Goal: Task Accomplishment & Management: Manage account settings

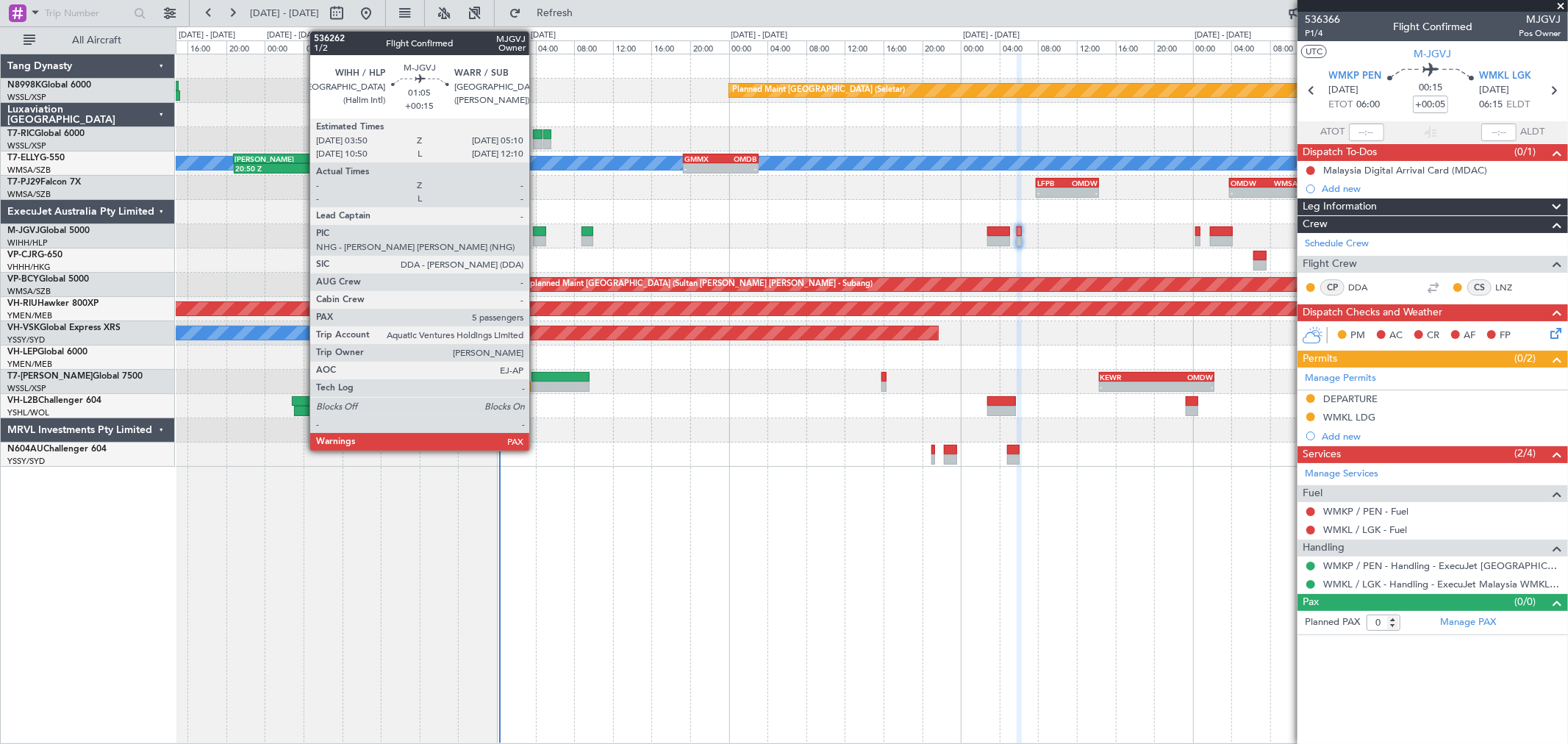
click at [538, 229] on div at bounding box center [539, 231] width 14 height 10
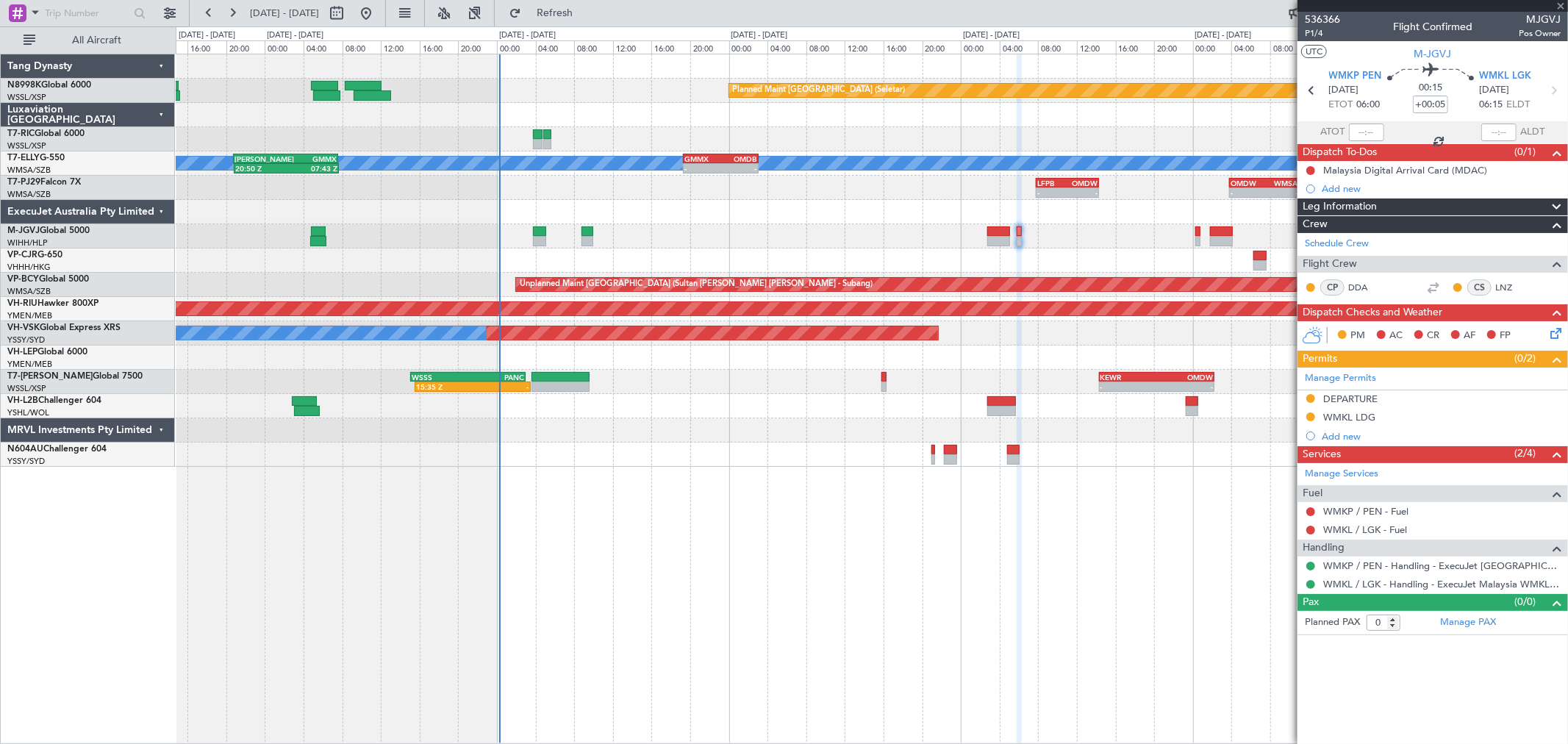
type input "+00:15"
type input "5"
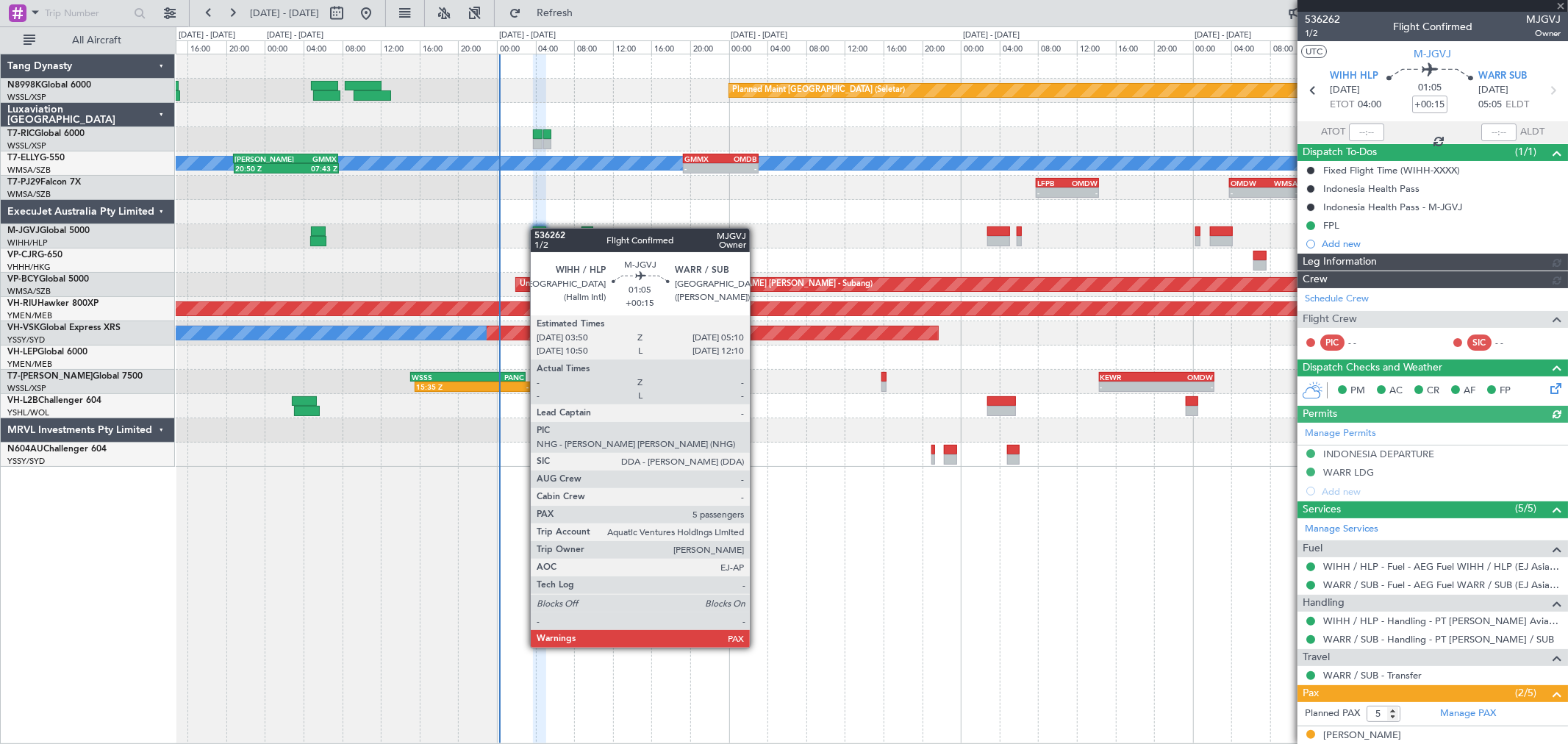
type input "[PERSON_NAME] (HHAFI)"
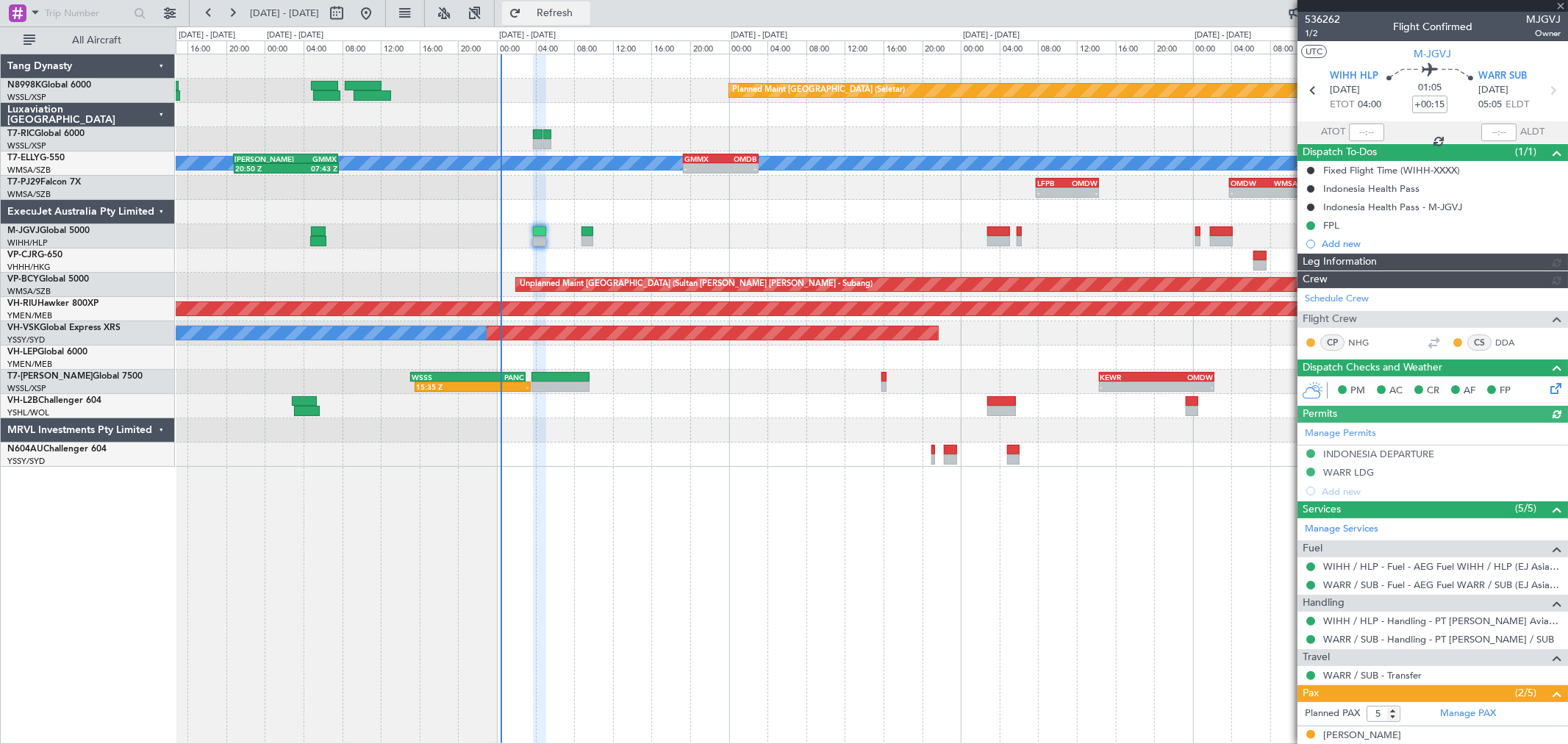
type input "[PERSON_NAME] (HHAFI)"
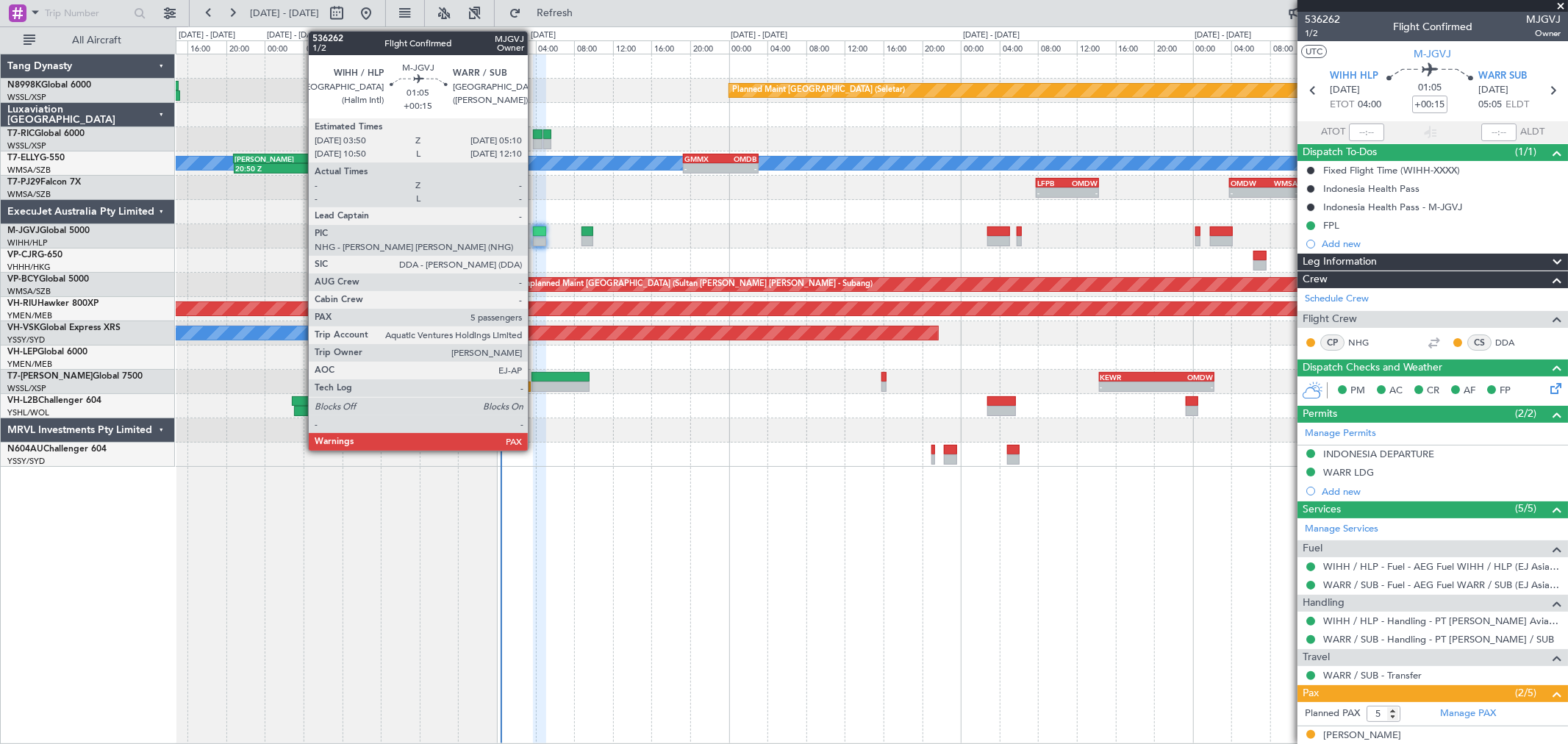
click at [540, 231] on div at bounding box center [539, 231] width 14 height 10
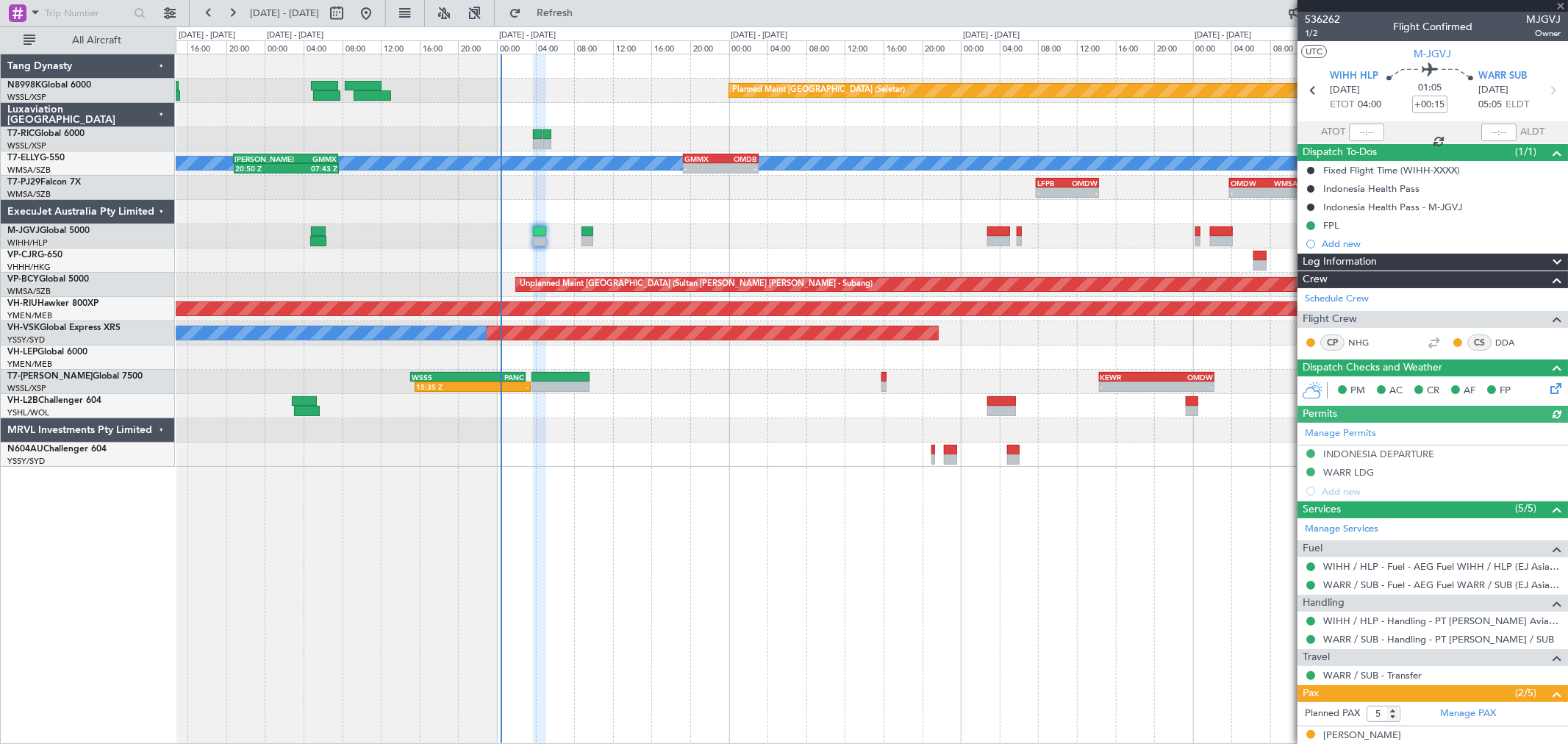
type input "[PERSON_NAME] (HHAFI)"
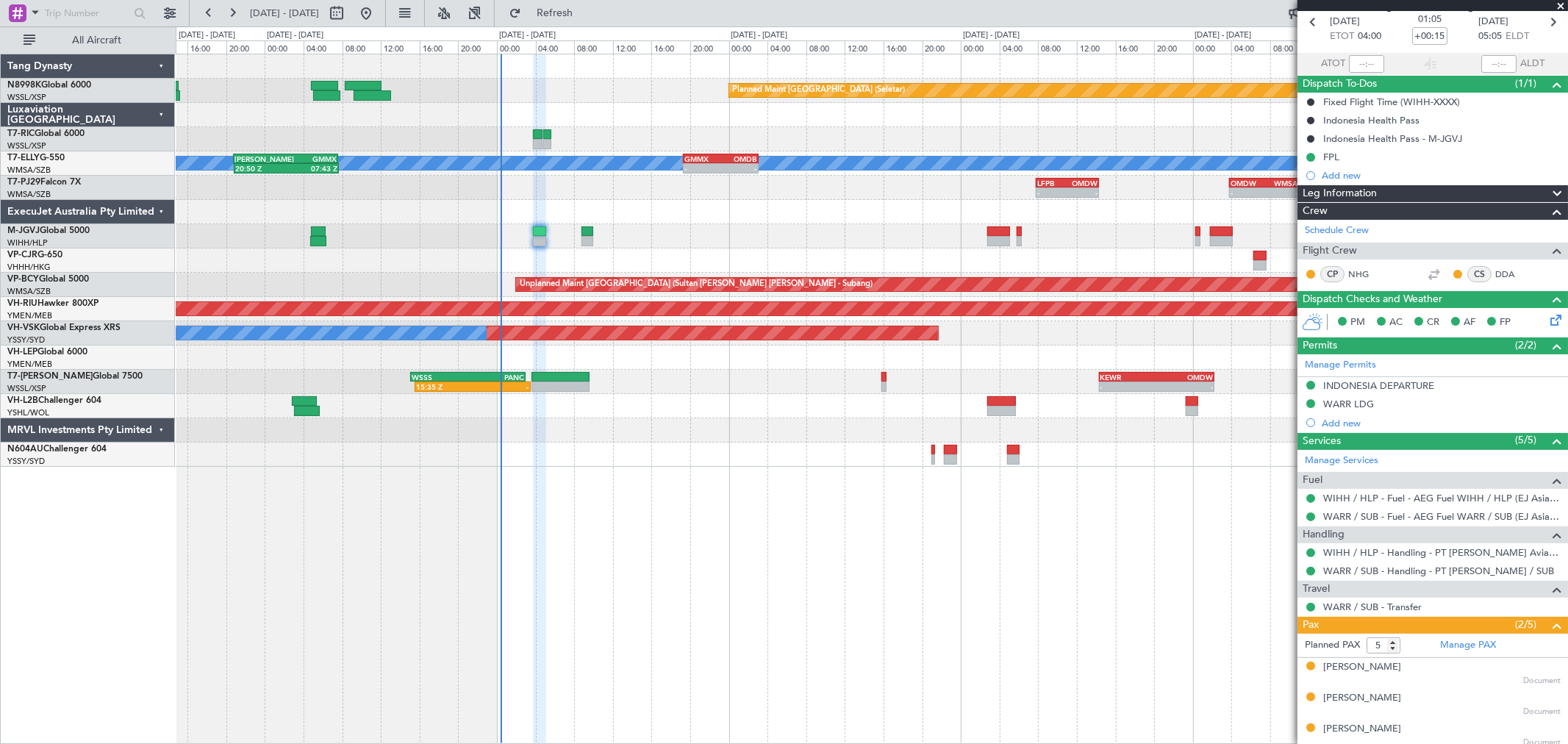
scroll to position [142, 0]
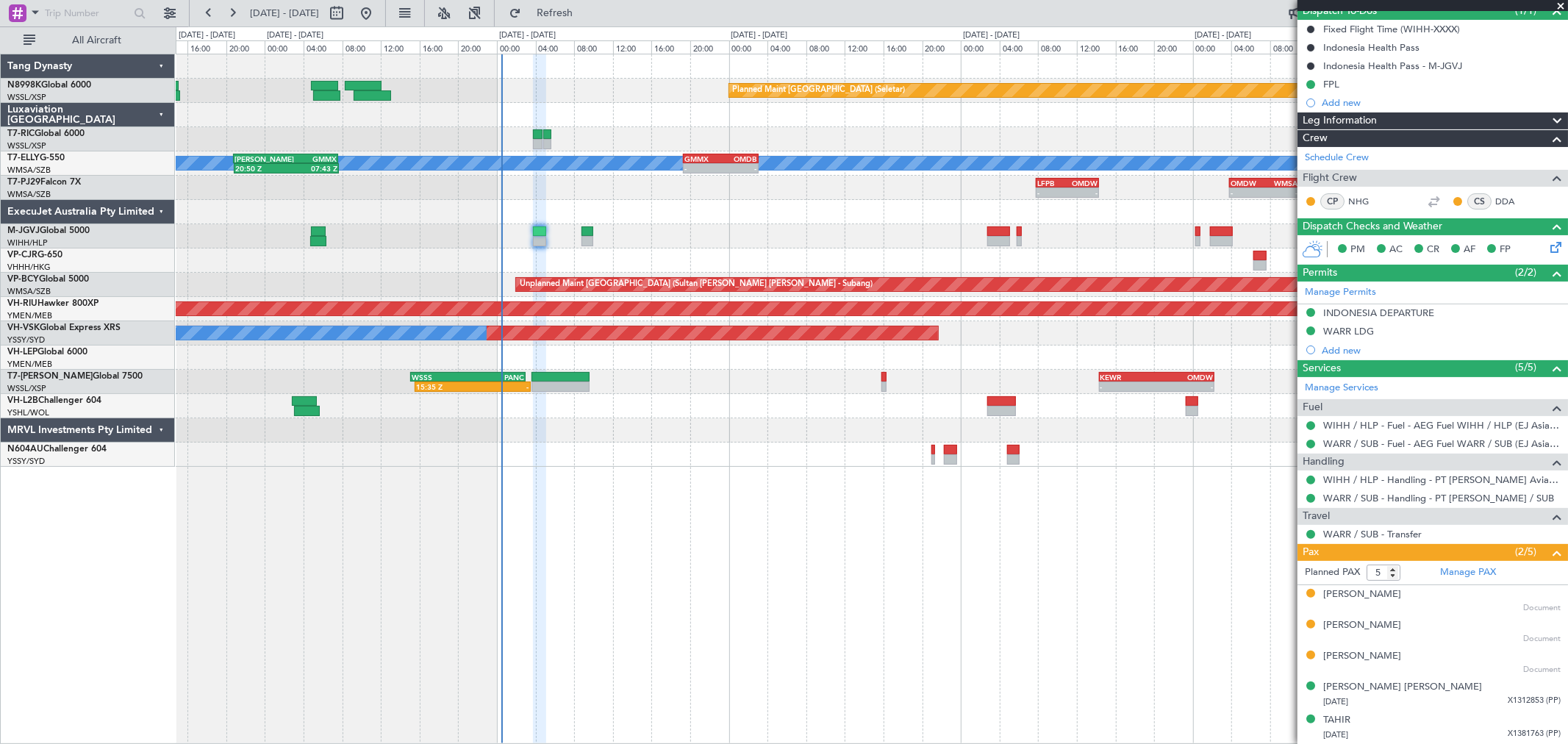
type input "[PERSON_NAME] (HHAFI)"
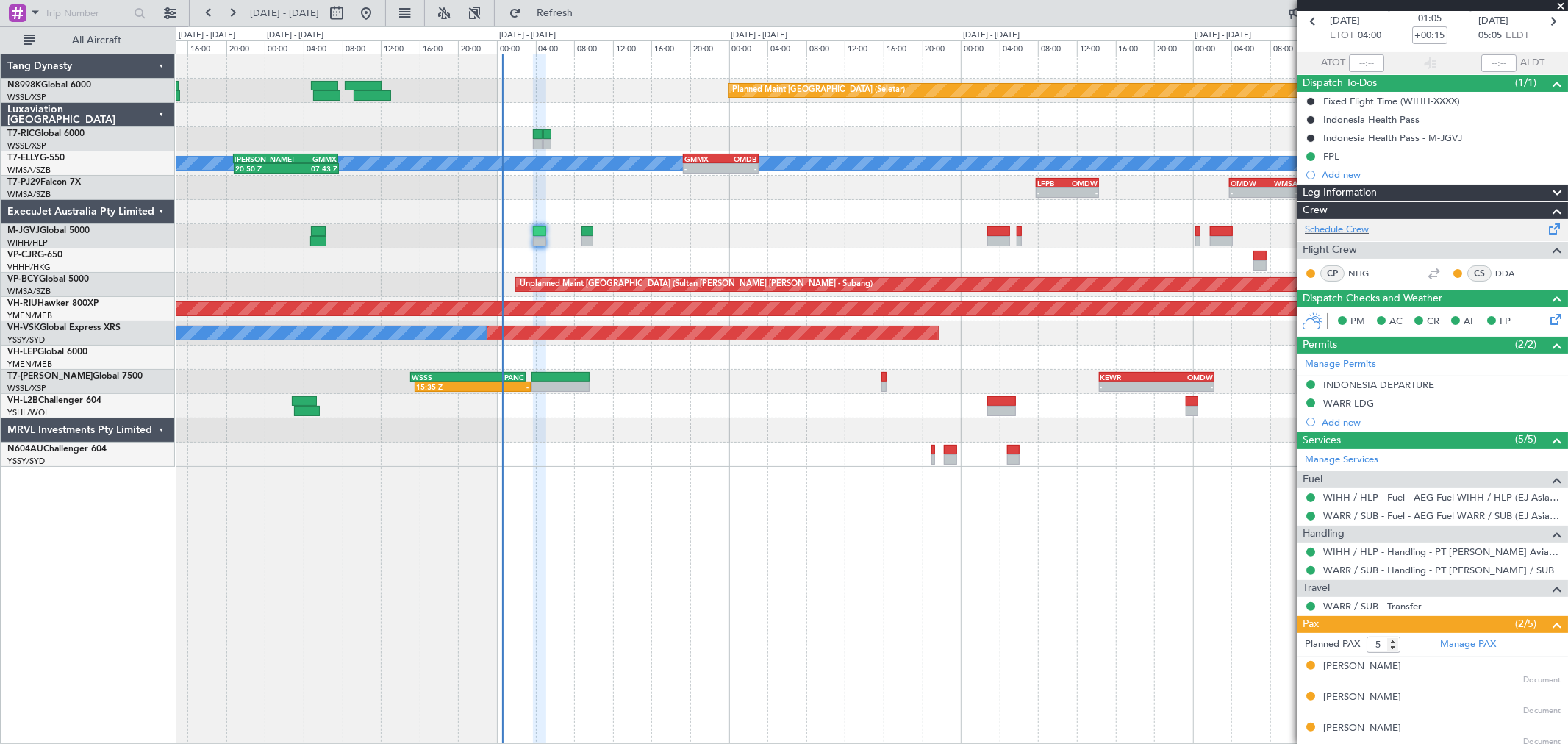
scroll to position [0, 0]
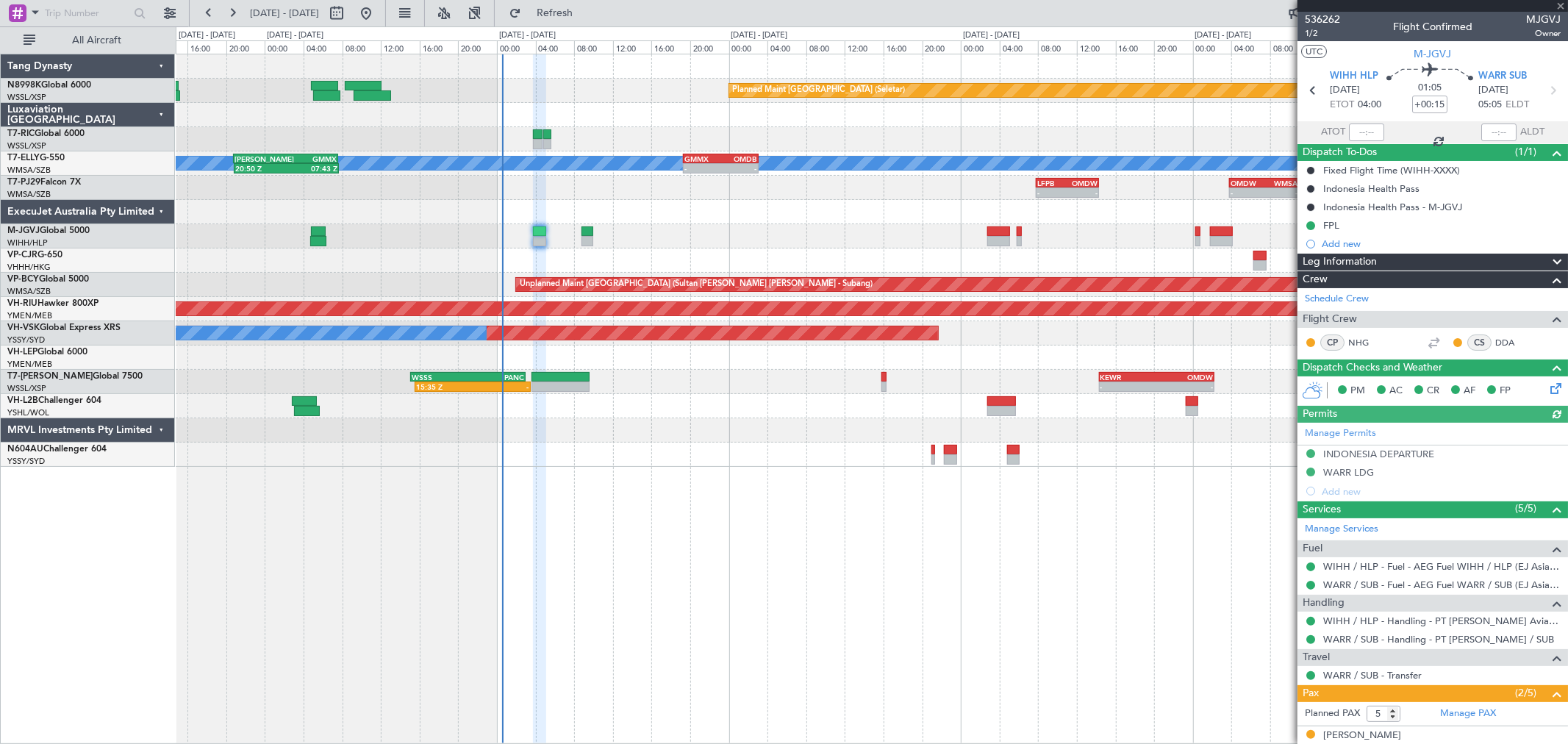
type input "[PERSON_NAME] (HHAFI)"
click at [1324, 225] on div "FPL" at bounding box center [1332, 225] width 16 height 13
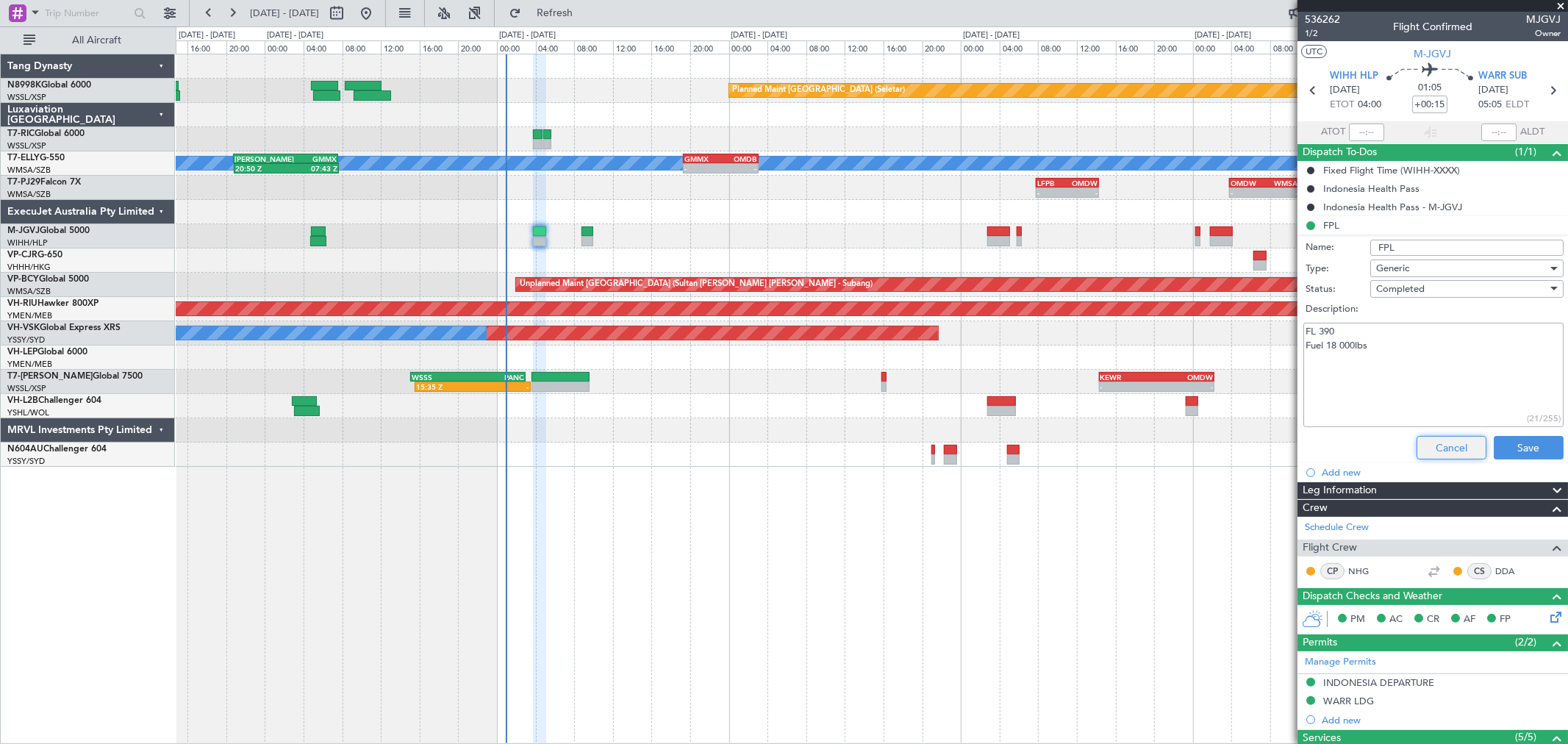
click at [1434, 447] on button "Cancel" at bounding box center [1451, 448] width 69 height 23
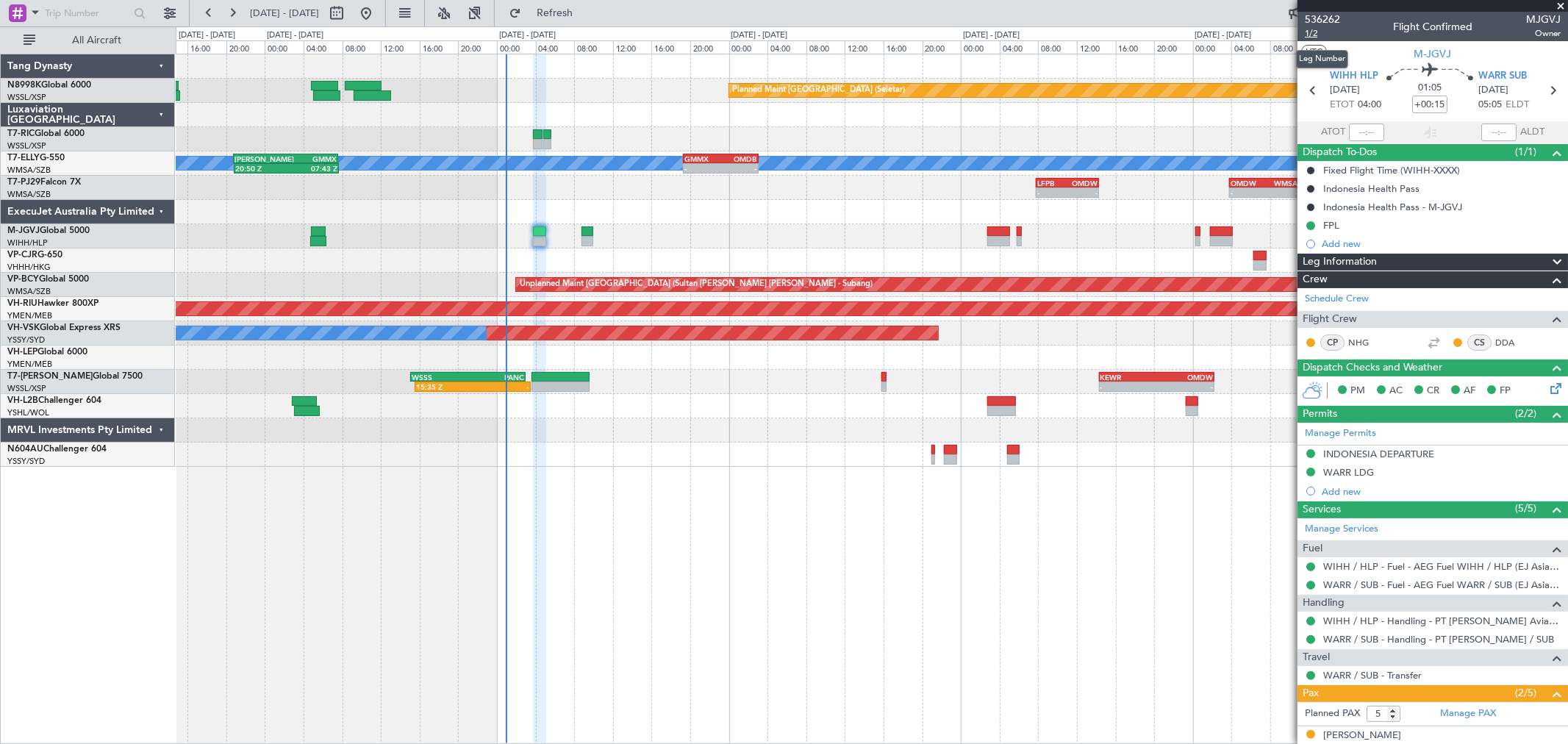
click at [1320, 34] on span "1/2" at bounding box center [1323, 33] width 35 height 13
type input "[PERSON_NAME] (HHAFI)"
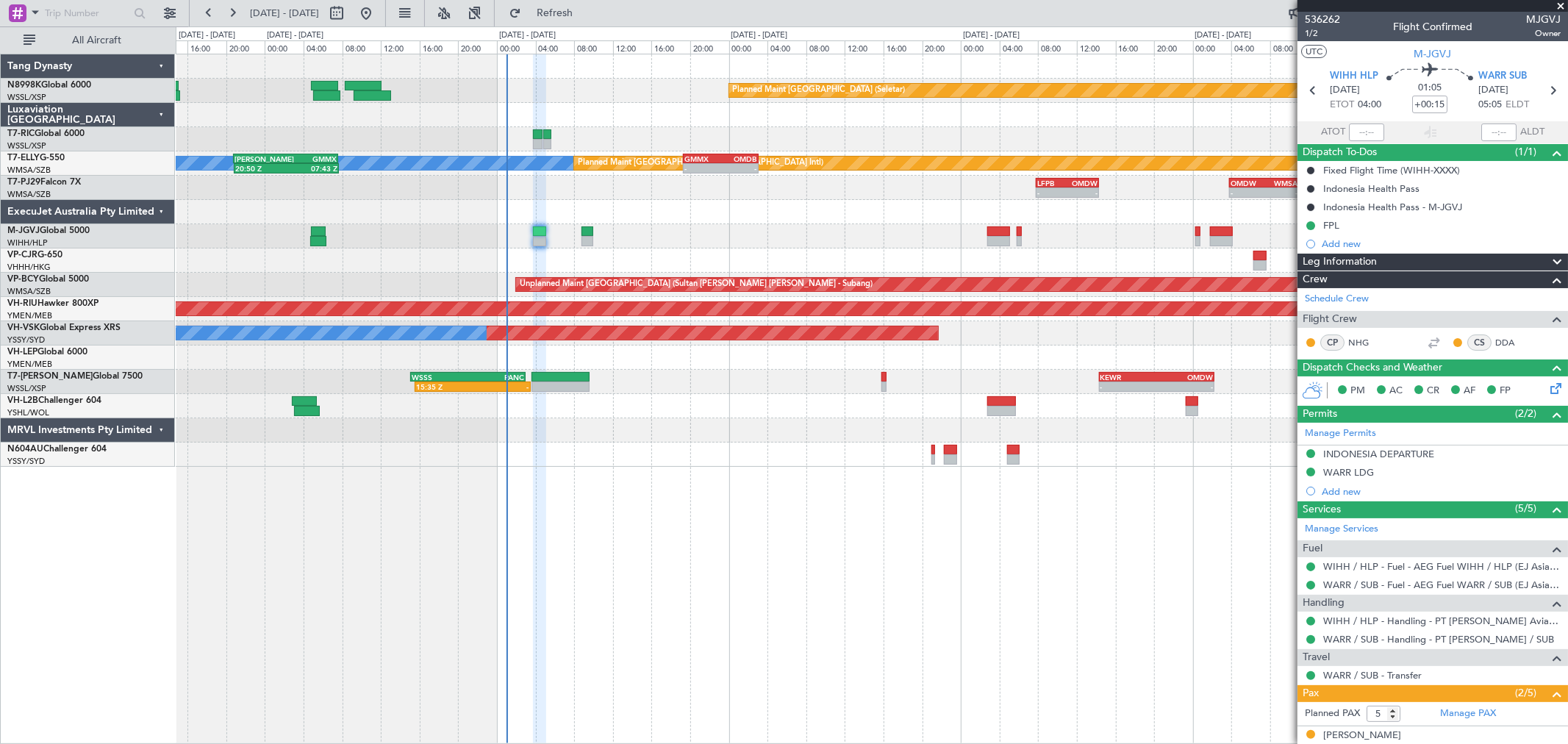
click at [863, 210] on div at bounding box center [872, 212] width 1392 height 24
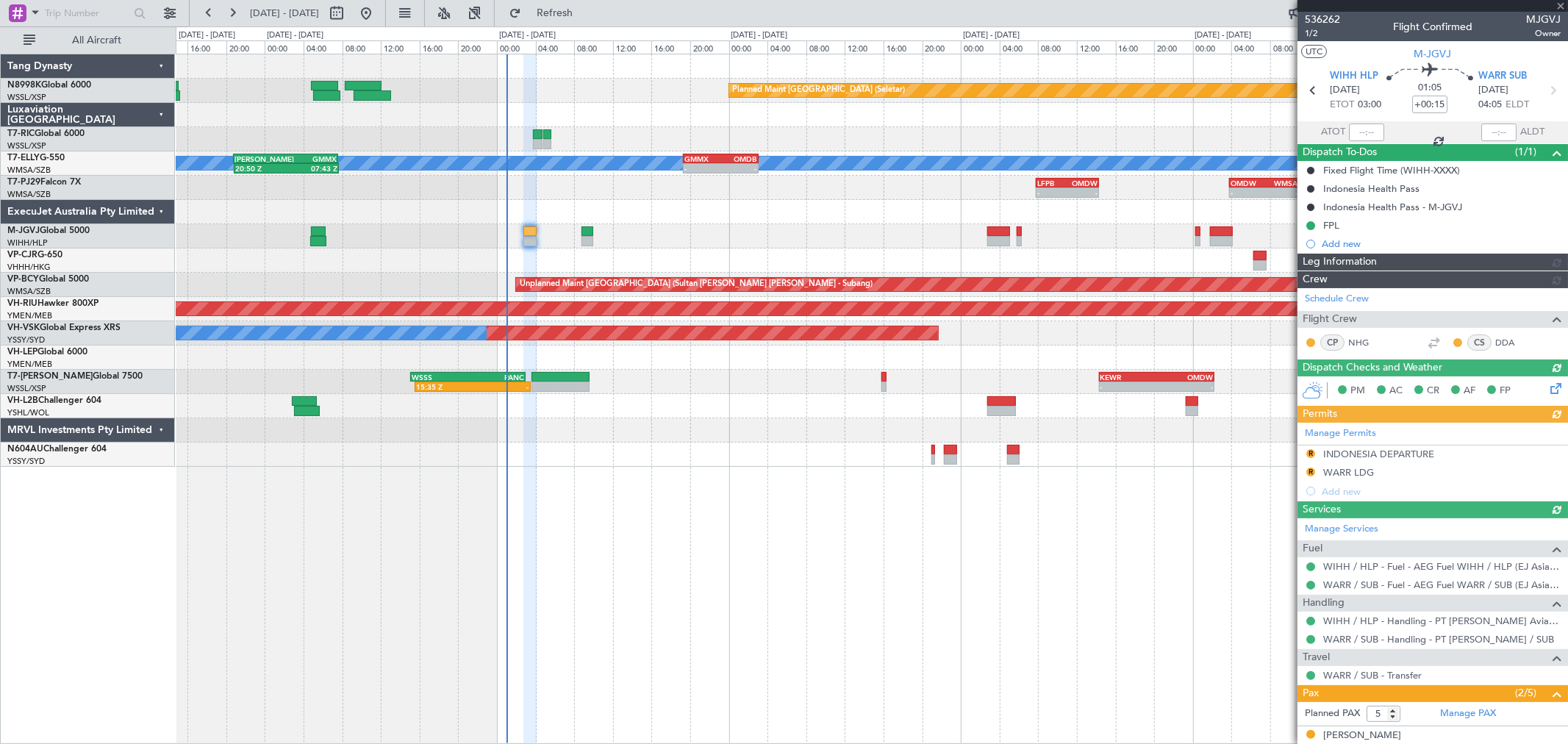
type input "[PERSON_NAME] (HHAFI)"
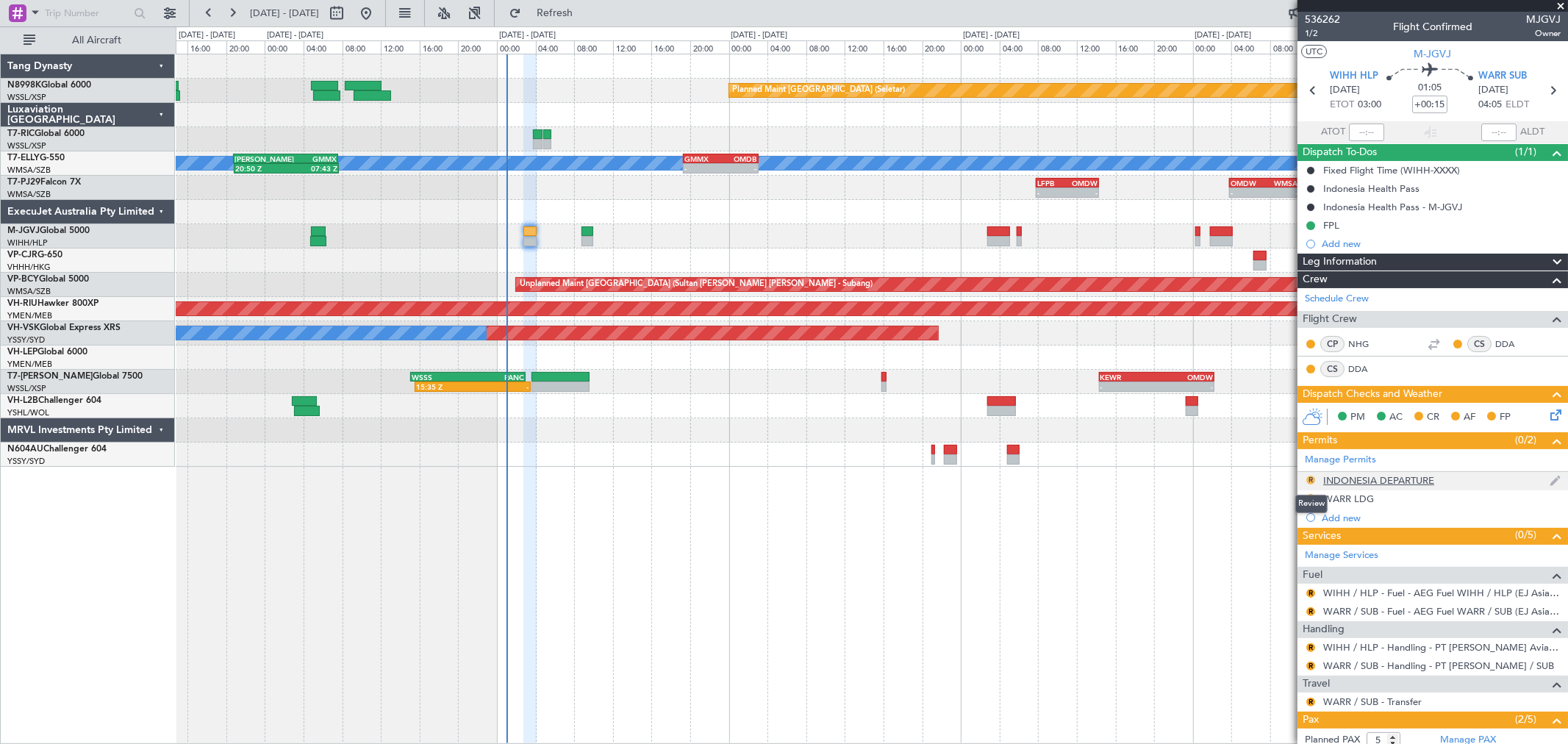
click at [1309, 476] on button "R" at bounding box center [1311, 481] width 9 height 9
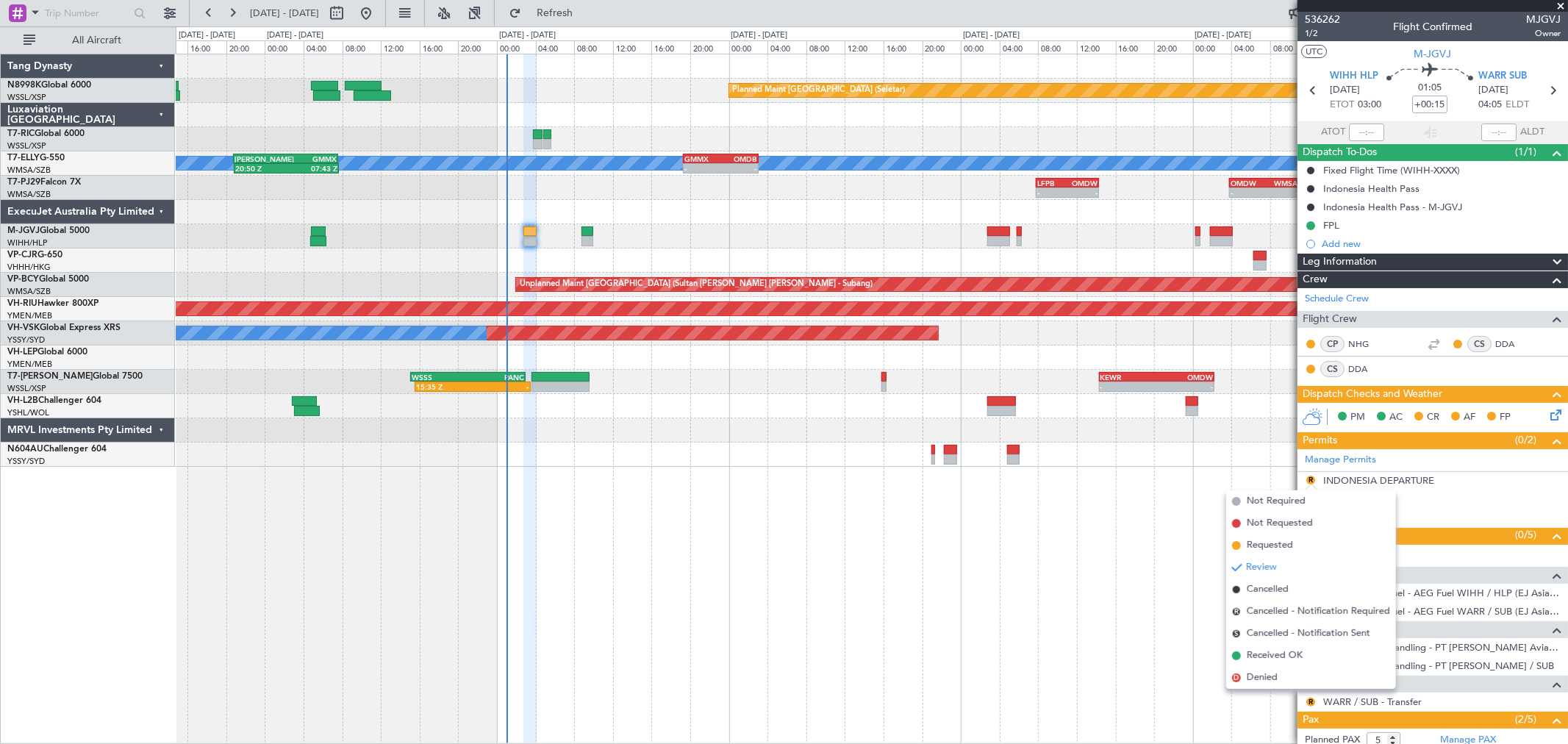
click at [1258, 652] on span "Received OK" at bounding box center [1275, 656] width 56 height 14
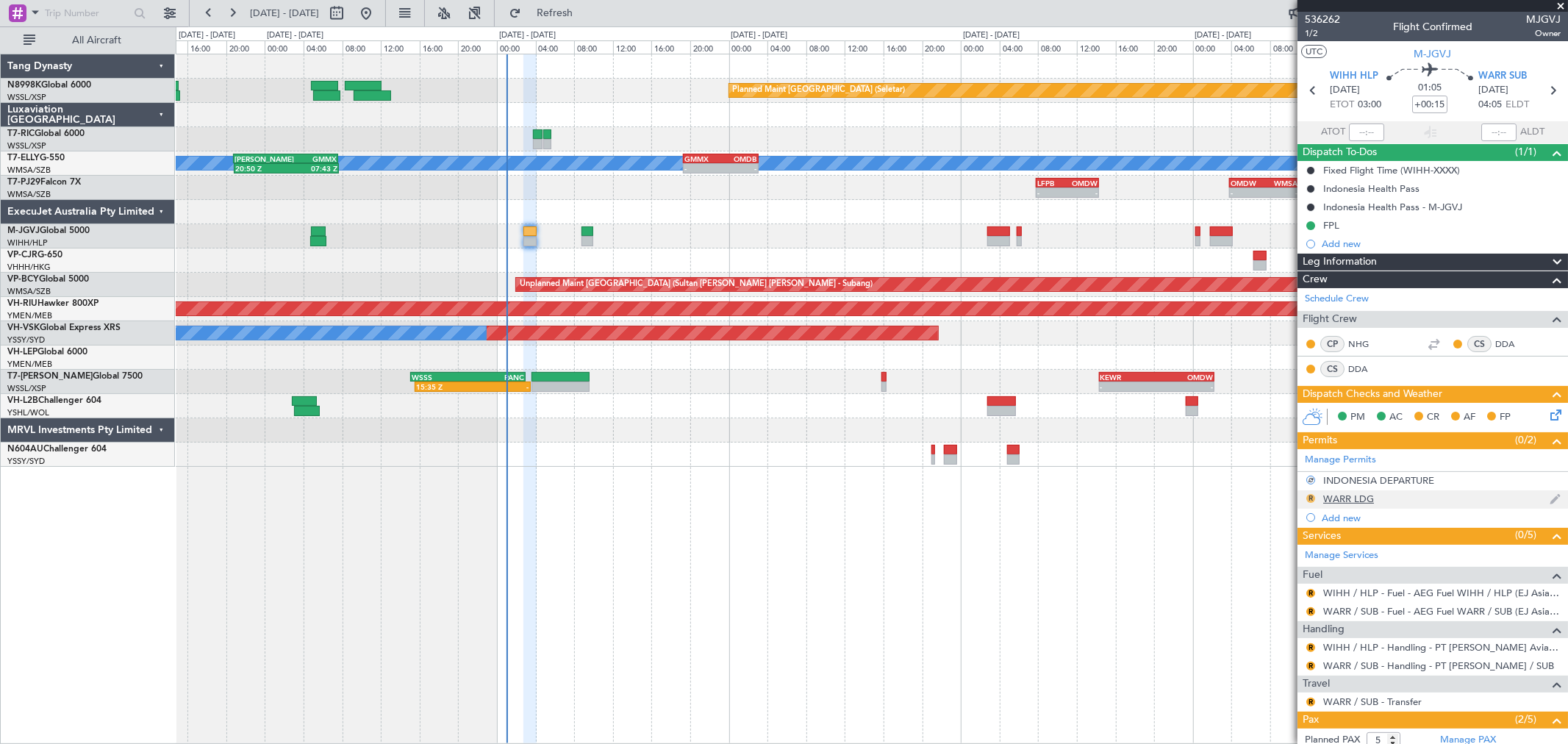
click at [1307, 495] on button "R" at bounding box center [1311, 499] width 9 height 9
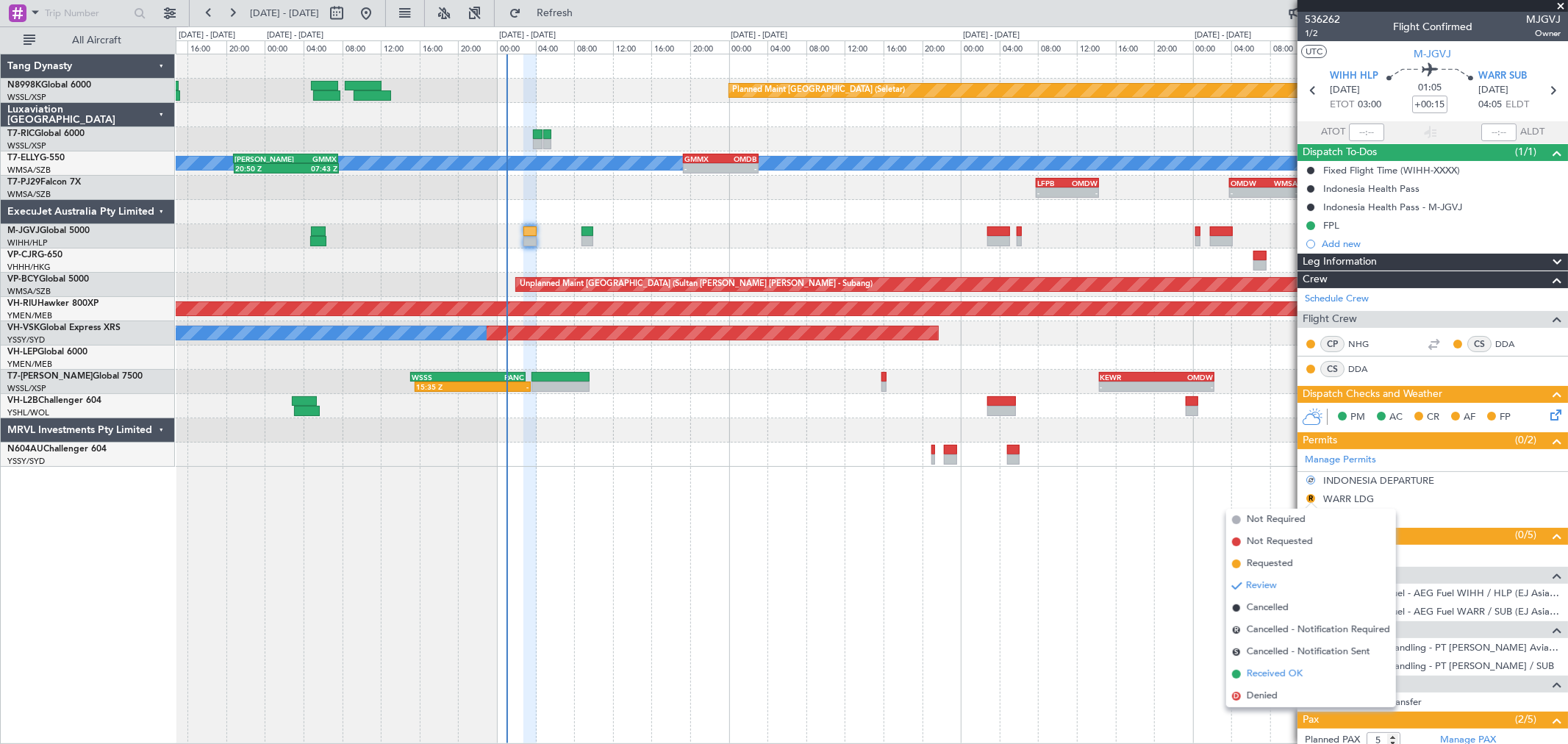
click at [1278, 669] on span "Received OK" at bounding box center [1275, 675] width 56 height 14
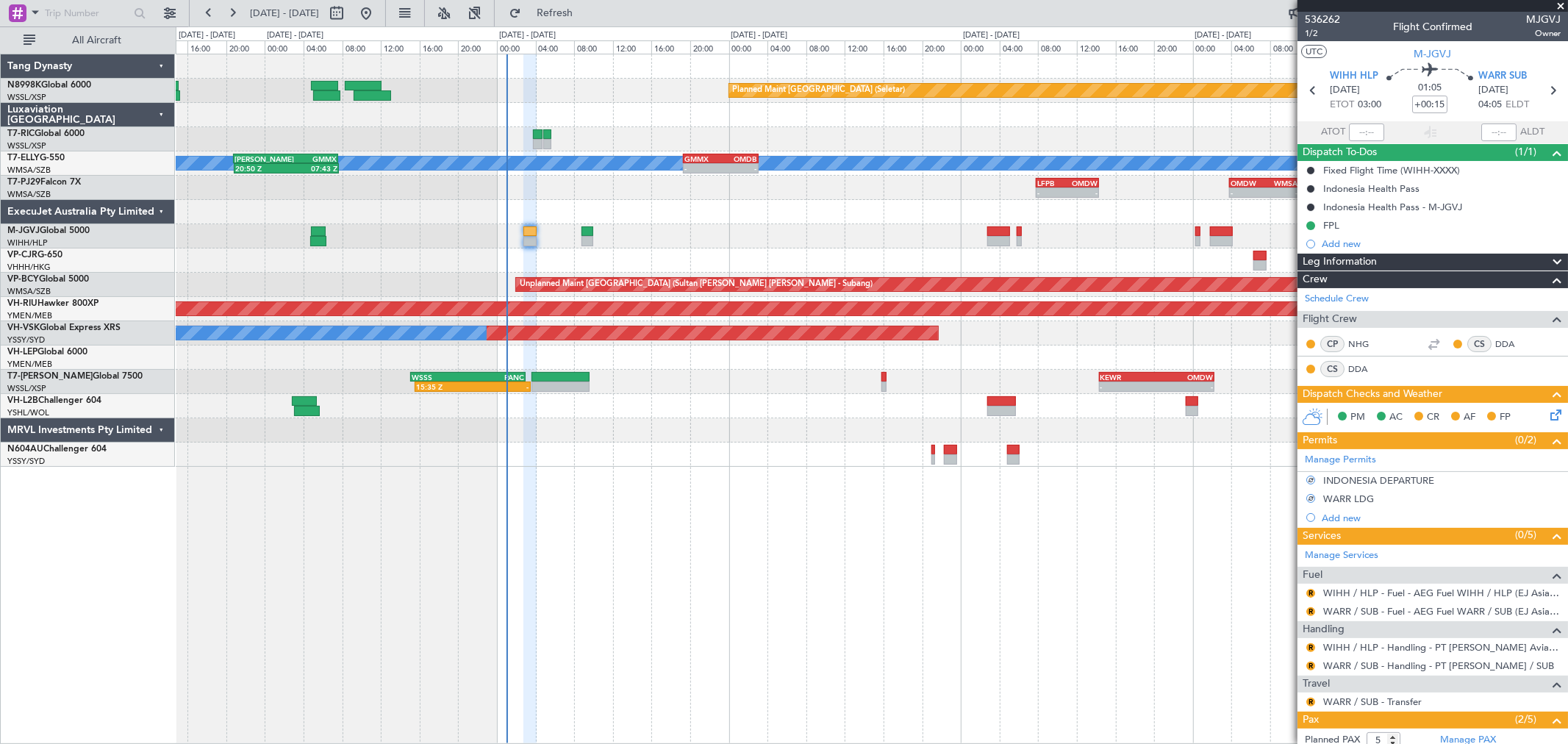
click at [1306, 594] on nimbus-traffic-light "R" at bounding box center [1311, 593] width 12 height 12
click at [1309, 590] on button "R" at bounding box center [1311, 593] width 9 height 9
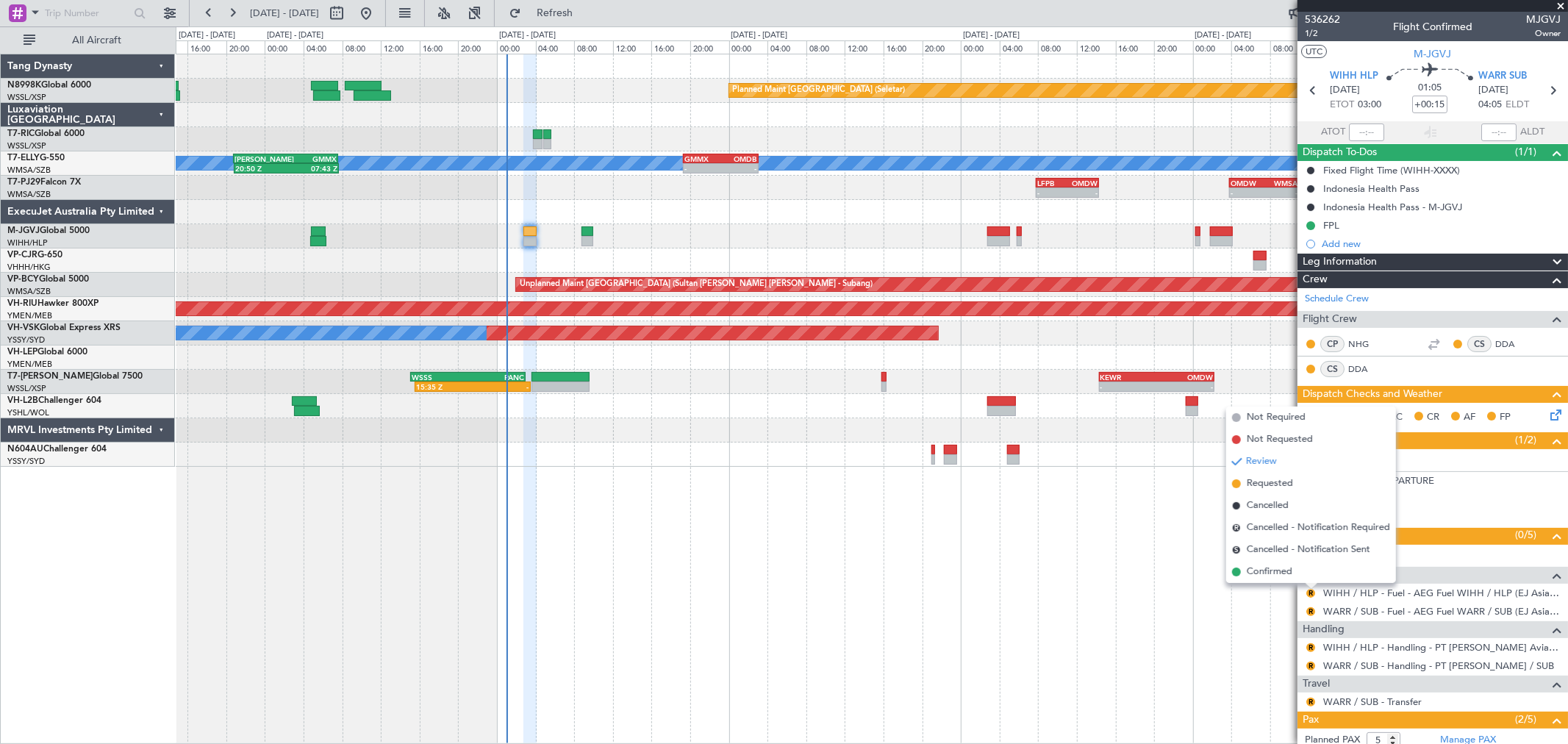
click at [1274, 574] on span "Confirmed" at bounding box center [1270, 572] width 46 height 14
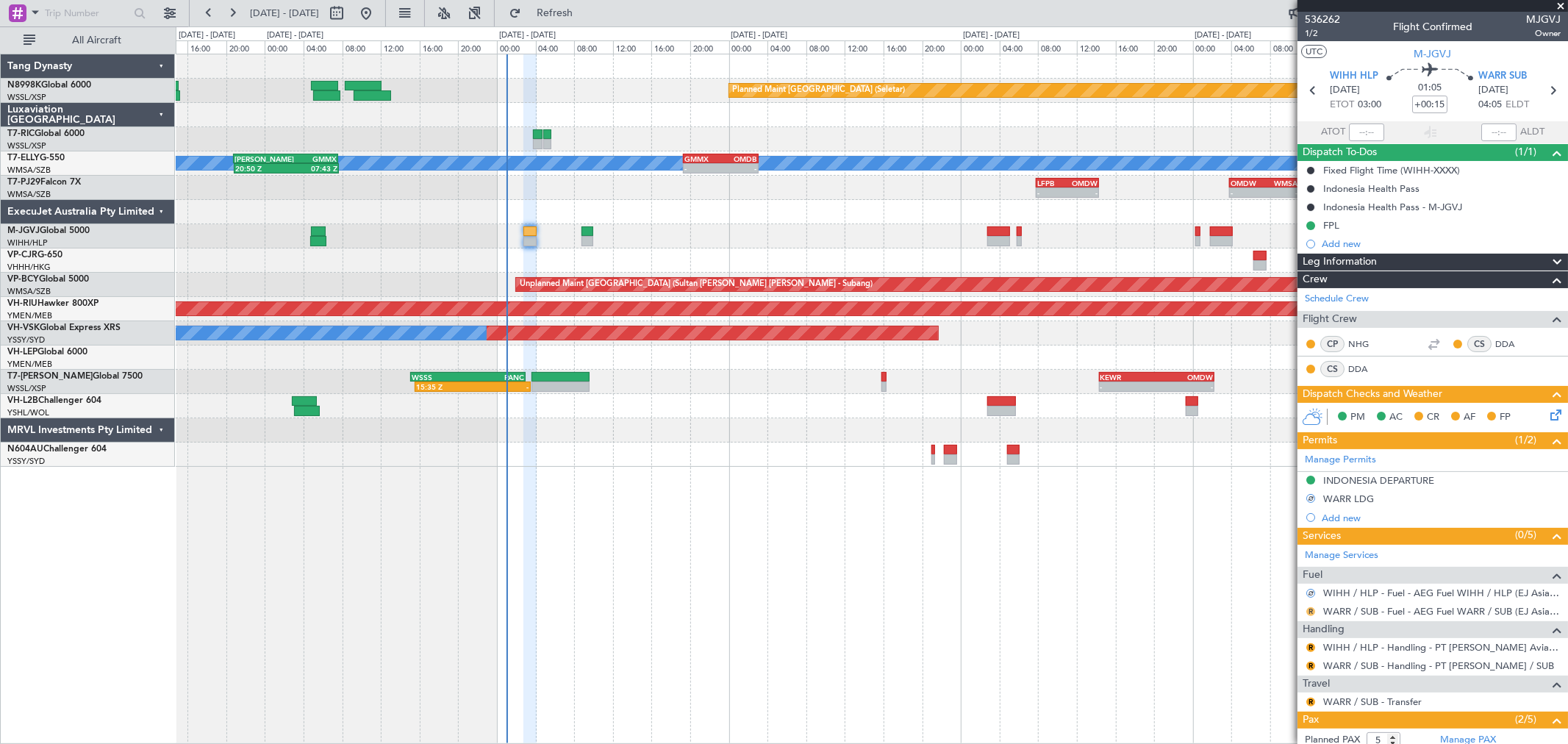
click at [1312, 611] on button "R" at bounding box center [1311, 612] width 9 height 9
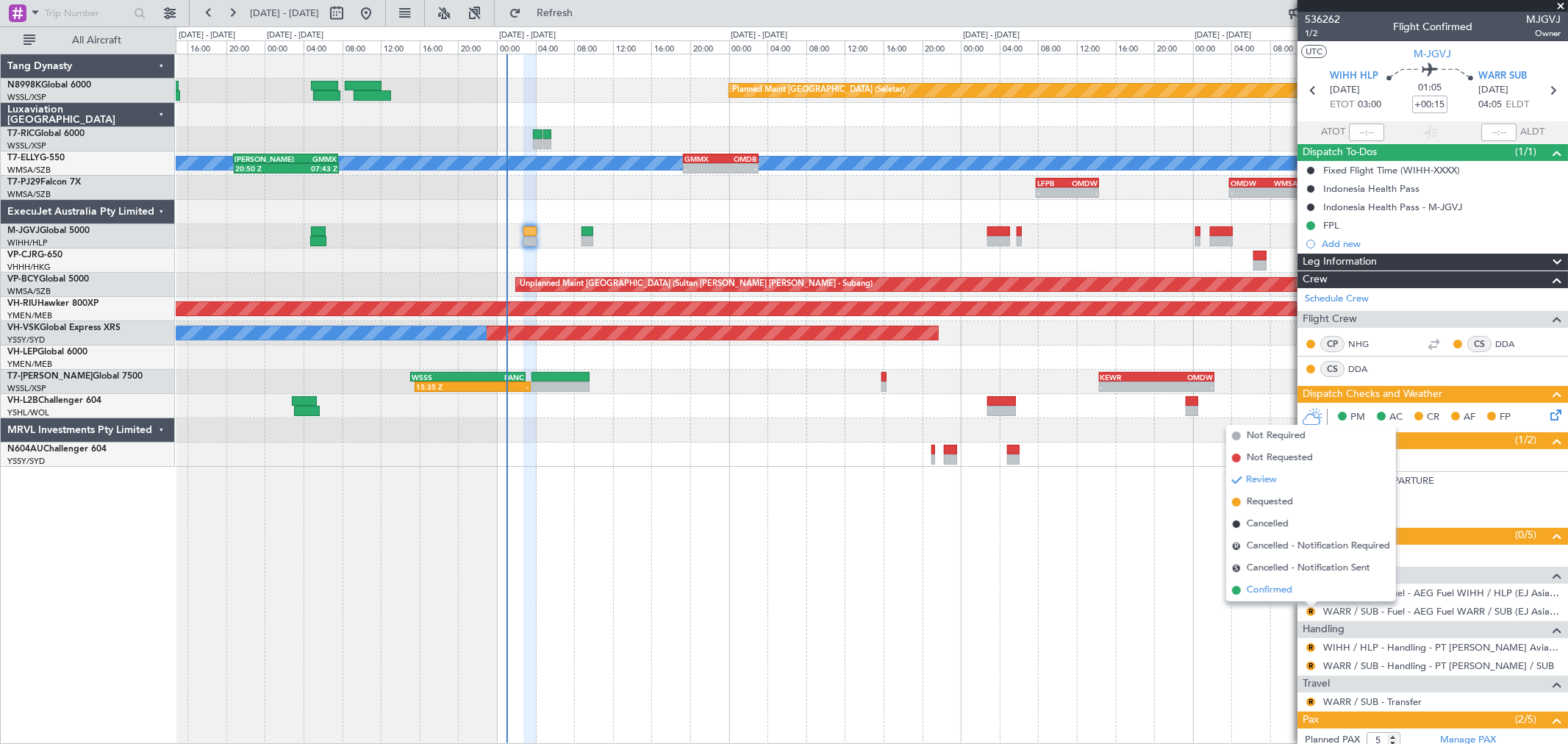
click at [1278, 591] on span "Confirmed" at bounding box center [1270, 591] width 46 height 14
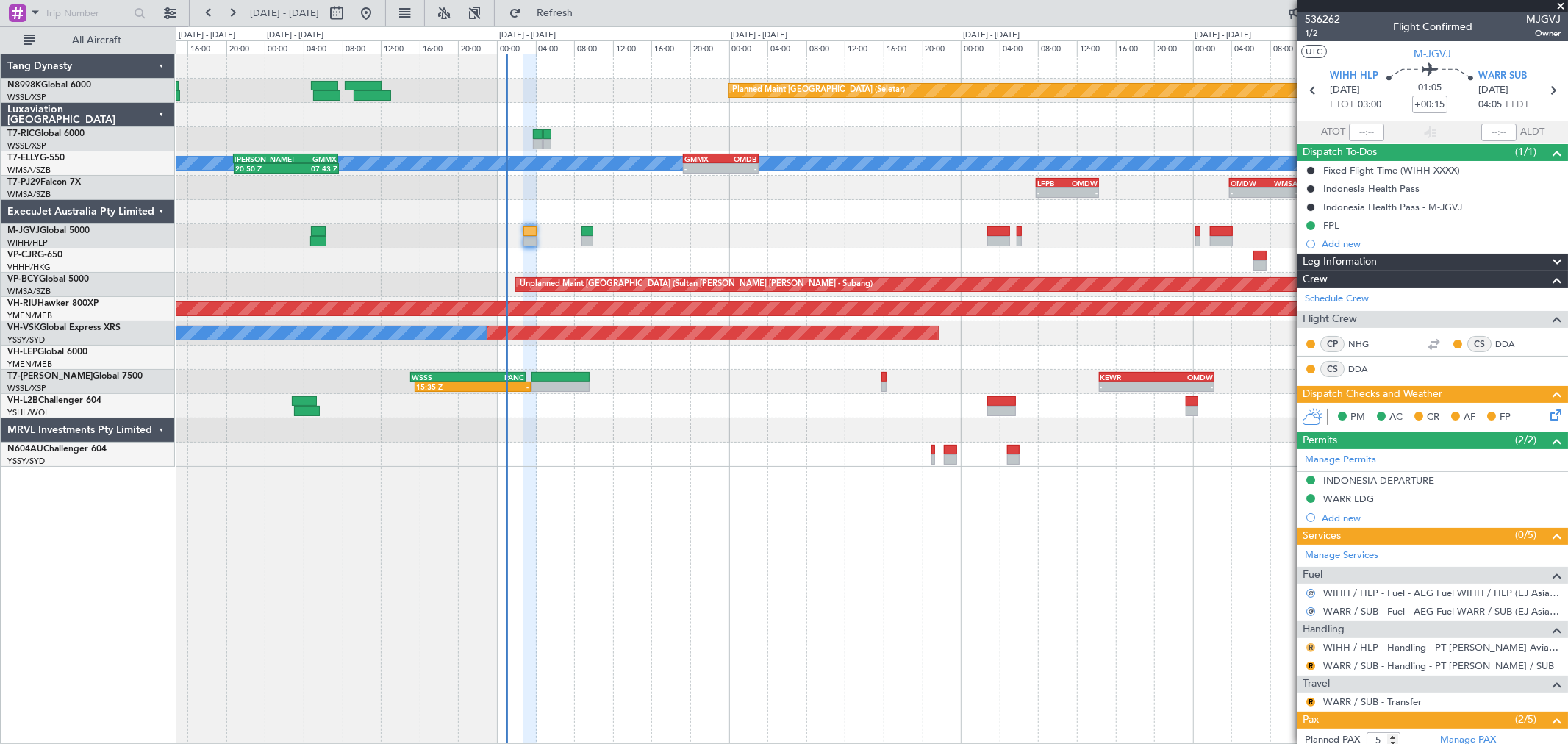
click at [1310, 649] on button "R" at bounding box center [1311, 648] width 9 height 9
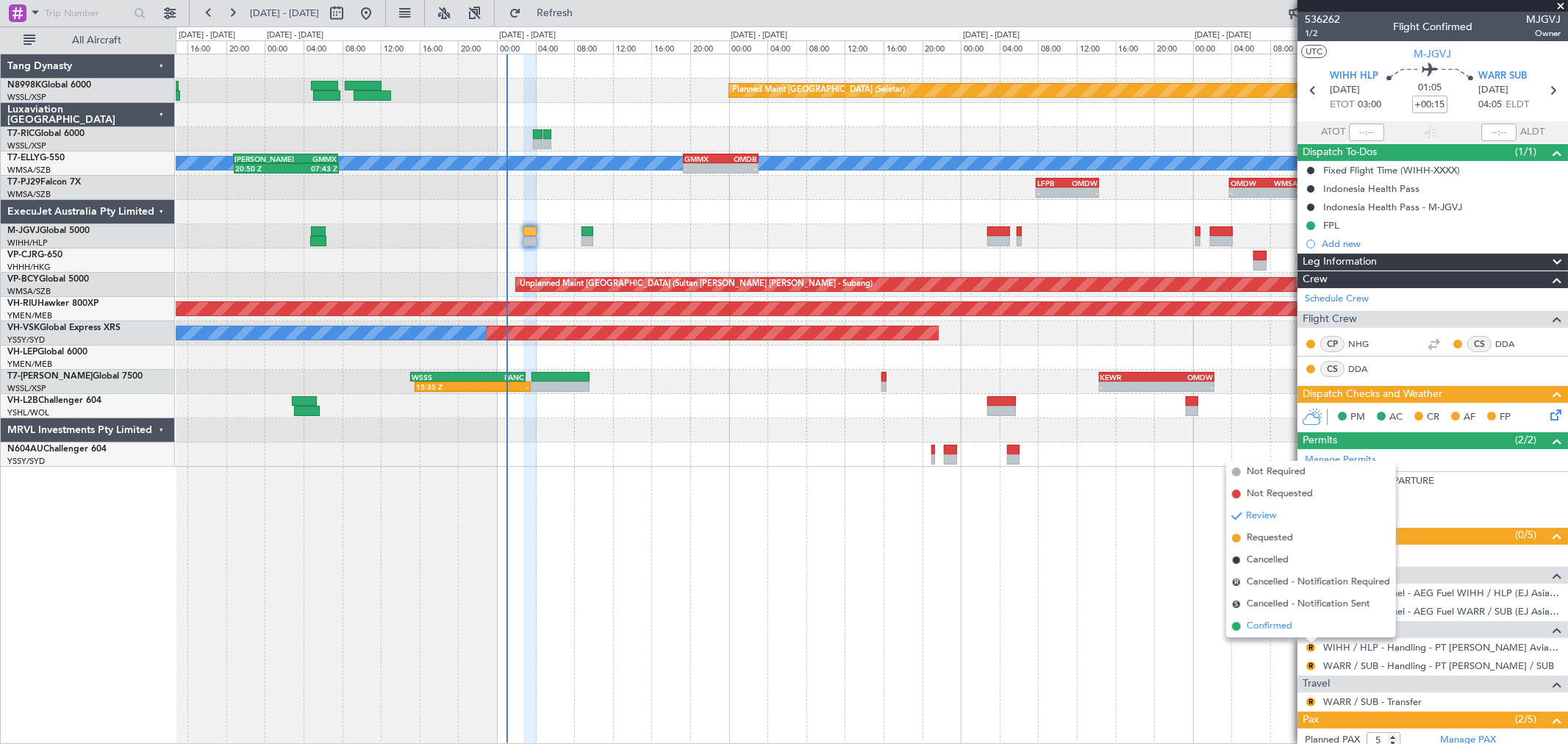
click at [1288, 628] on span "Confirmed" at bounding box center [1270, 627] width 46 height 14
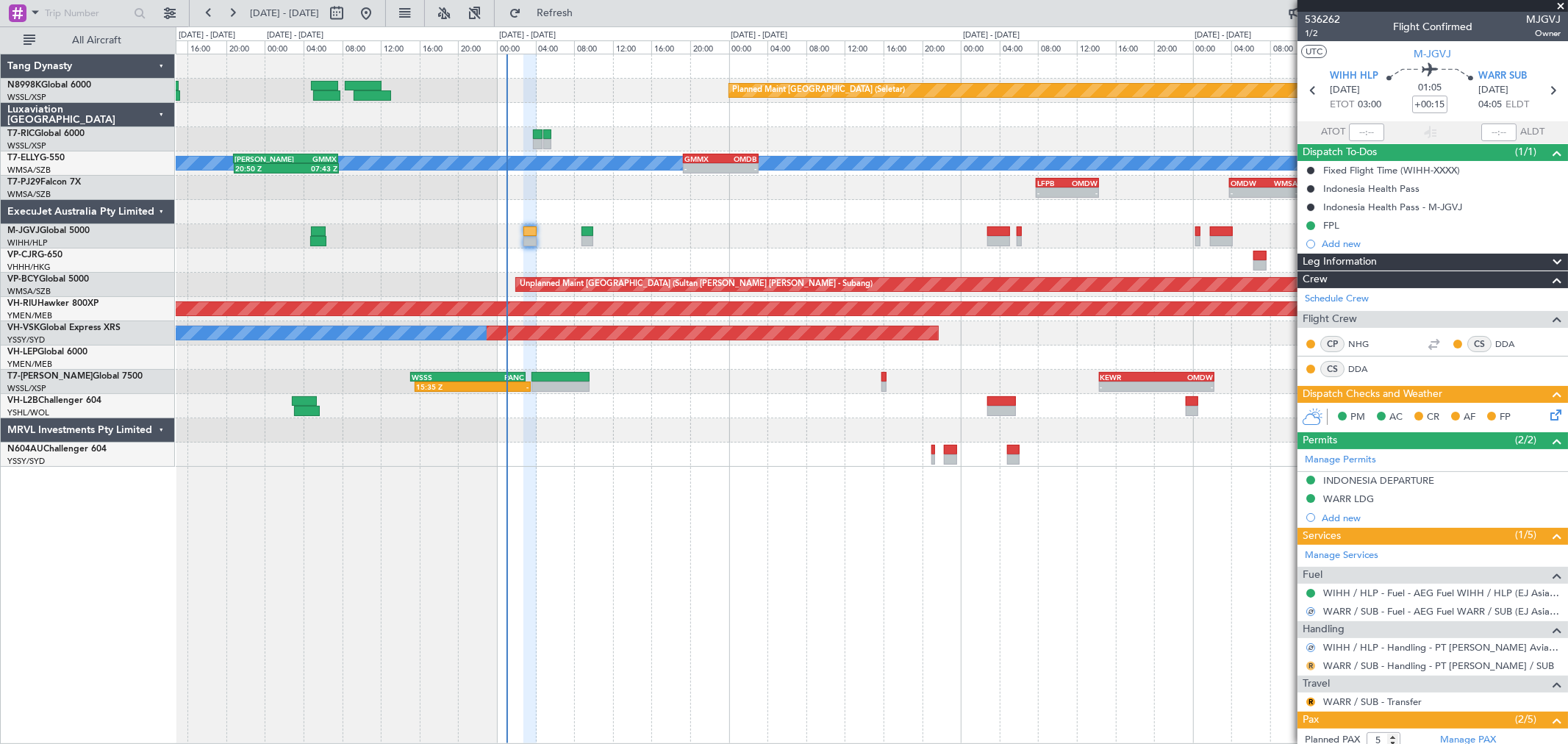
click at [1313, 665] on button "R" at bounding box center [1311, 666] width 9 height 9
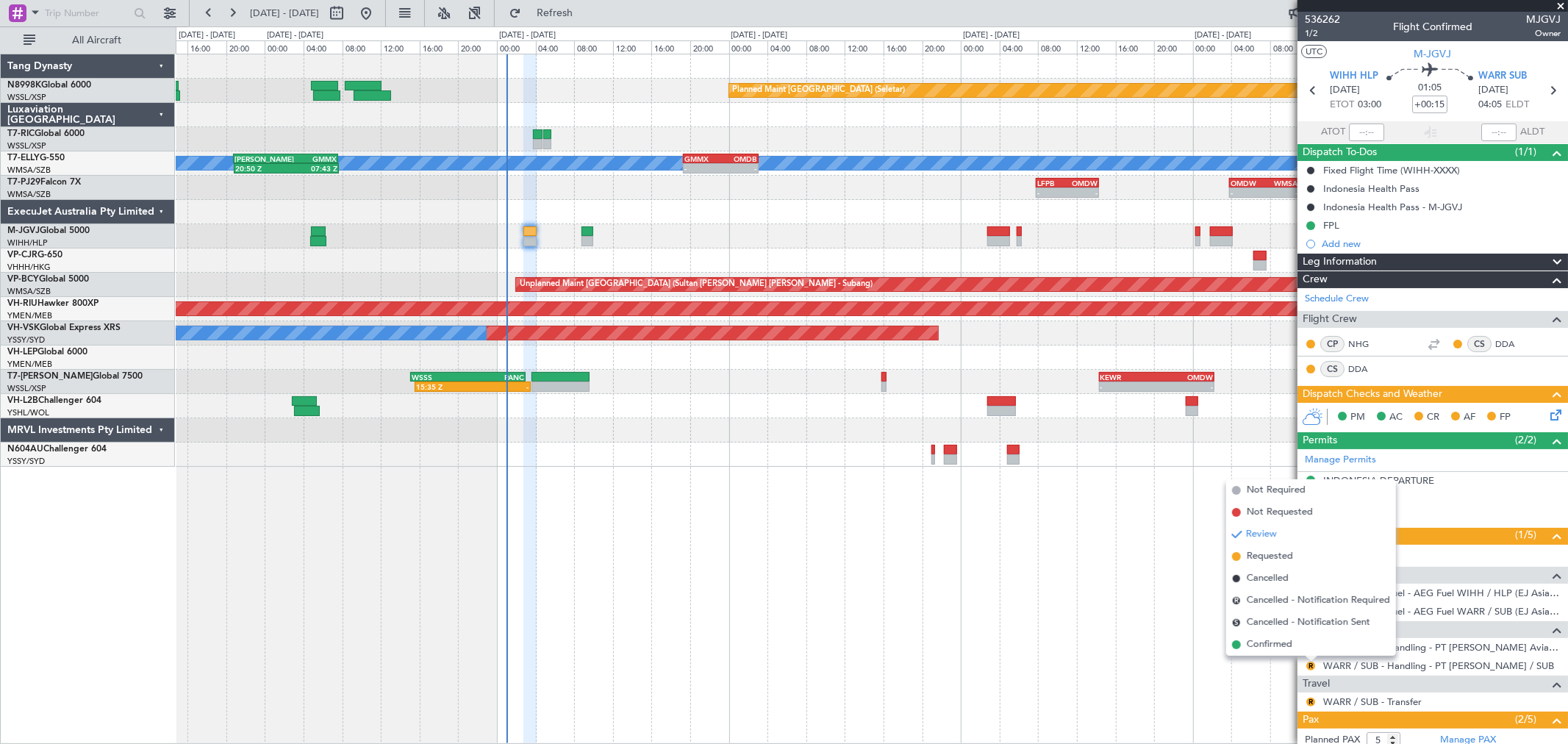
click at [1288, 644] on span "Confirmed" at bounding box center [1270, 645] width 46 height 14
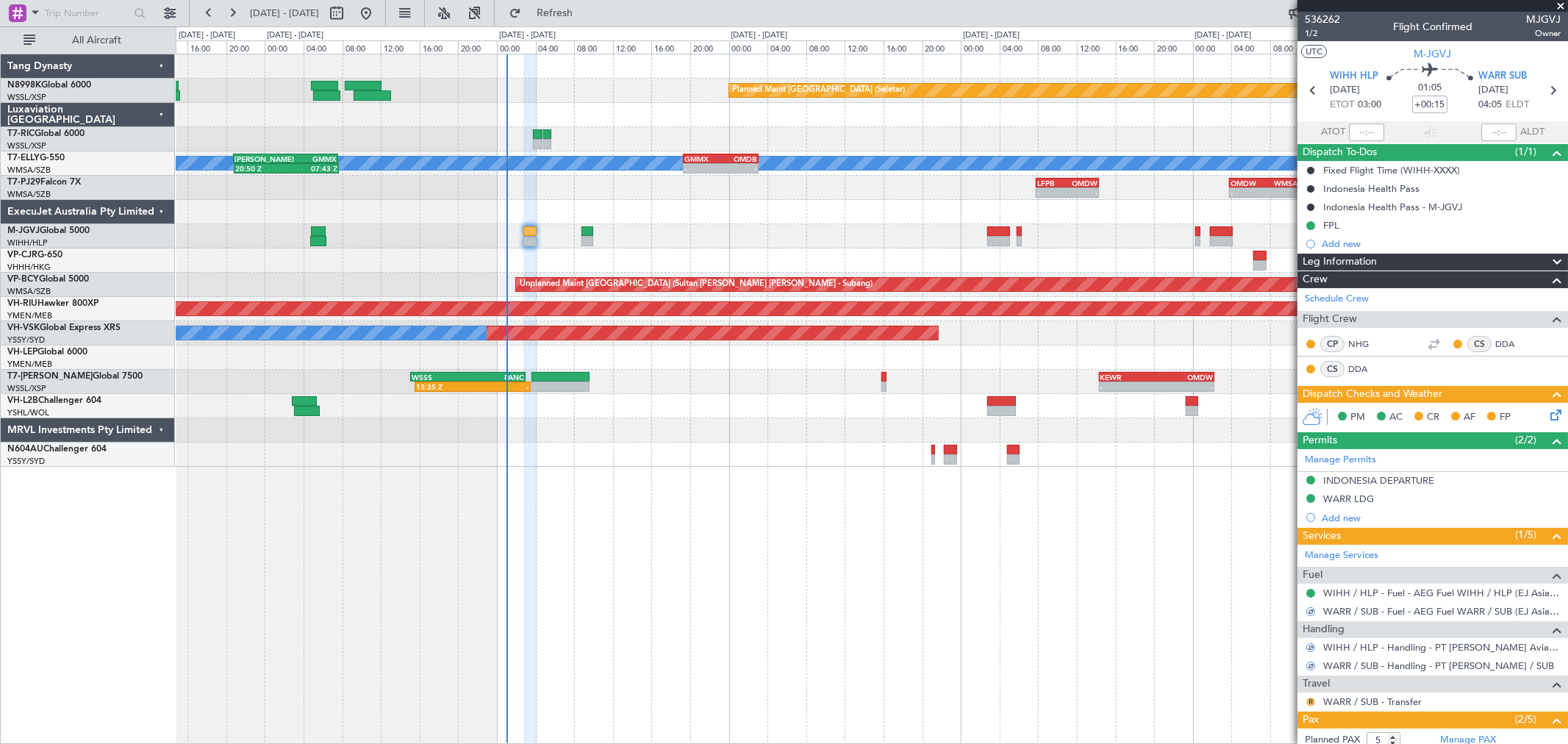
click at [1311, 703] on button "R" at bounding box center [1311, 703] width 9 height 9
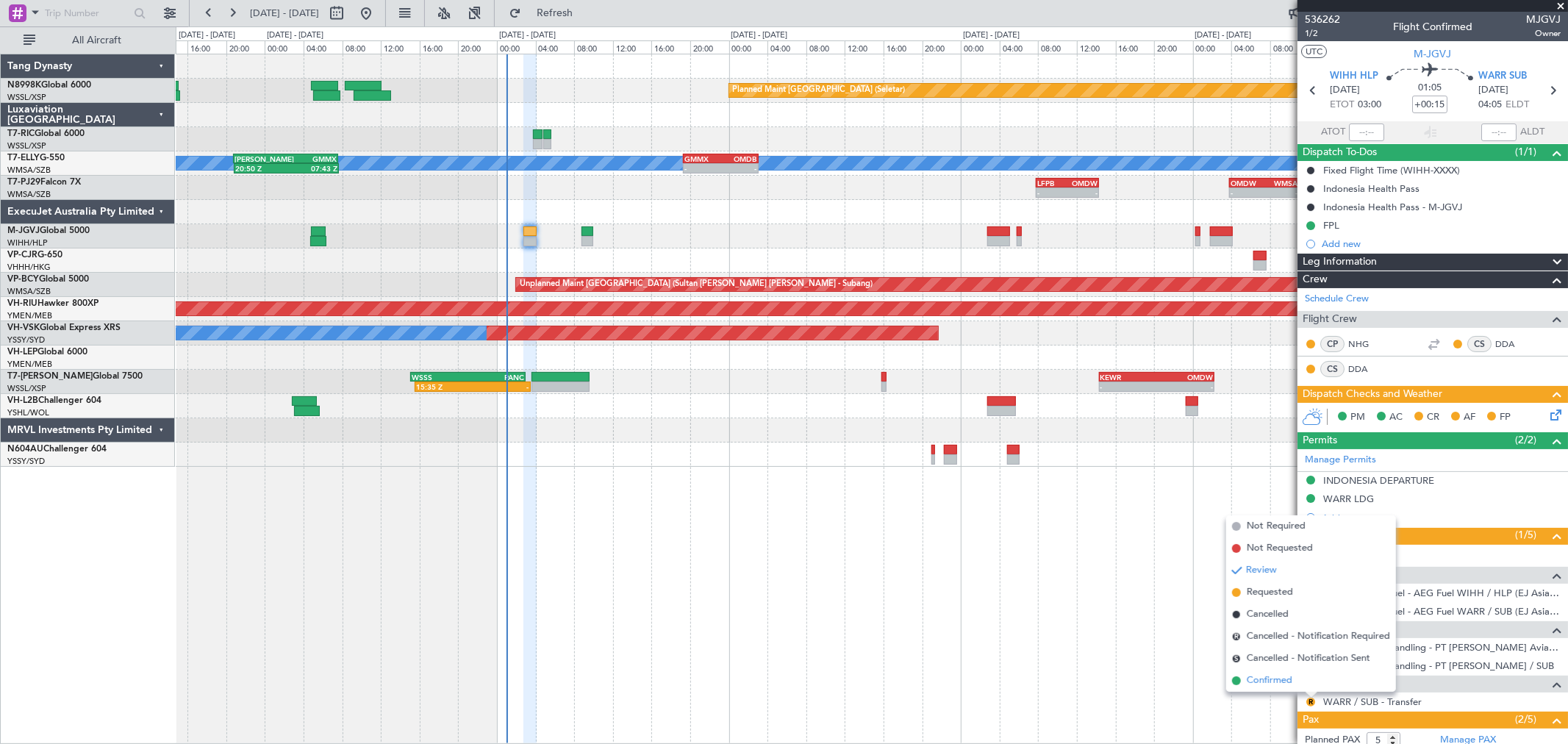
click at [1276, 681] on span "Confirmed" at bounding box center [1270, 681] width 46 height 14
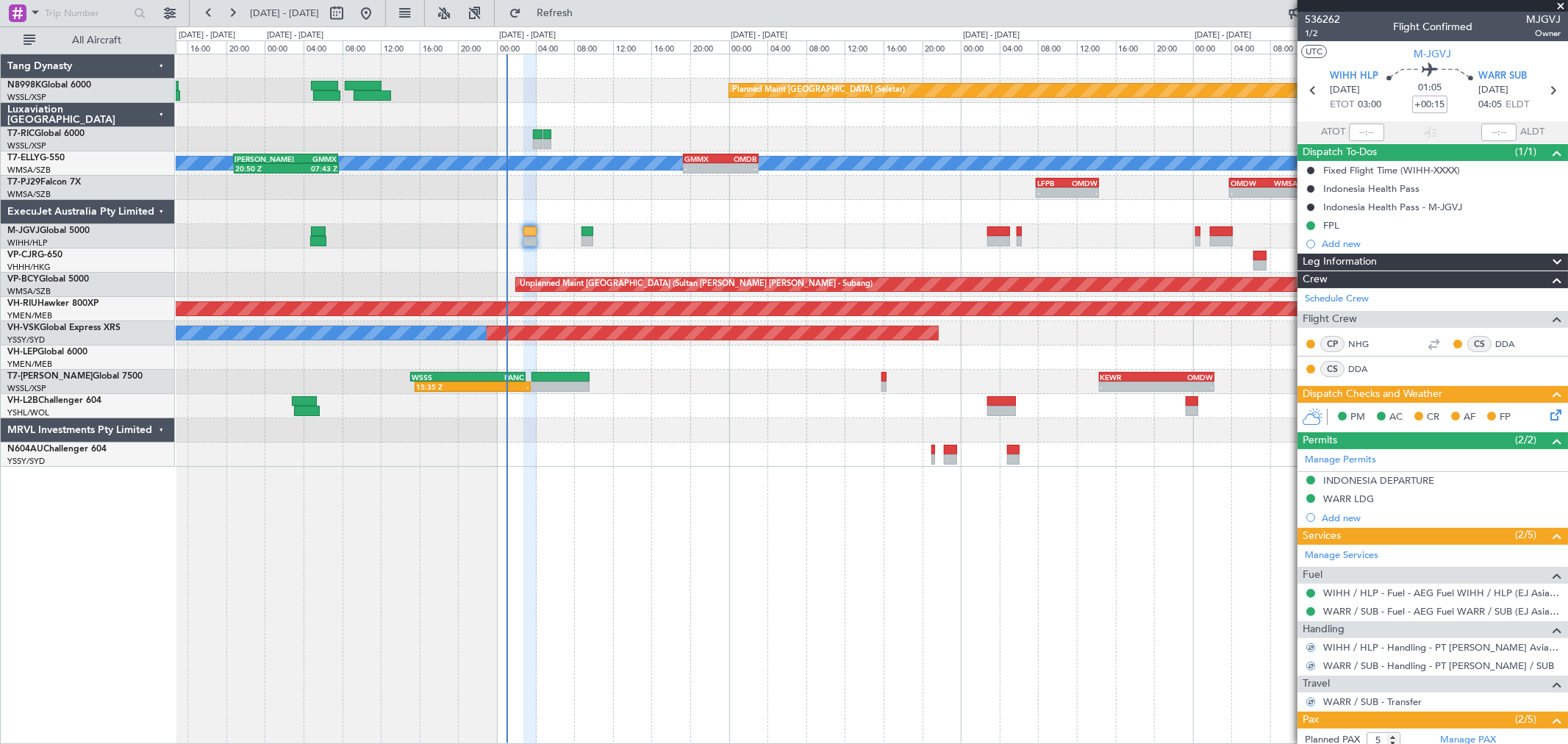
click at [647, 225] on div "Planned Maint [GEOGRAPHIC_DATA] (Seletar)" at bounding box center [872, 236] width 1392 height 24
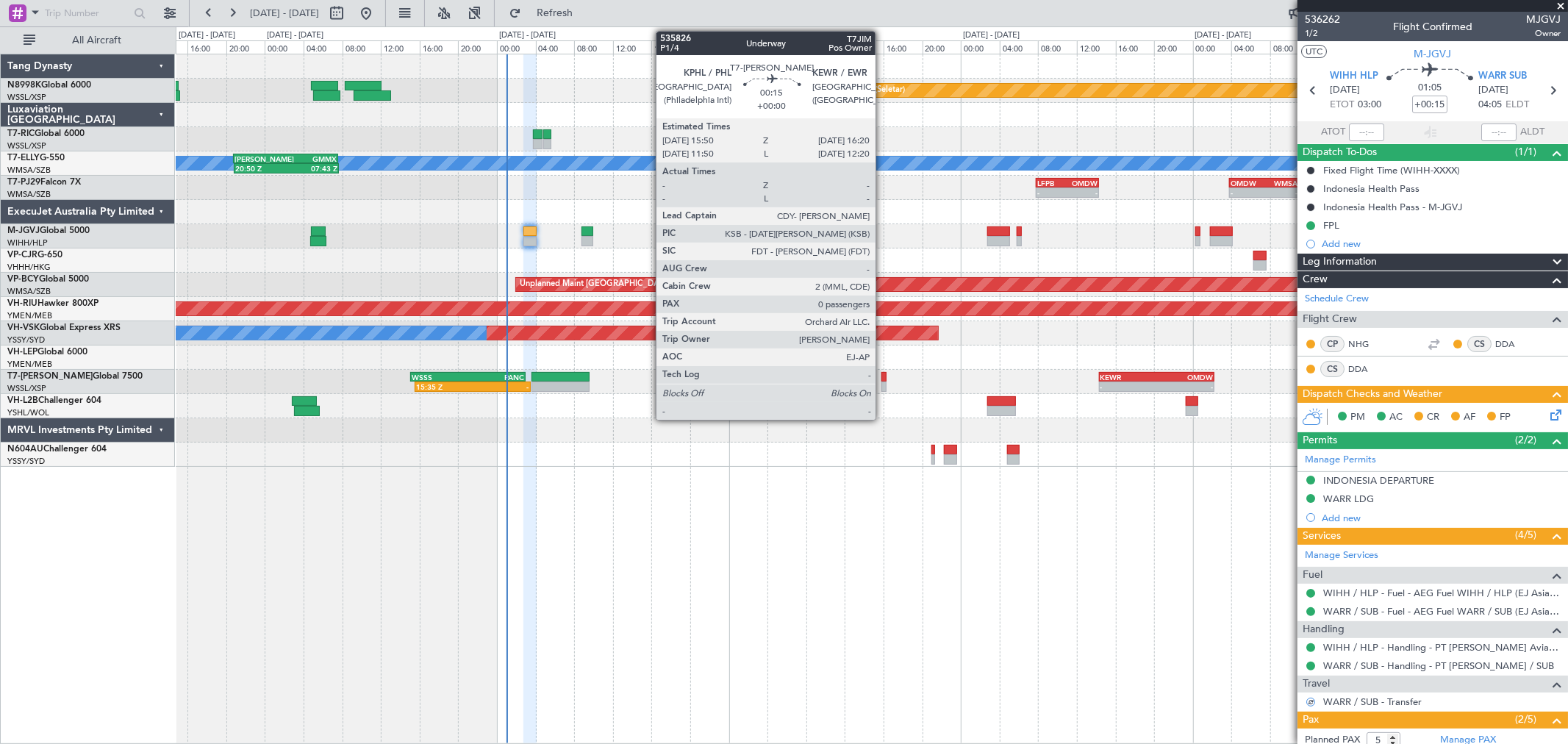
click at [883, 381] on div at bounding box center [885, 377] width 5 height 10
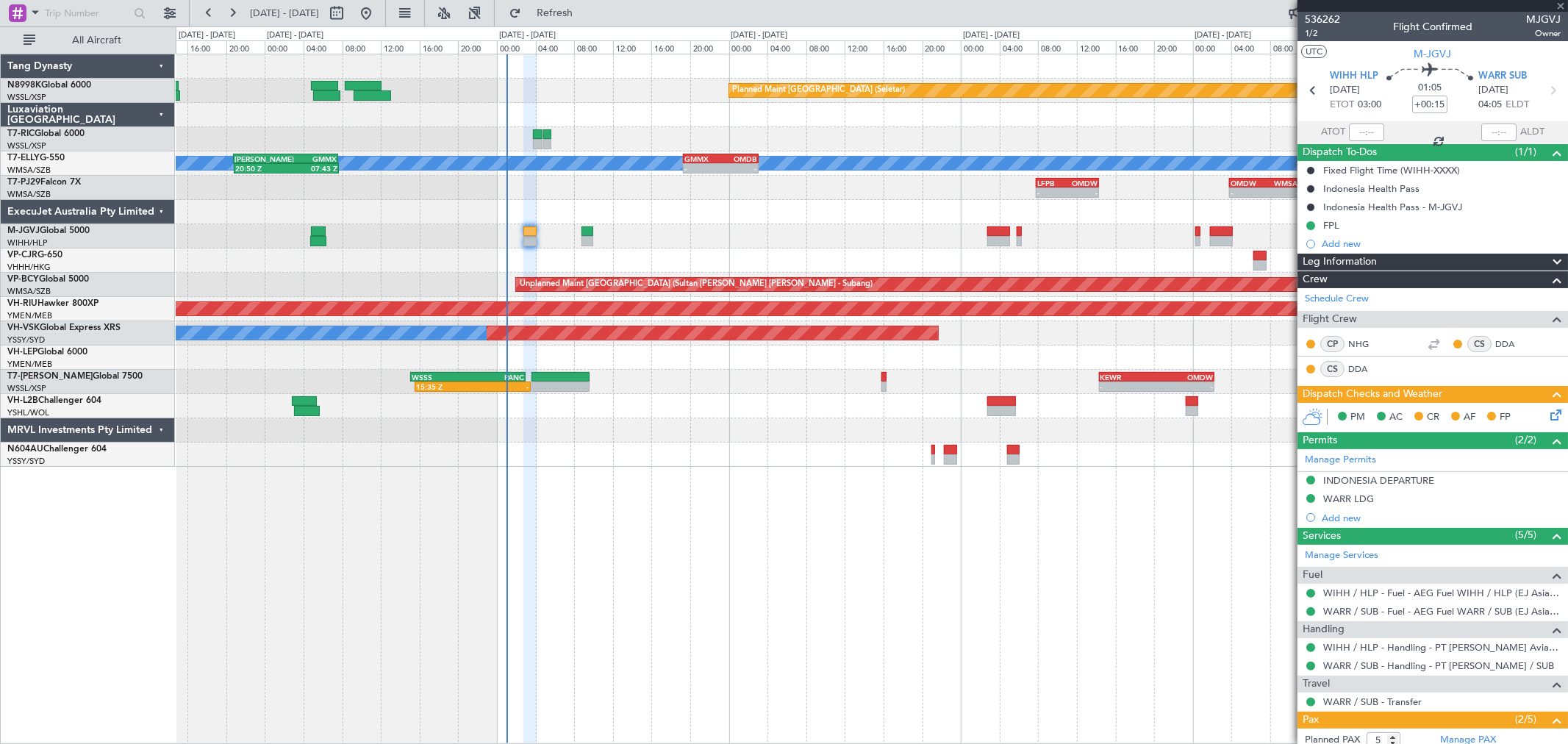
type input "0"
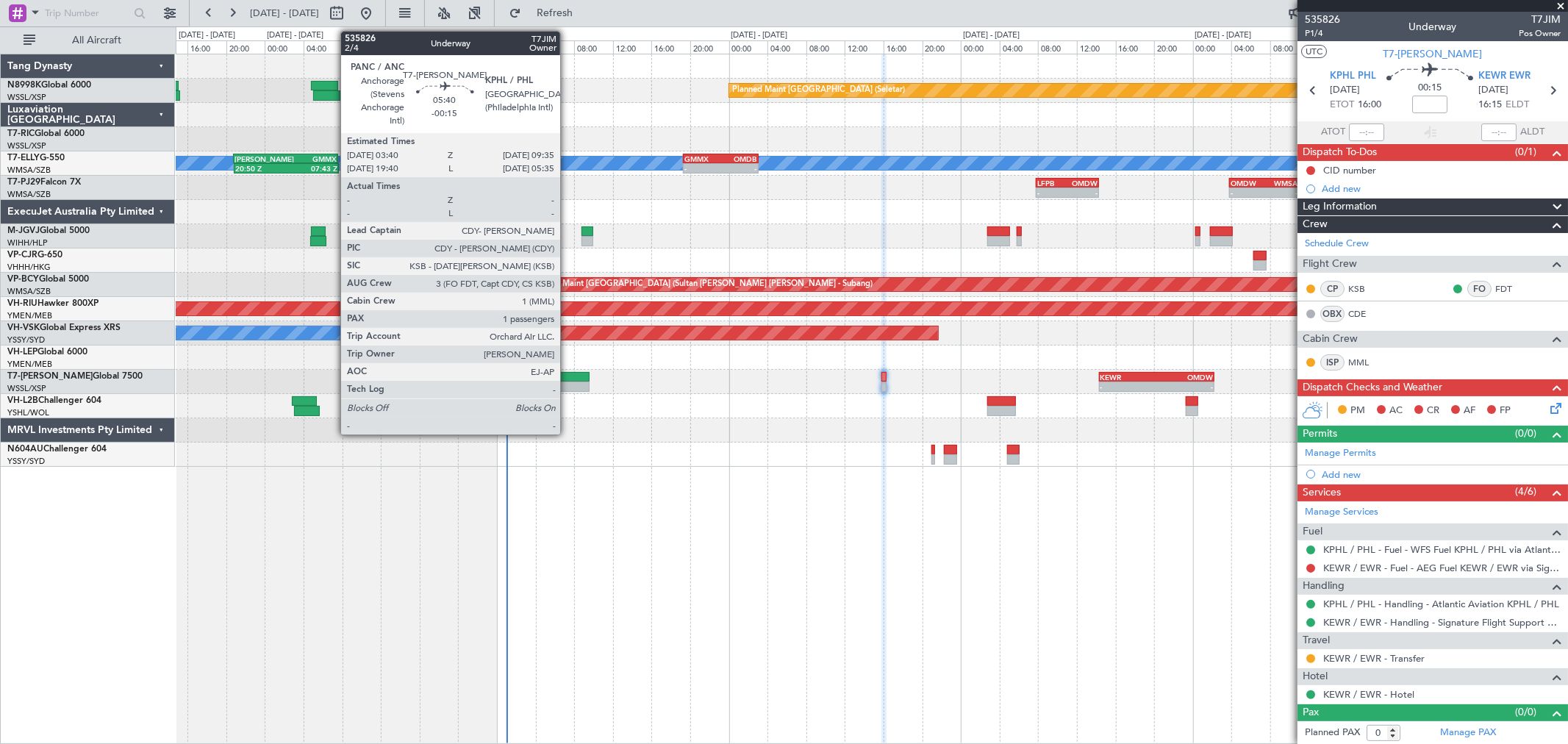
click at [569, 386] on div at bounding box center [561, 386] width 58 height 10
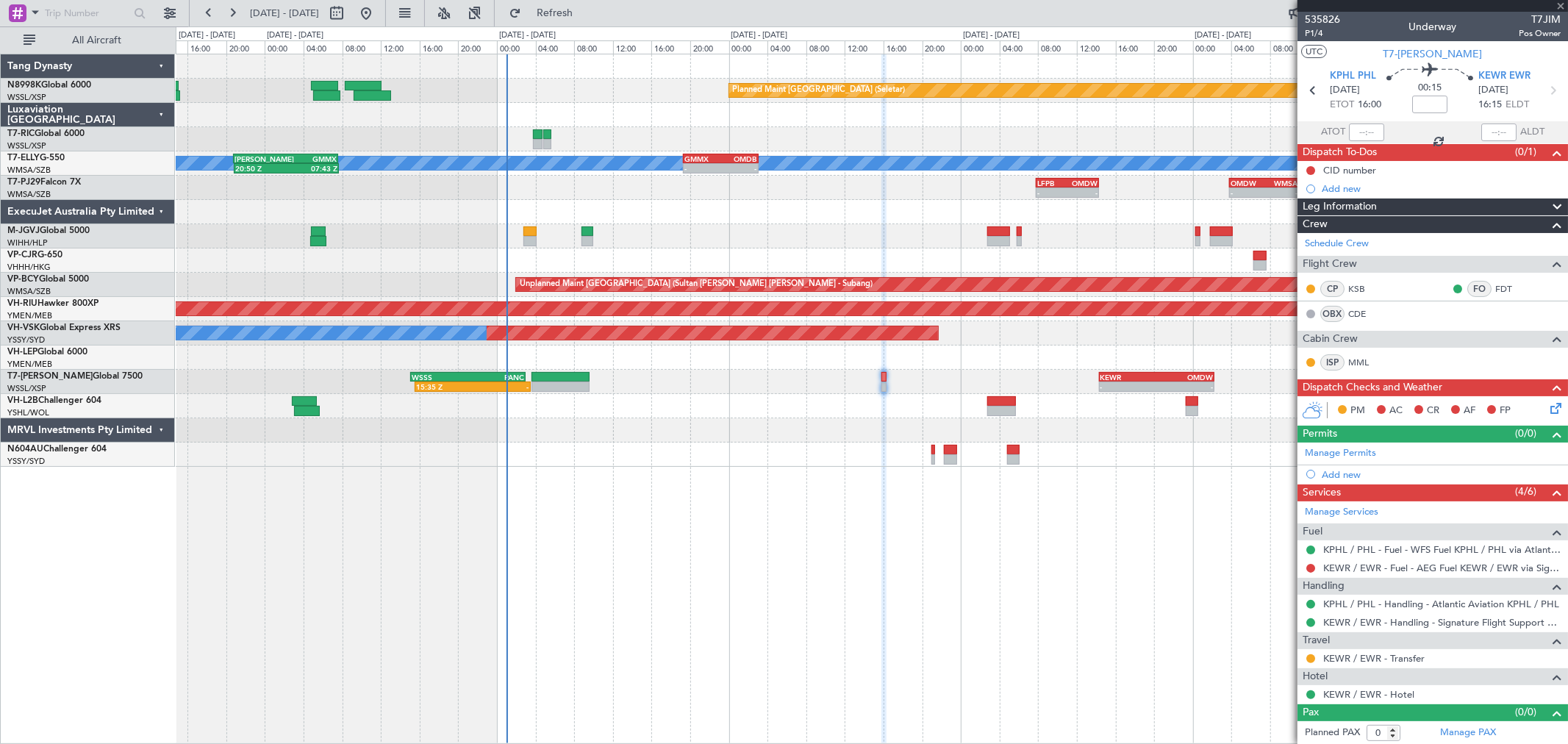
type input "-00:15"
type input "1"
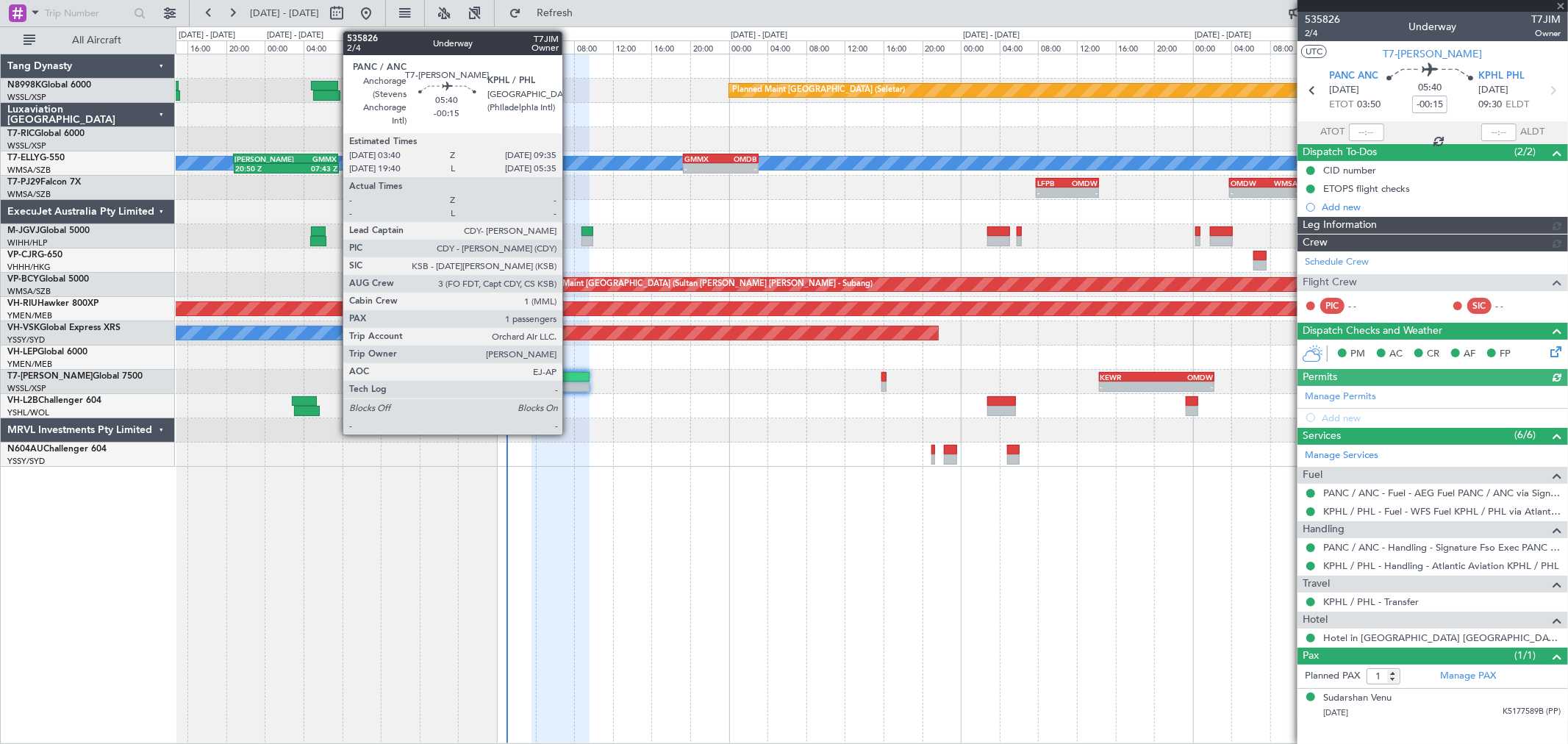
type input "[PERSON_NAME] (LEU)"
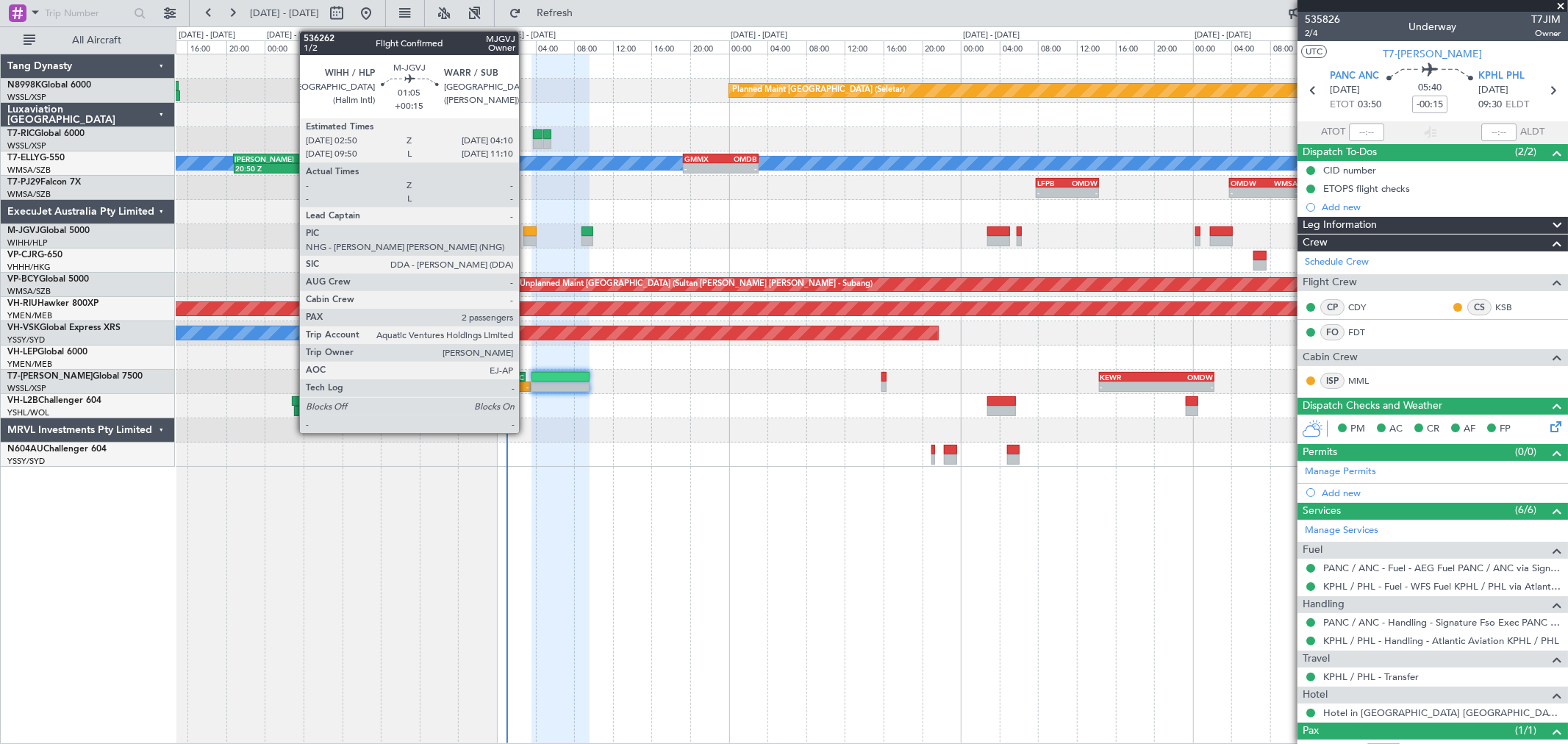
click at [527, 229] on div at bounding box center [530, 231] width 14 height 10
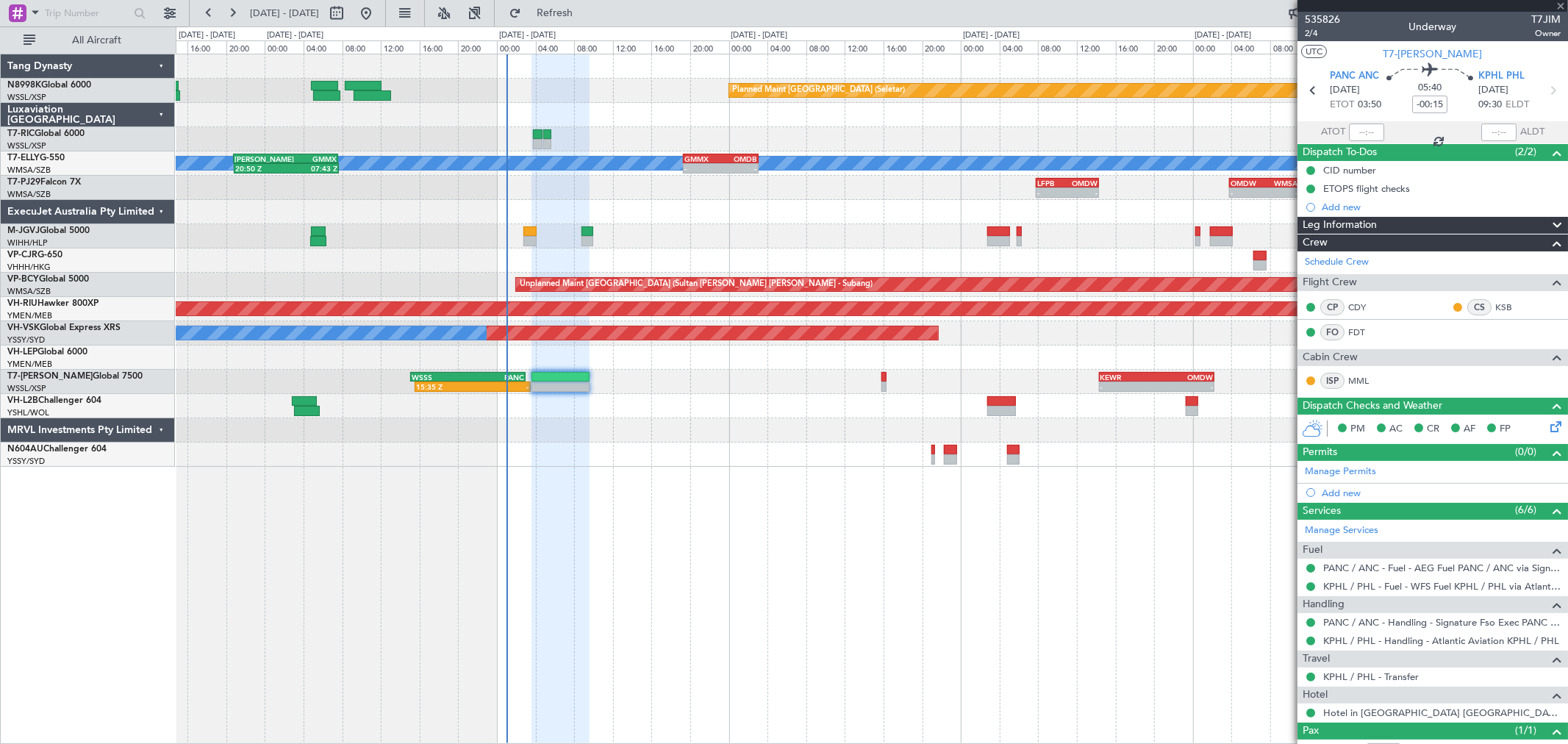
type input "+00:15"
type input "5"
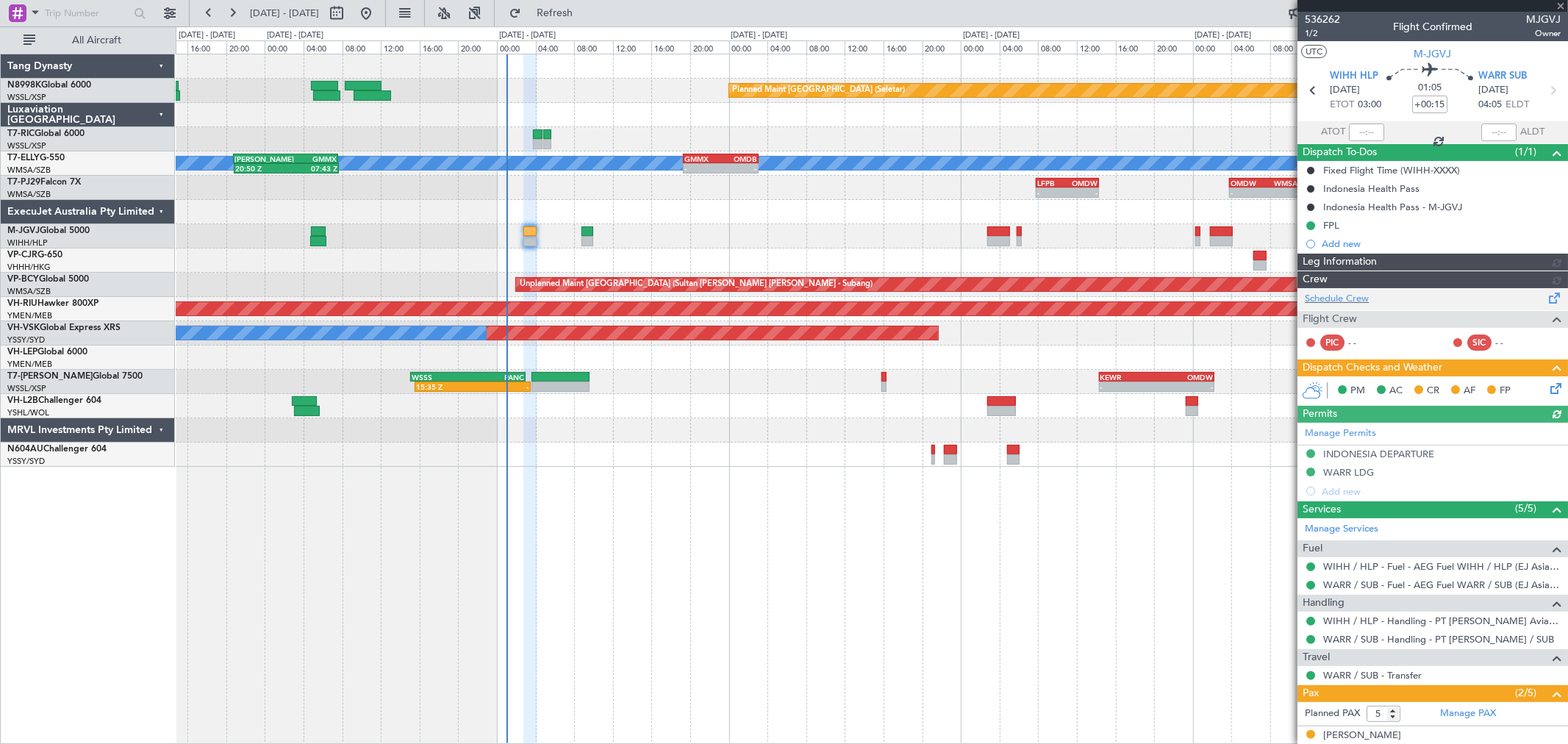
type input "[PERSON_NAME] (HHAFI)"
click at [1548, 387] on icon at bounding box center [1554, 386] width 12 height 12
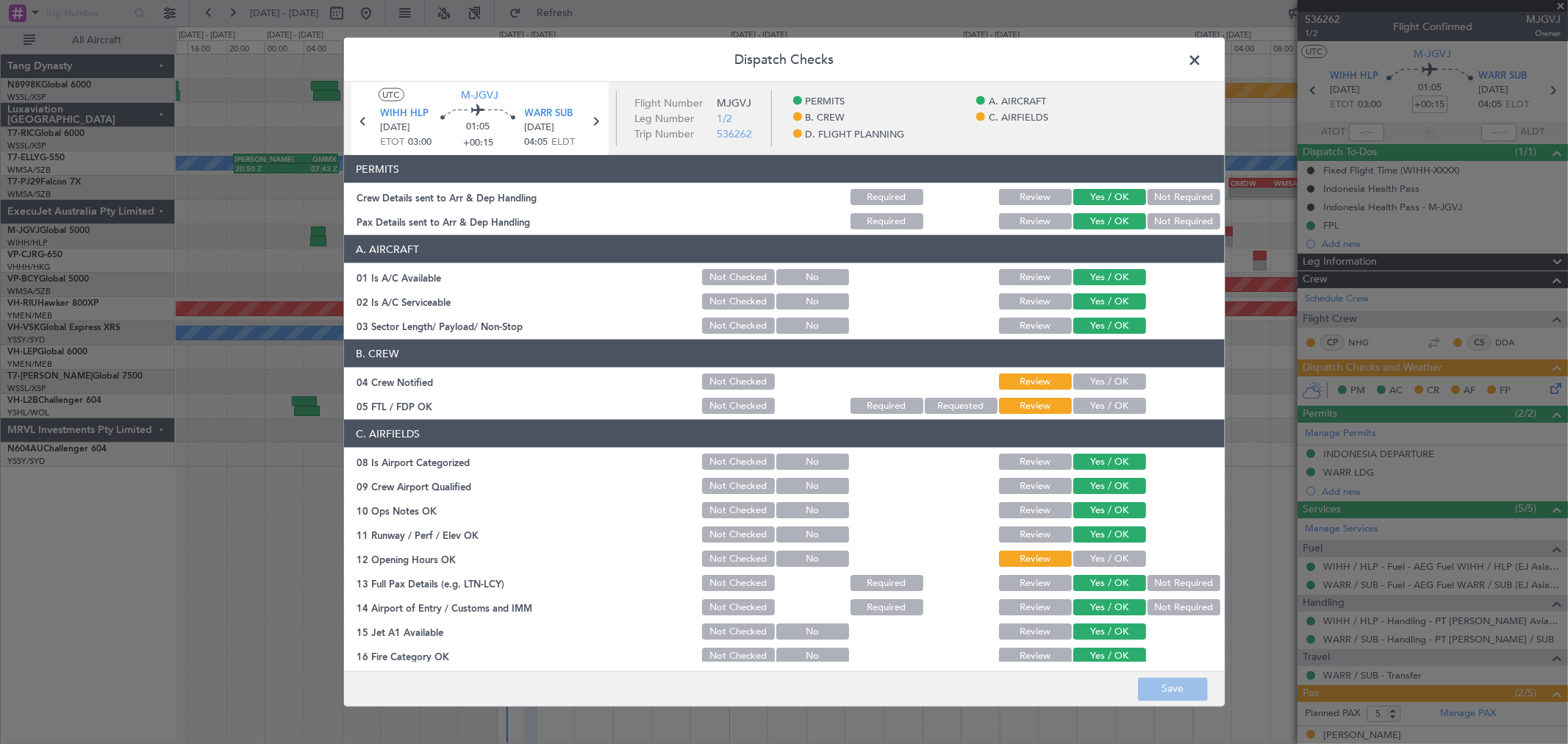
click at [1101, 380] on button "Yes / OK" at bounding box center [1110, 381] width 73 height 16
click at [1101, 406] on button "Yes / OK" at bounding box center [1110, 406] width 73 height 16
click at [1105, 560] on button "Yes / OK" at bounding box center [1110, 559] width 73 height 16
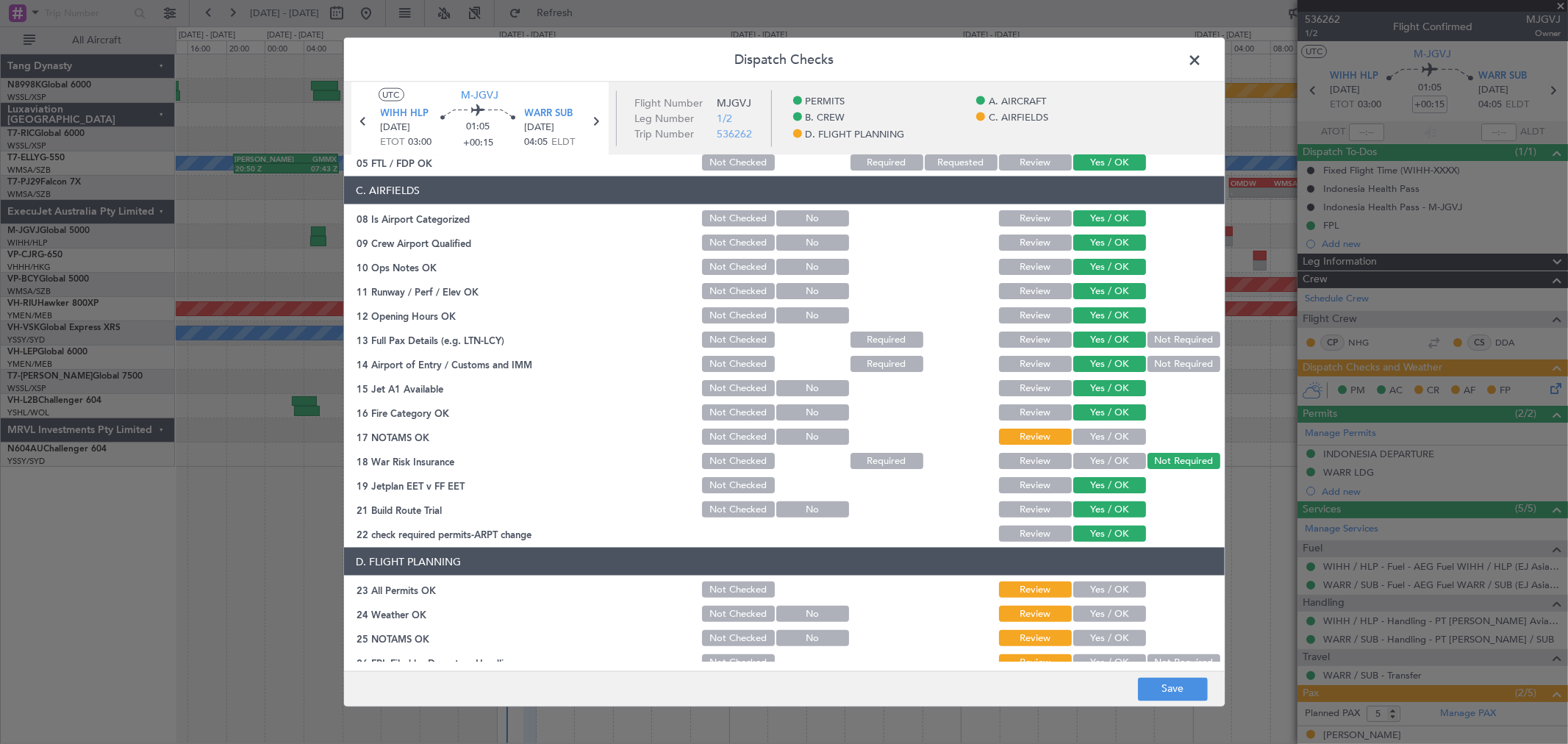
scroll to position [245, 0]
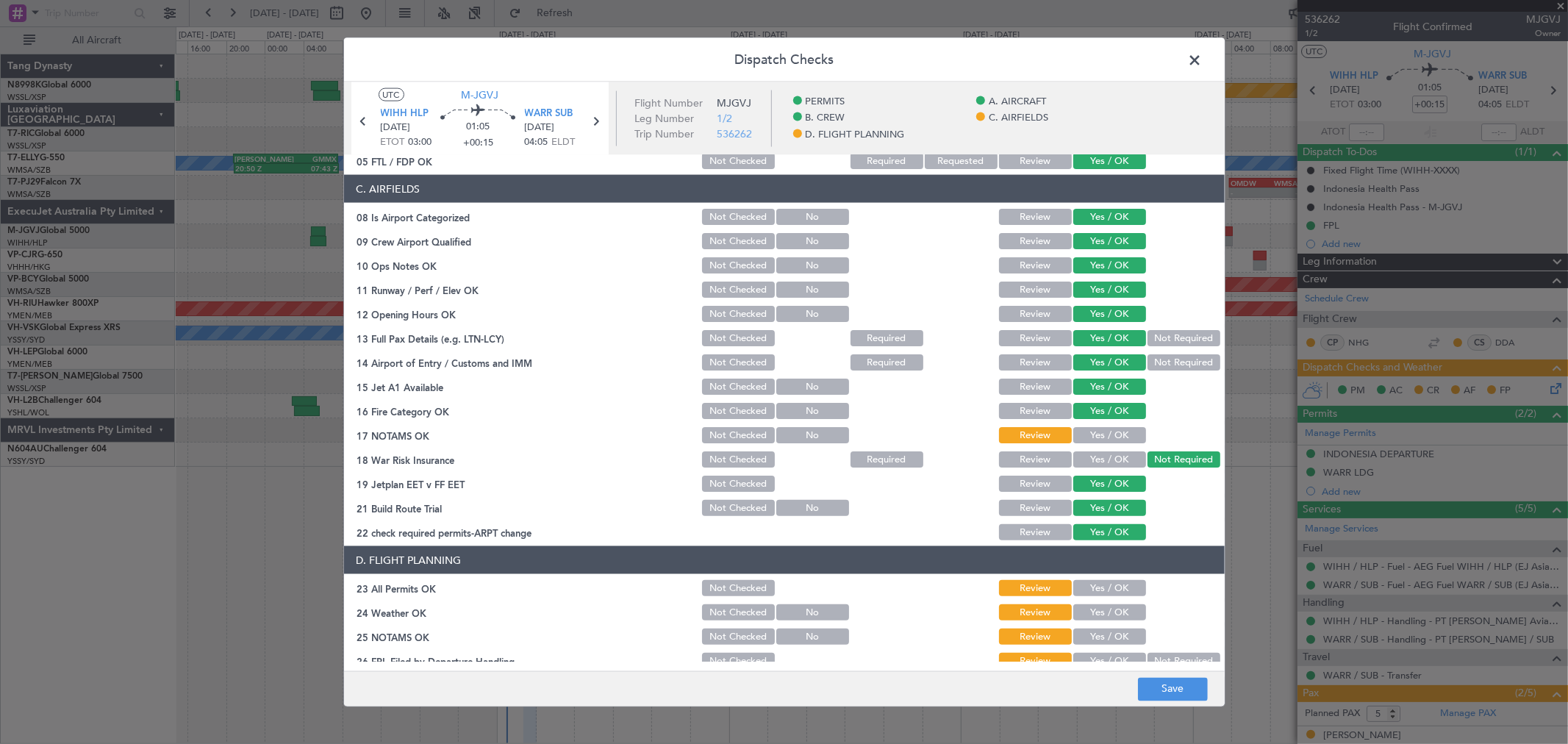
click at [1105, 436] on button "Yes / OK" at bounding box center [1110, 436] width 73 height 16
drag, startPoint x: 1086, startPoint y: 582, endPoint x: 1087, endPoint y: 592, distance: 10.0
click at [1086, 584] on button "Yes / OK" at bounding box center [1110, 588] width 73 height 16
click at [1088, 619] on button "Yes / OK" at bounding box center [1110, 612] width 73 height 16
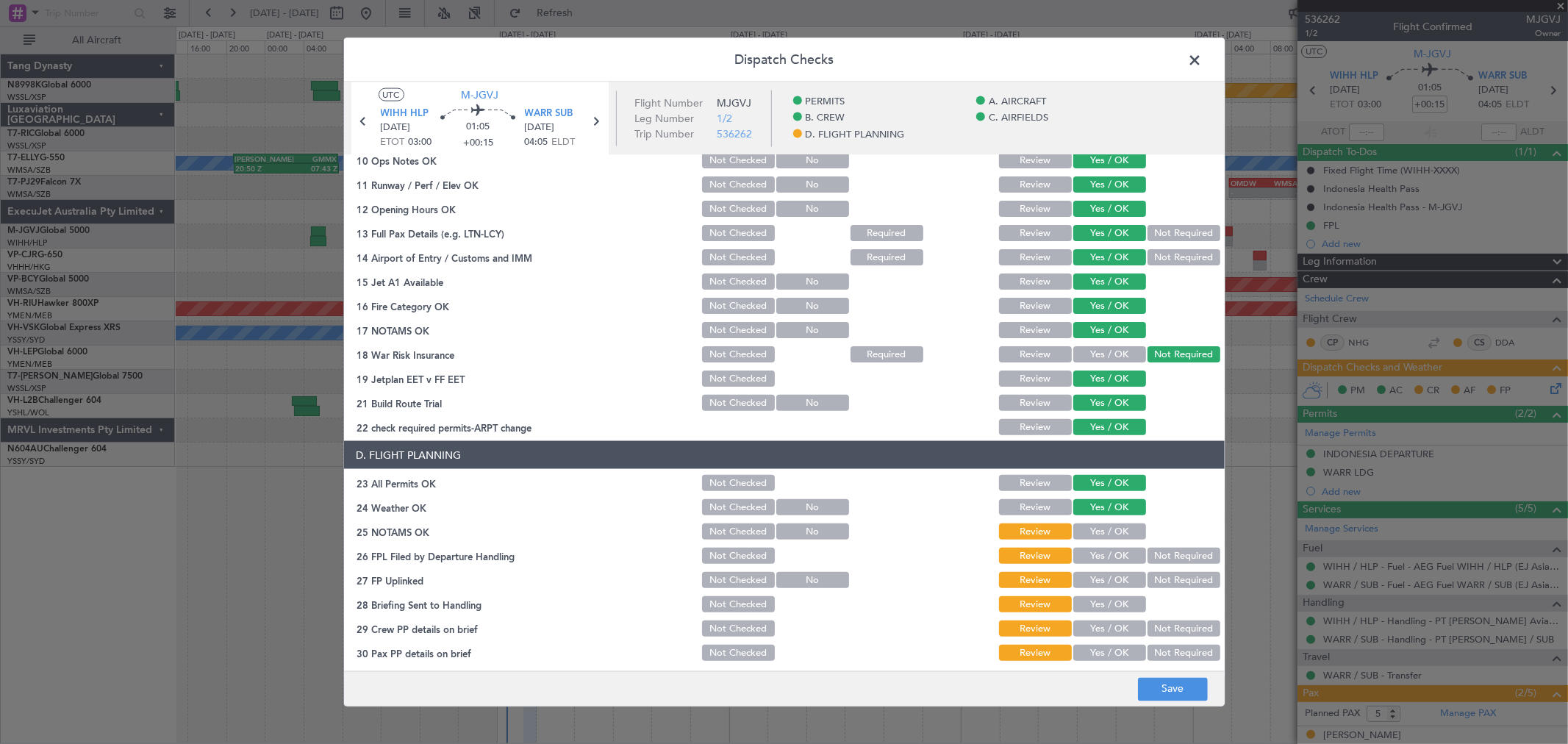
scroll to position [354, 0]
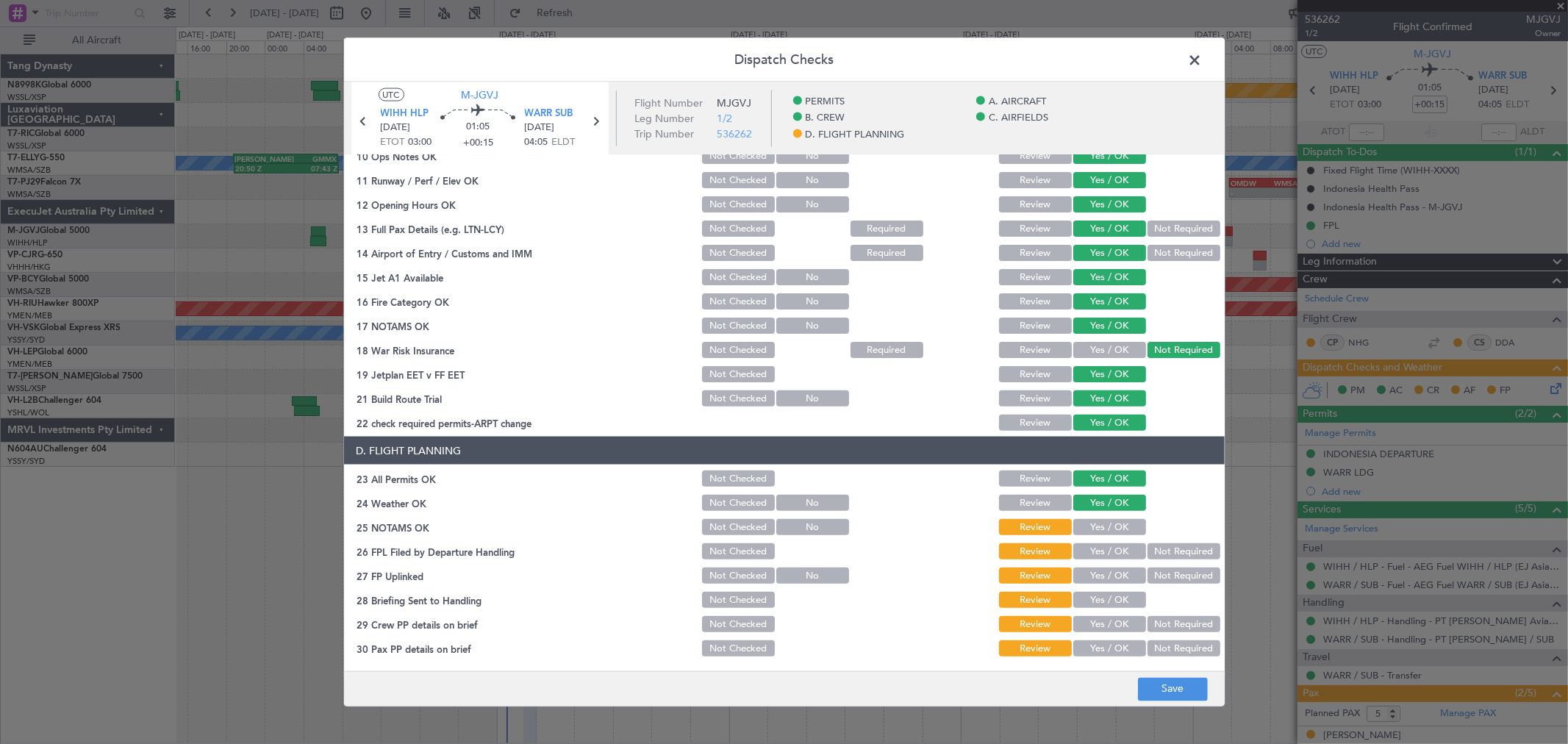
click at [1114, 524] on button "Yes / OK" at bounding box center [1110, 528] width 73 height 16
click at [1174, 547] on button "Not Required" at bounding box center [1184, 552] width 73 height 16
click at [1098, 580] on button "Yes / OK" at bounding box center [1110, 576] width 73 height 16
click at [1101, 600] on button "Yes / OK" at bounding box center [1110, 600] width 73 height 16
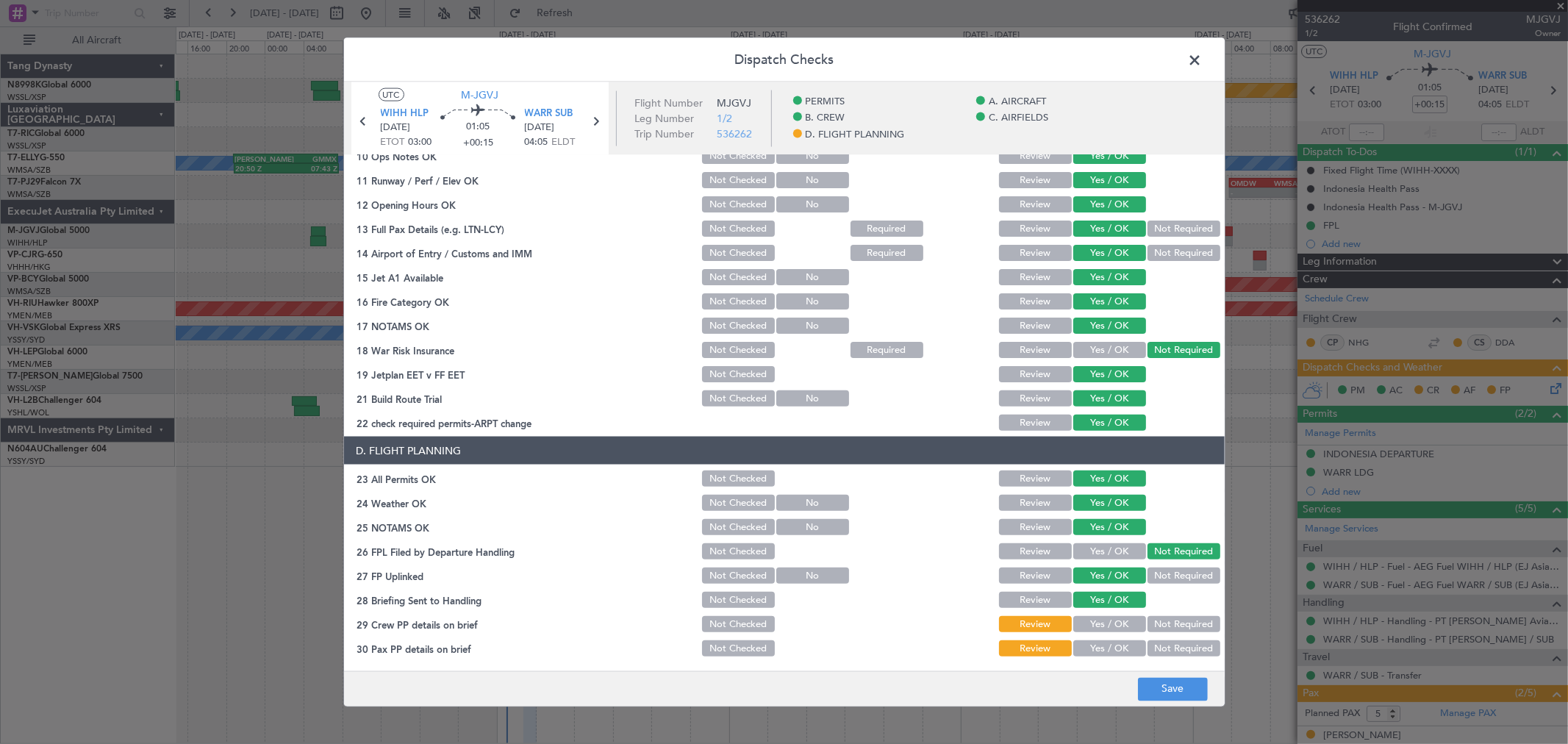
click at [1098, 620] on button "Yes / OK" at bounding box center [1110, 624] width 73 height 16
click at [1091, 644] on button "Yes / OK" at bounding box center [1110, 648] width 73 height 16
click at [1178, 703] on footer "Save" at bounding box center [784, 688] width 881 height 35
click at [1165, 686] on button "Save" at bounding box center [1172, 689] width 69 height 23
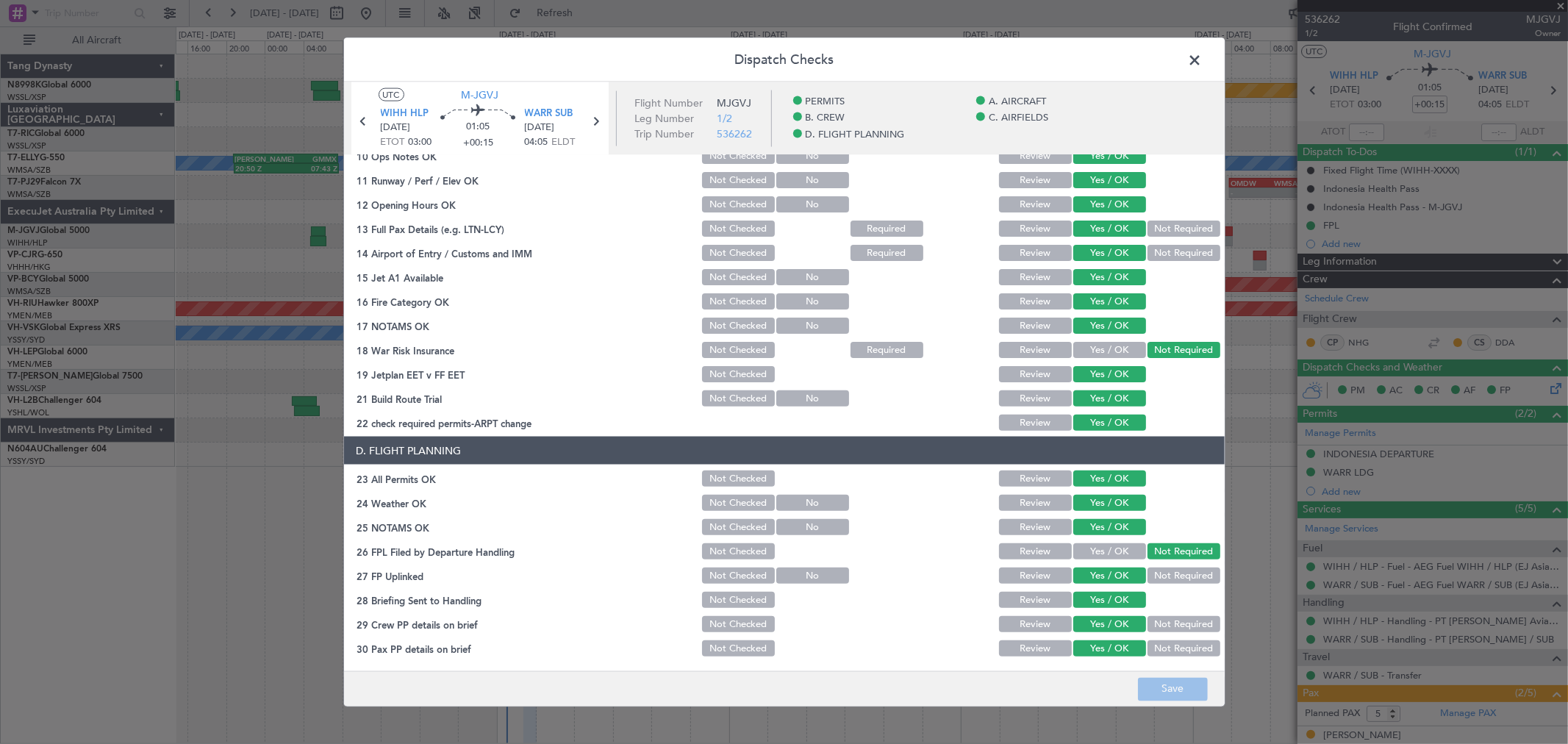
click at [1203, 60] on span at bounding box center [1203, 64] width 0 height 30
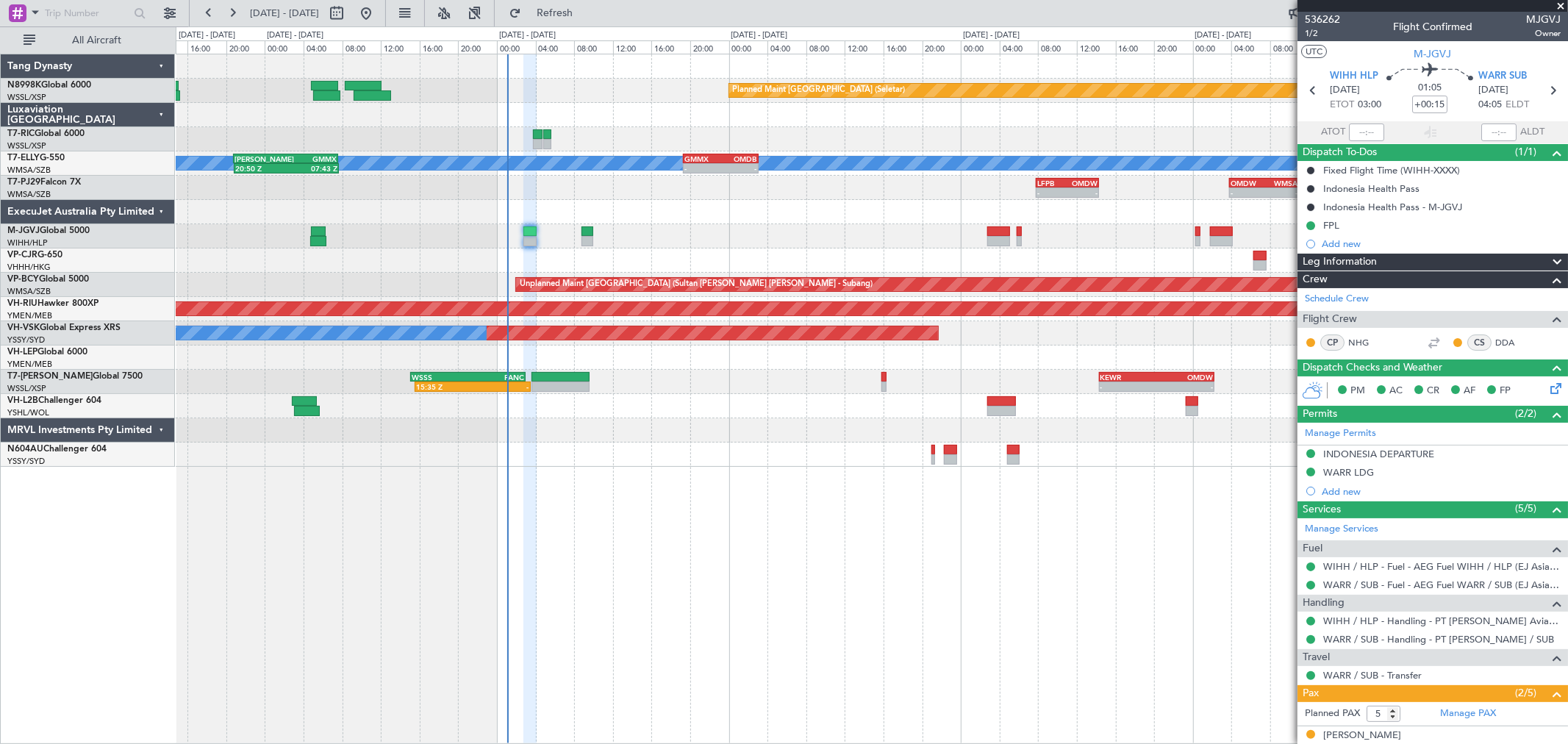
click at [804, 377] on div "15:35 Z - WSSS 15:05 Z PANC 03:00 Z - - KEWR 14:20 Z OMDW 02:15 Z" at bounding box center [872, 381] width 1392 height 24
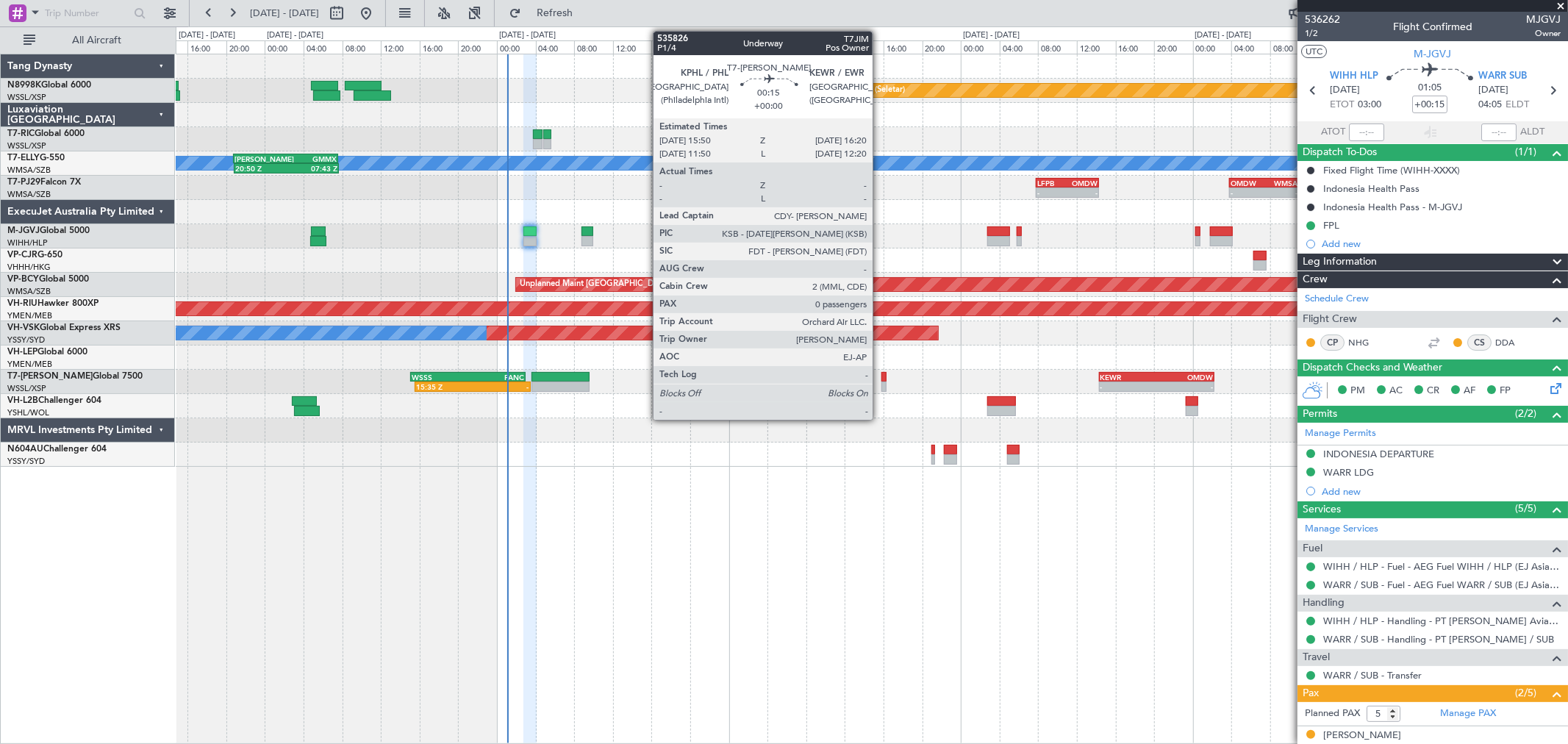
click at [882, 383] on div at bounding box center [885, 386] width 5 height 10
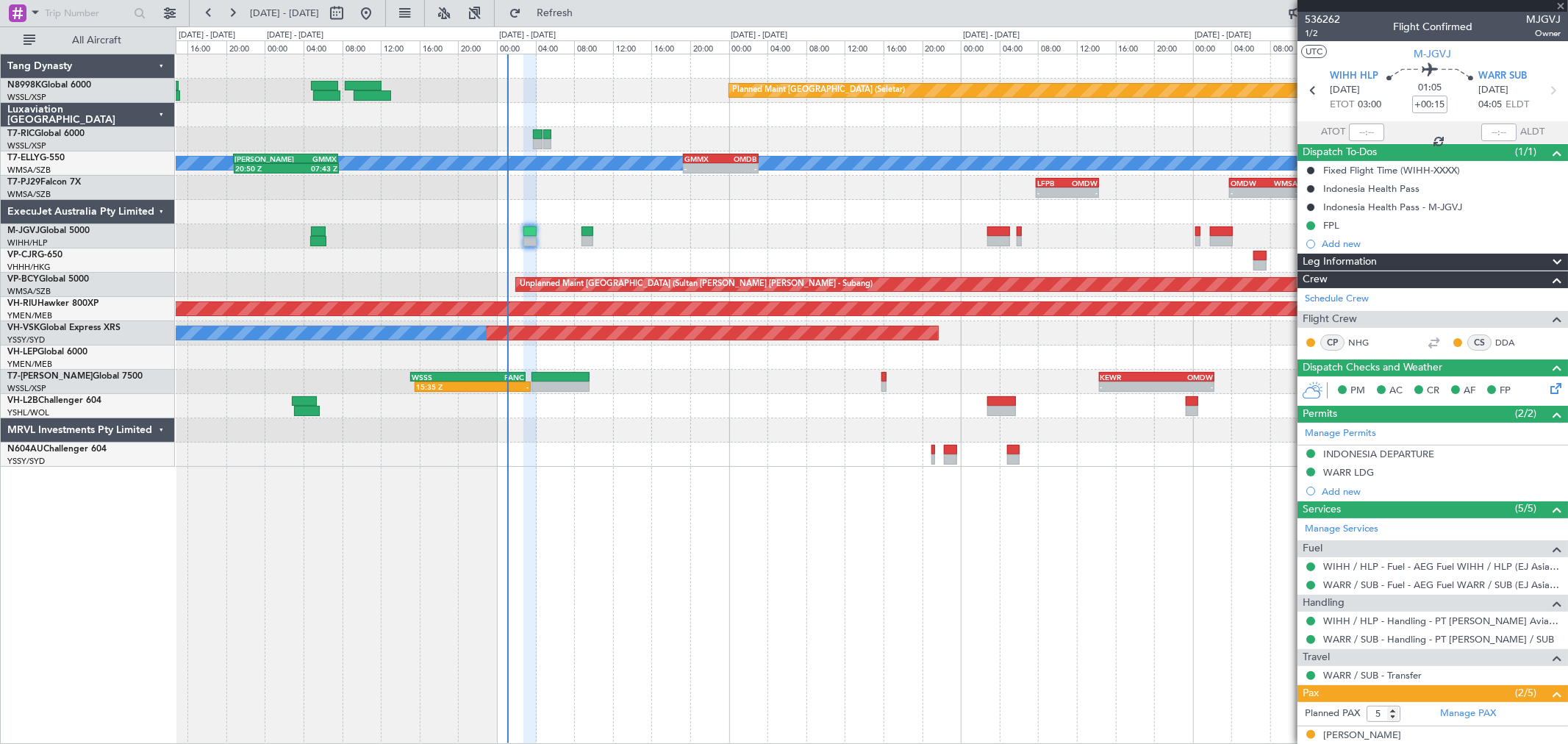
type input "0"
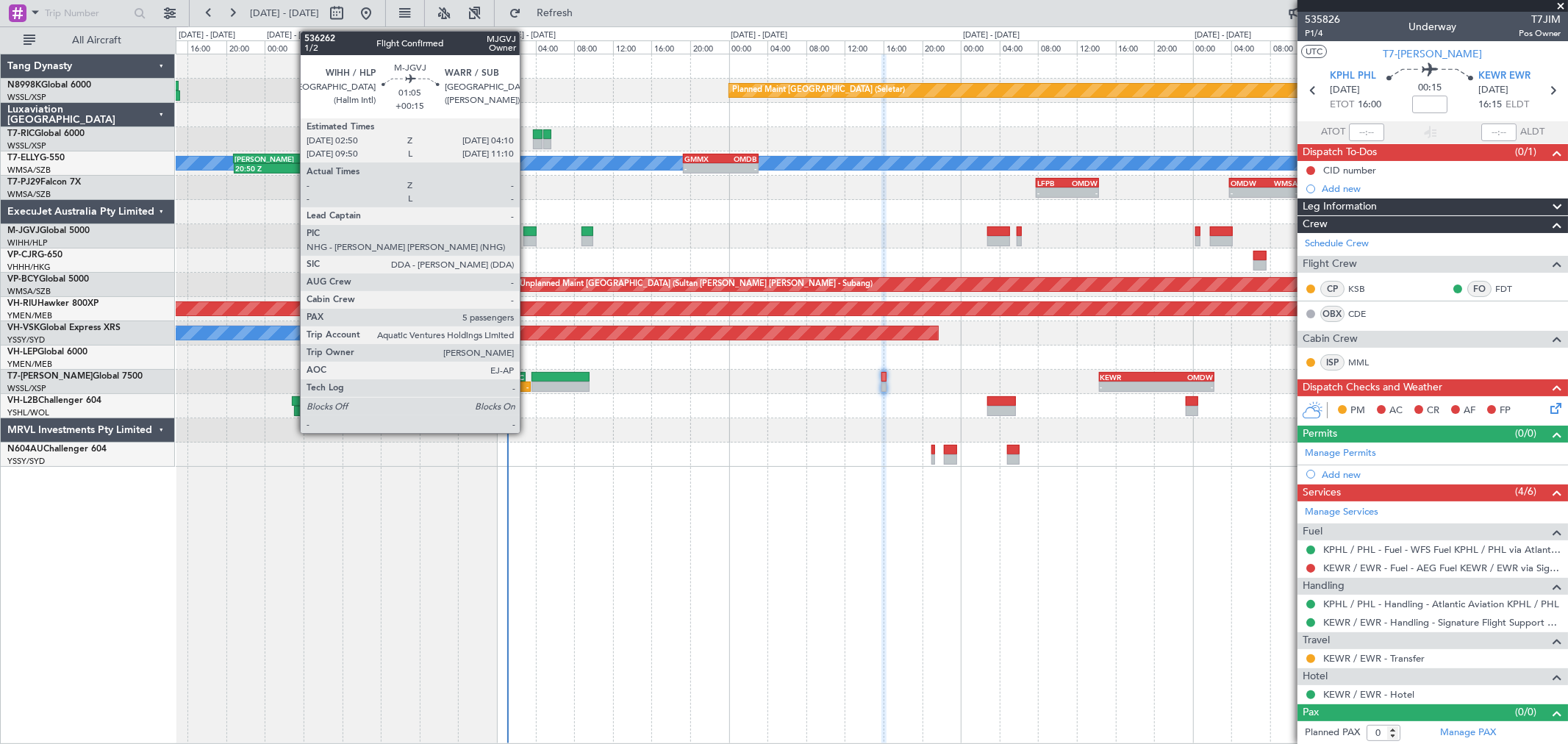
click at [527, 239] on div at bounding box center [530, 241] width 14 height 10
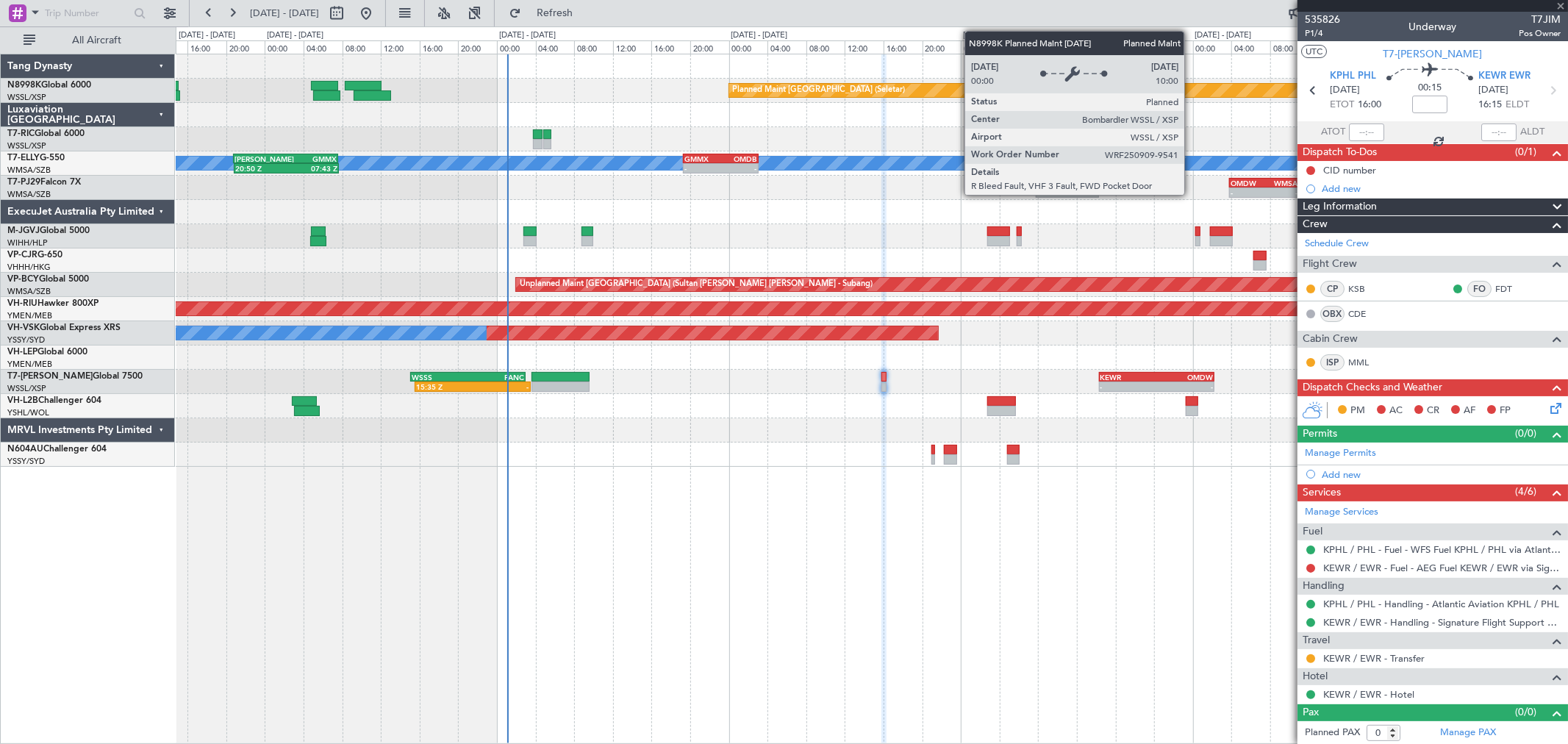
type input "+00:15"
type input "5"
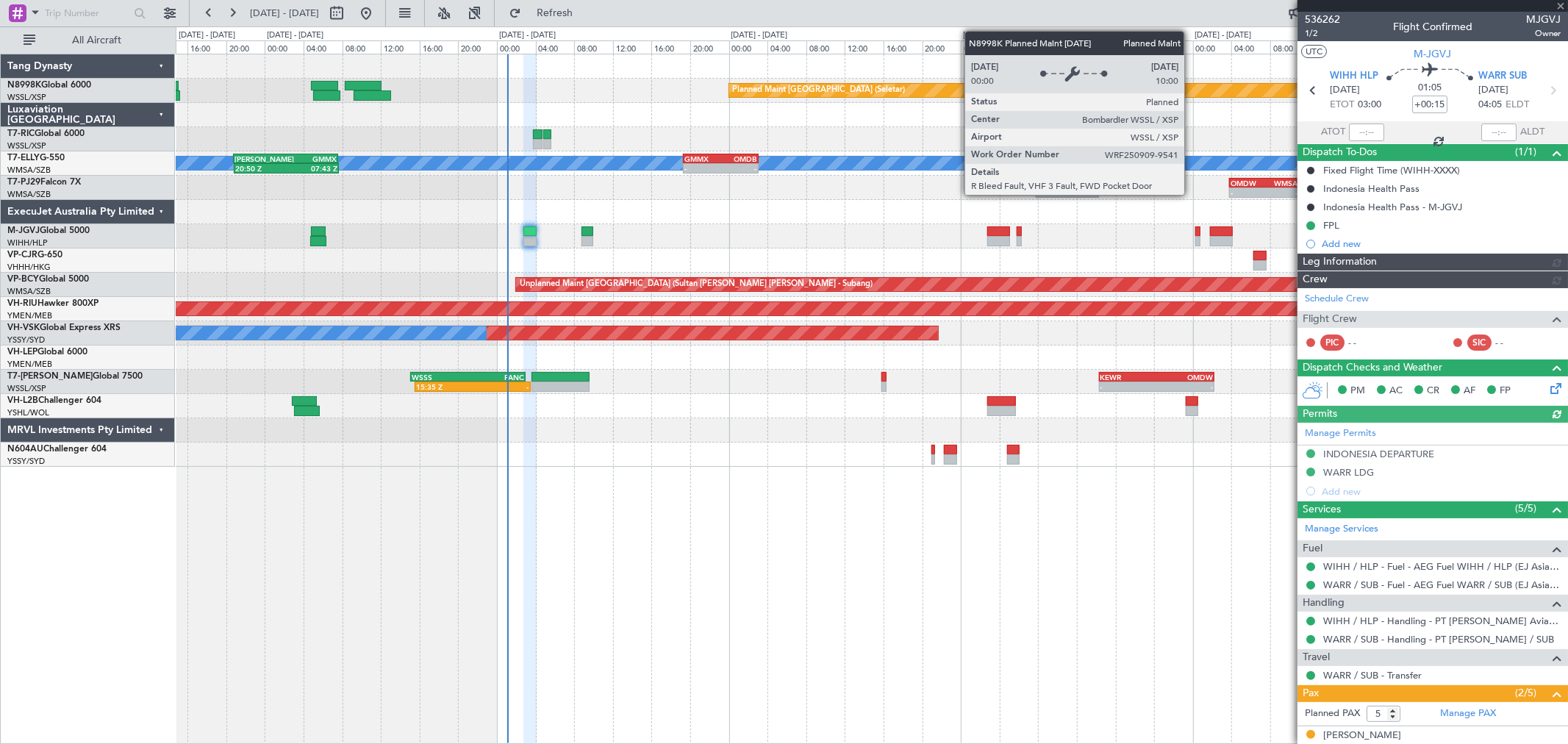
type input "[PERSON_NAME] (HHAFI)"
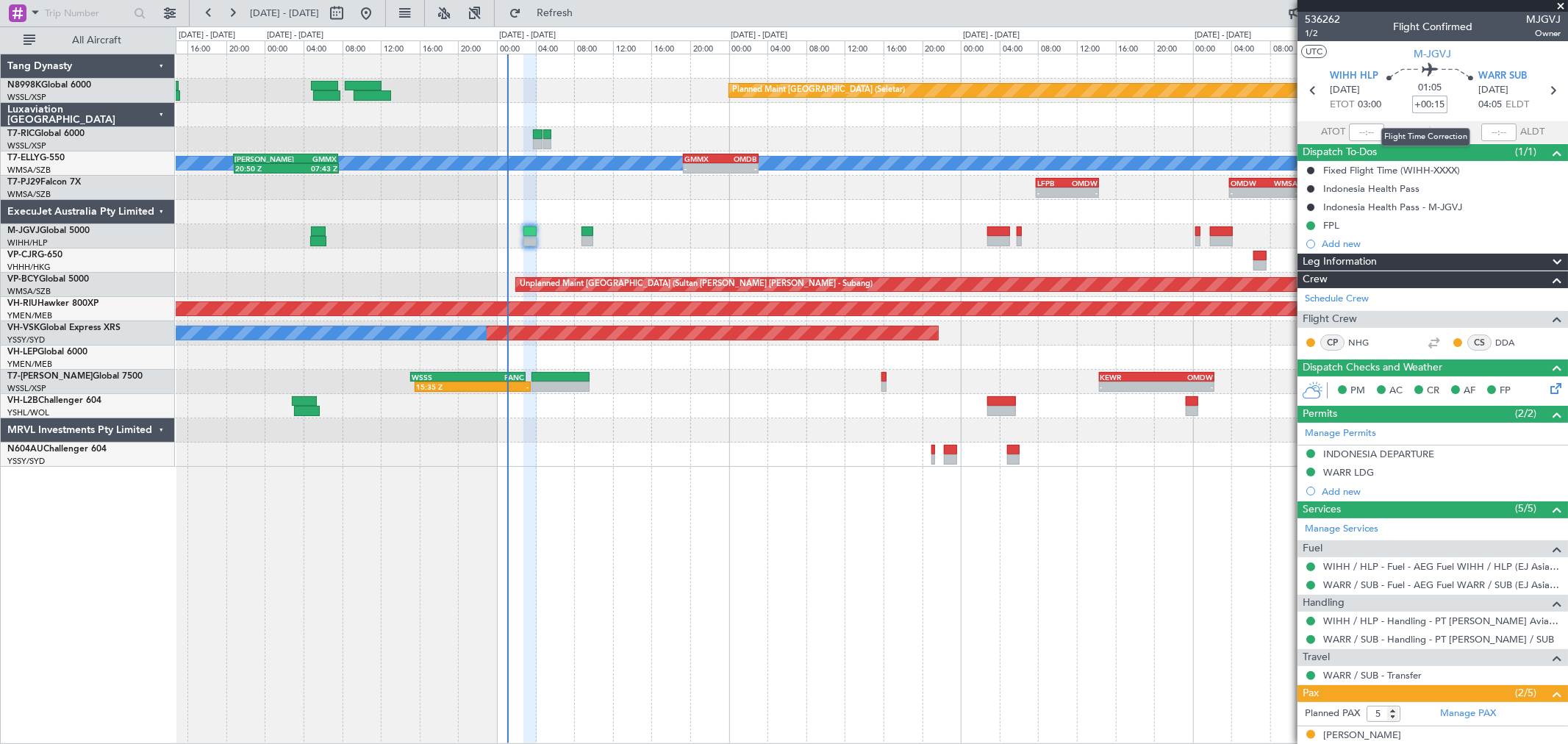
click at [1437, 106] on input "+00:15" at bounding box center [1430, 105] width 35 height 18
type input "+00:05"
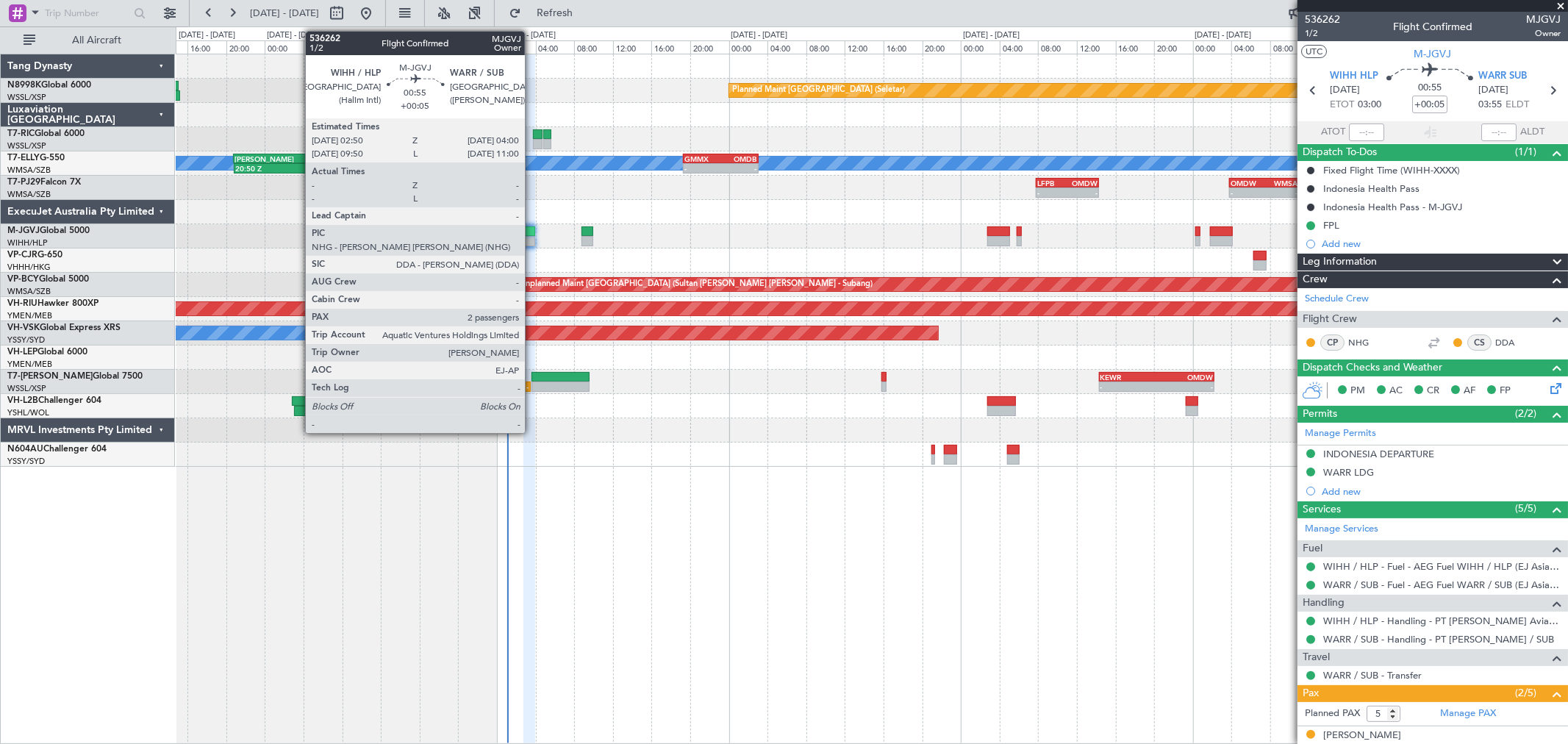
click at [532, 231] on div at bounding box center [529, 231] width 12 height 10
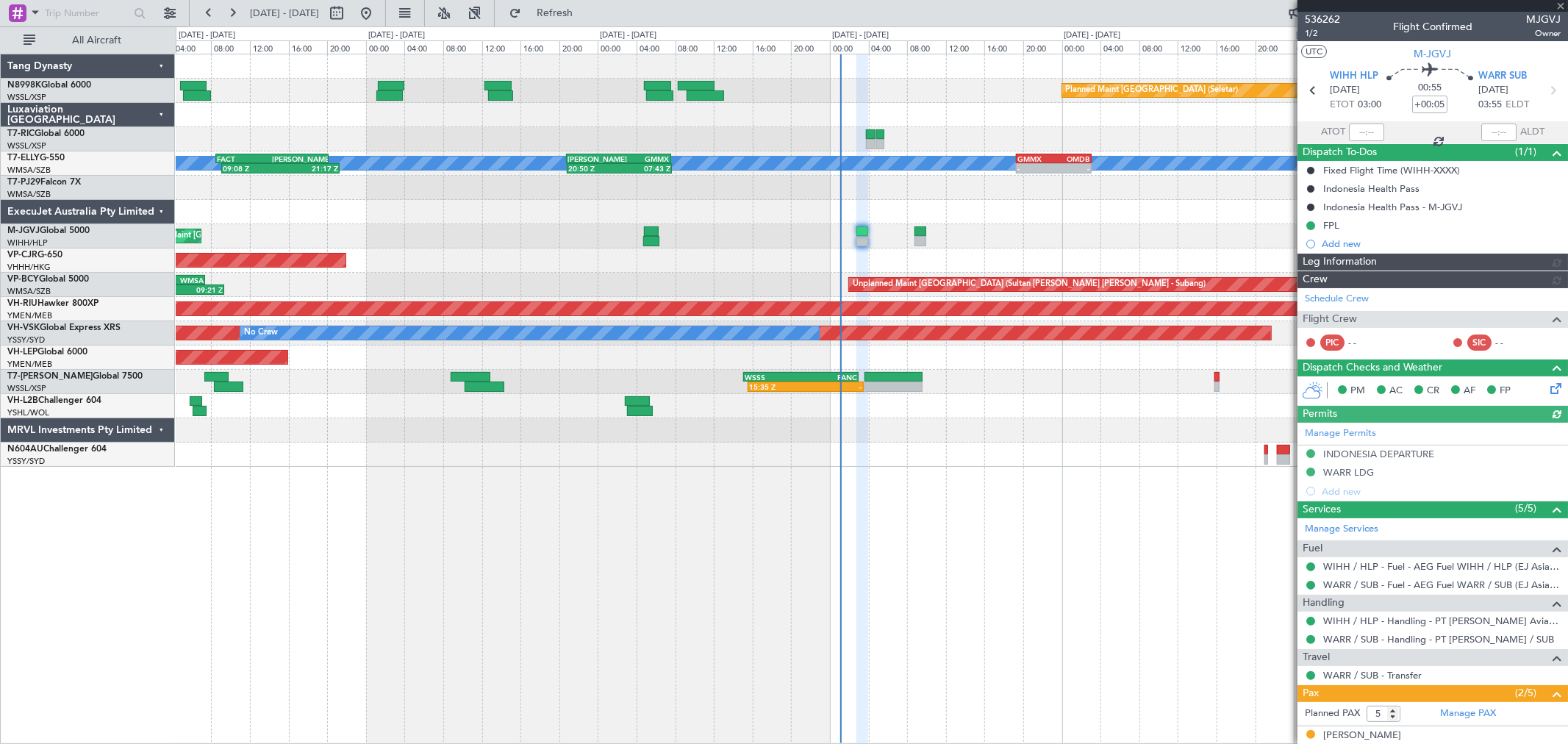
type input "[PERSON_NAME] (HHAFI)"
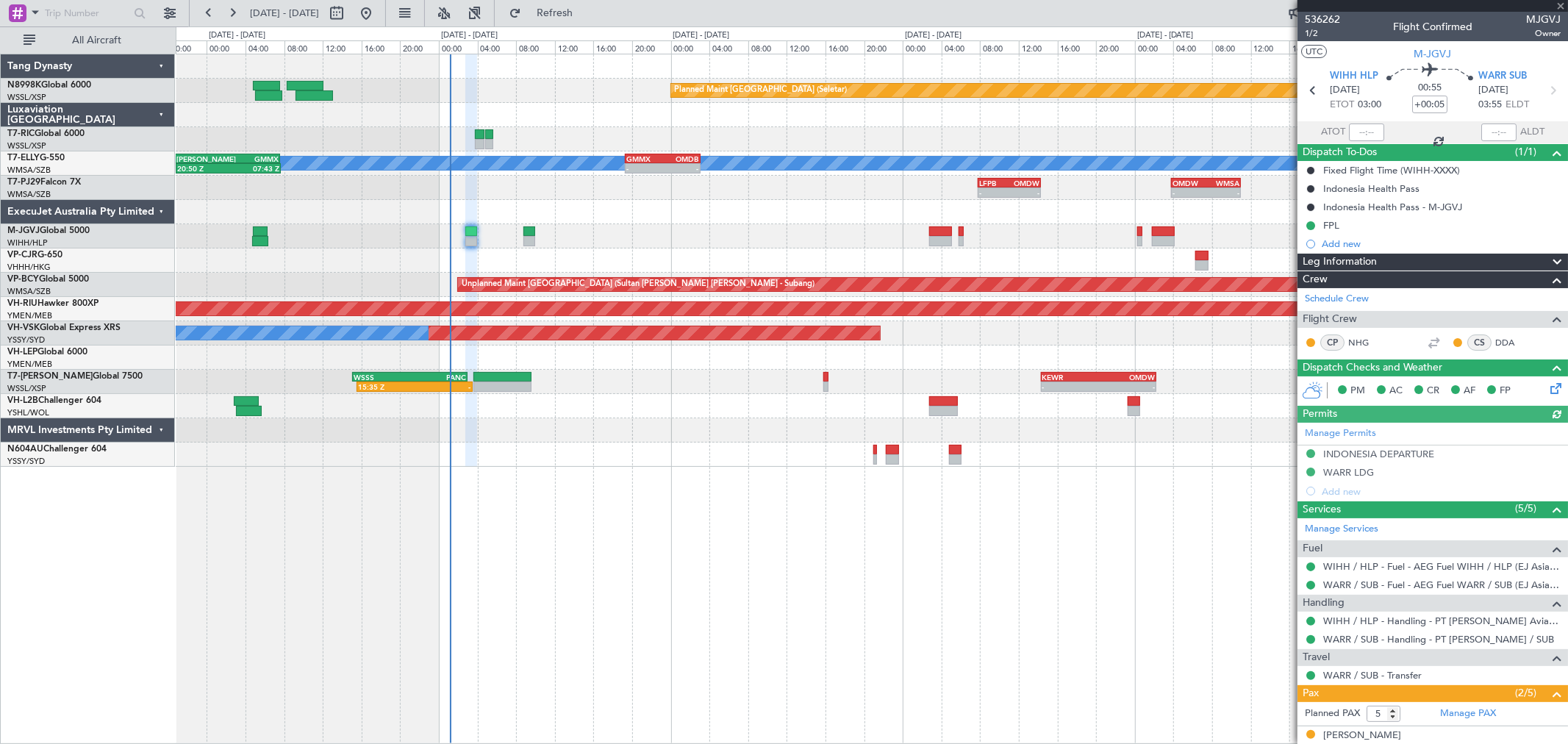
type input "[PERSON_NAME] (HHAFI)"
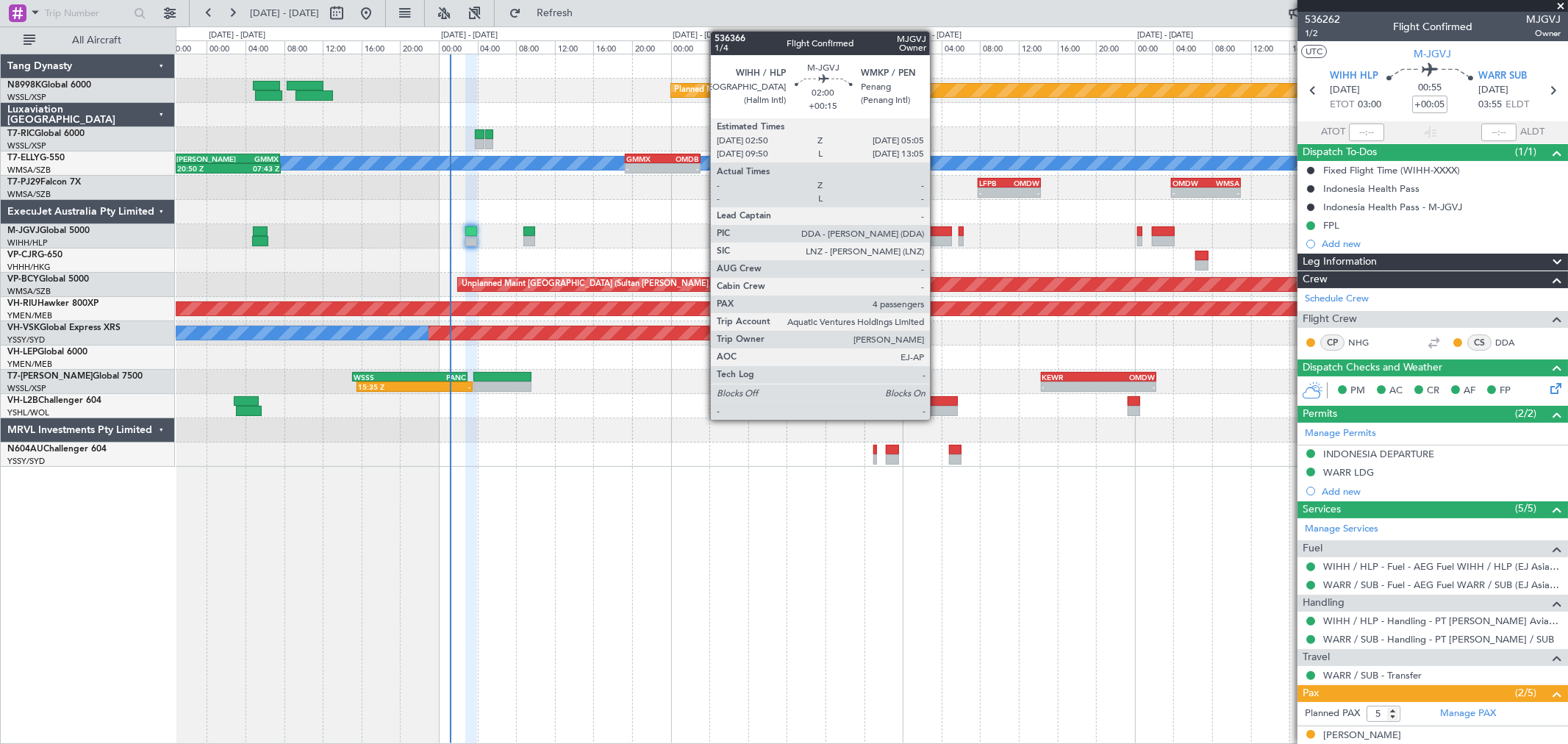
click at [938, 233] on div at bounding box center [940, 231] width 22 height 10
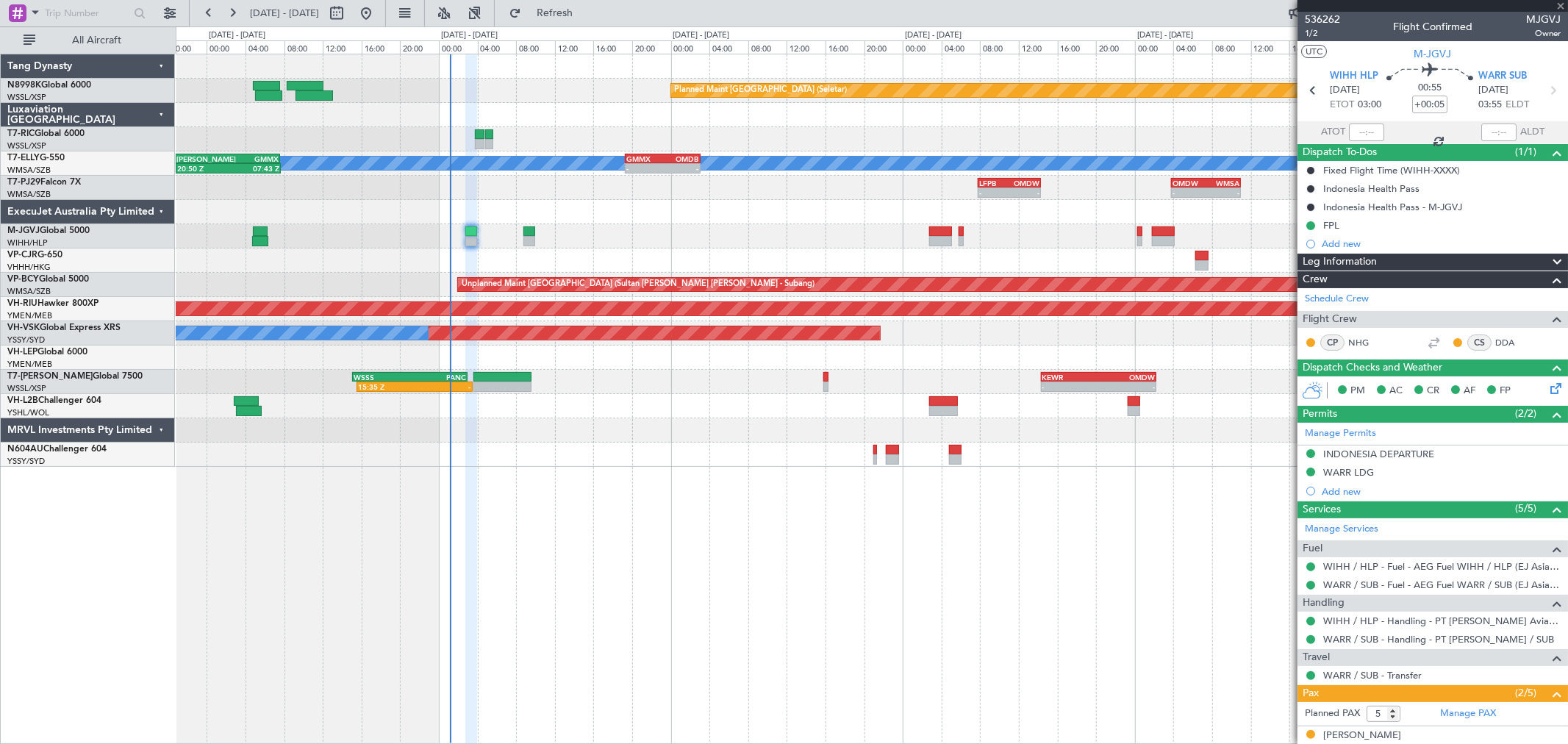
type input "+00:15"
type input "4"
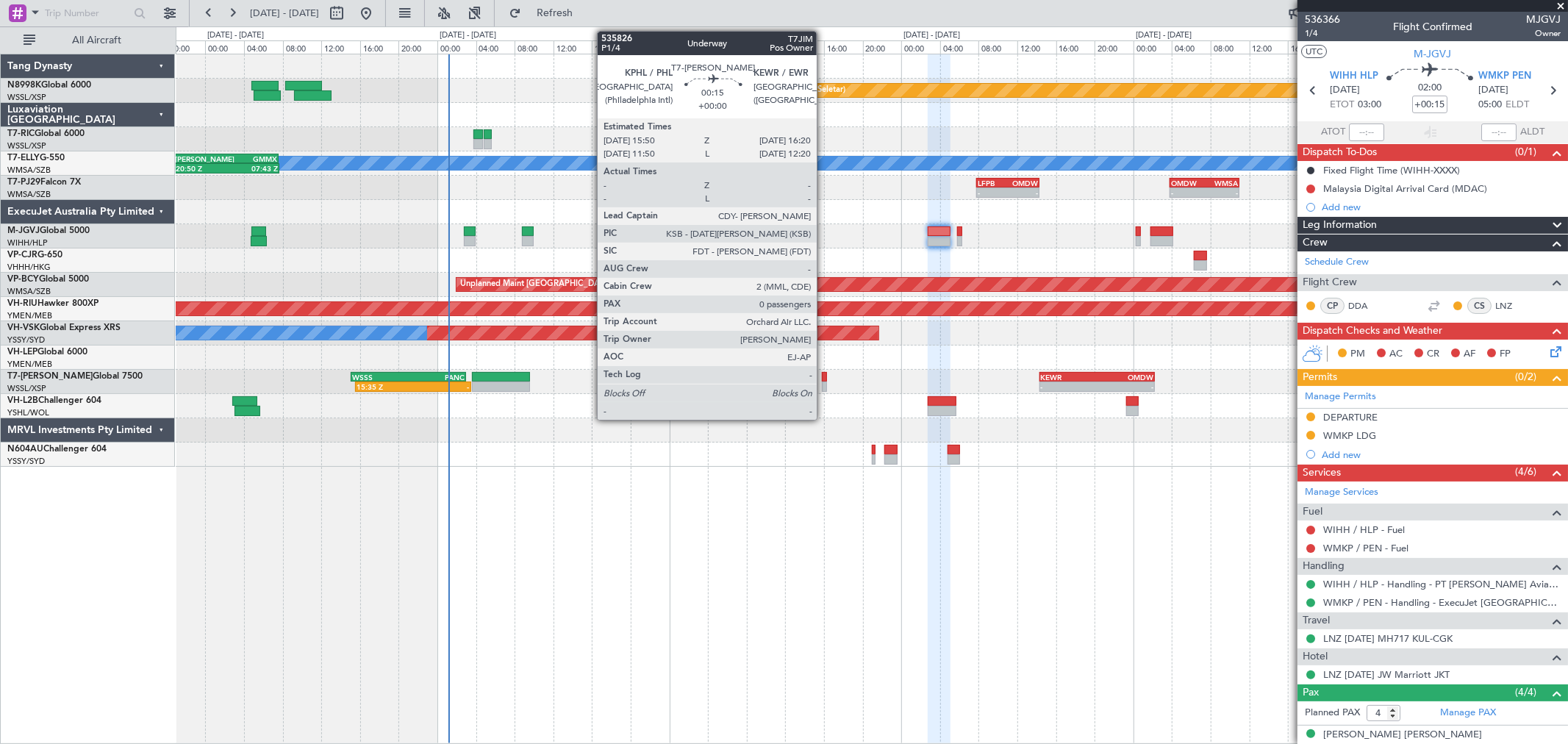
click at [824, 378] on div at bounding box center [825, 377] width 5 height 10
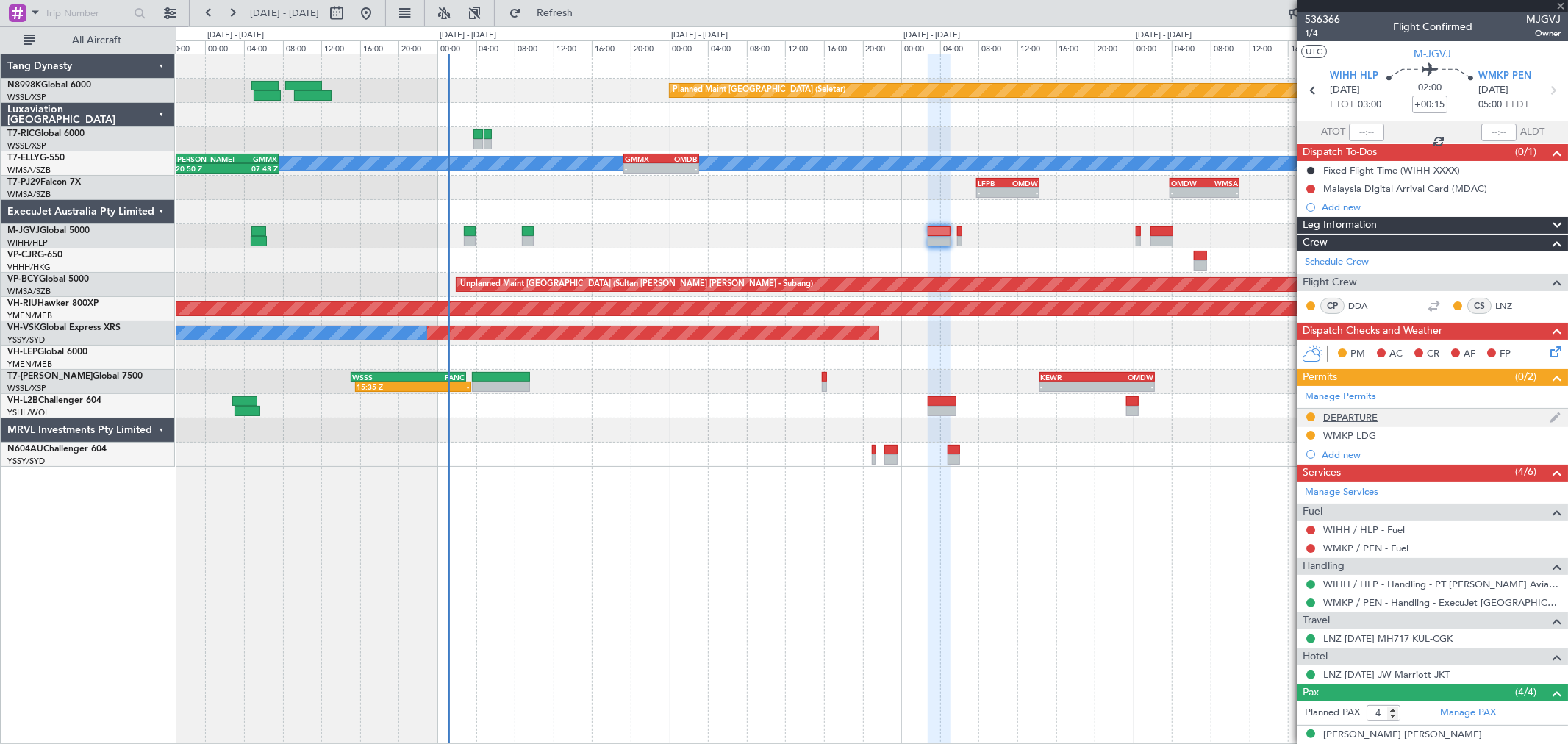
type input "0"
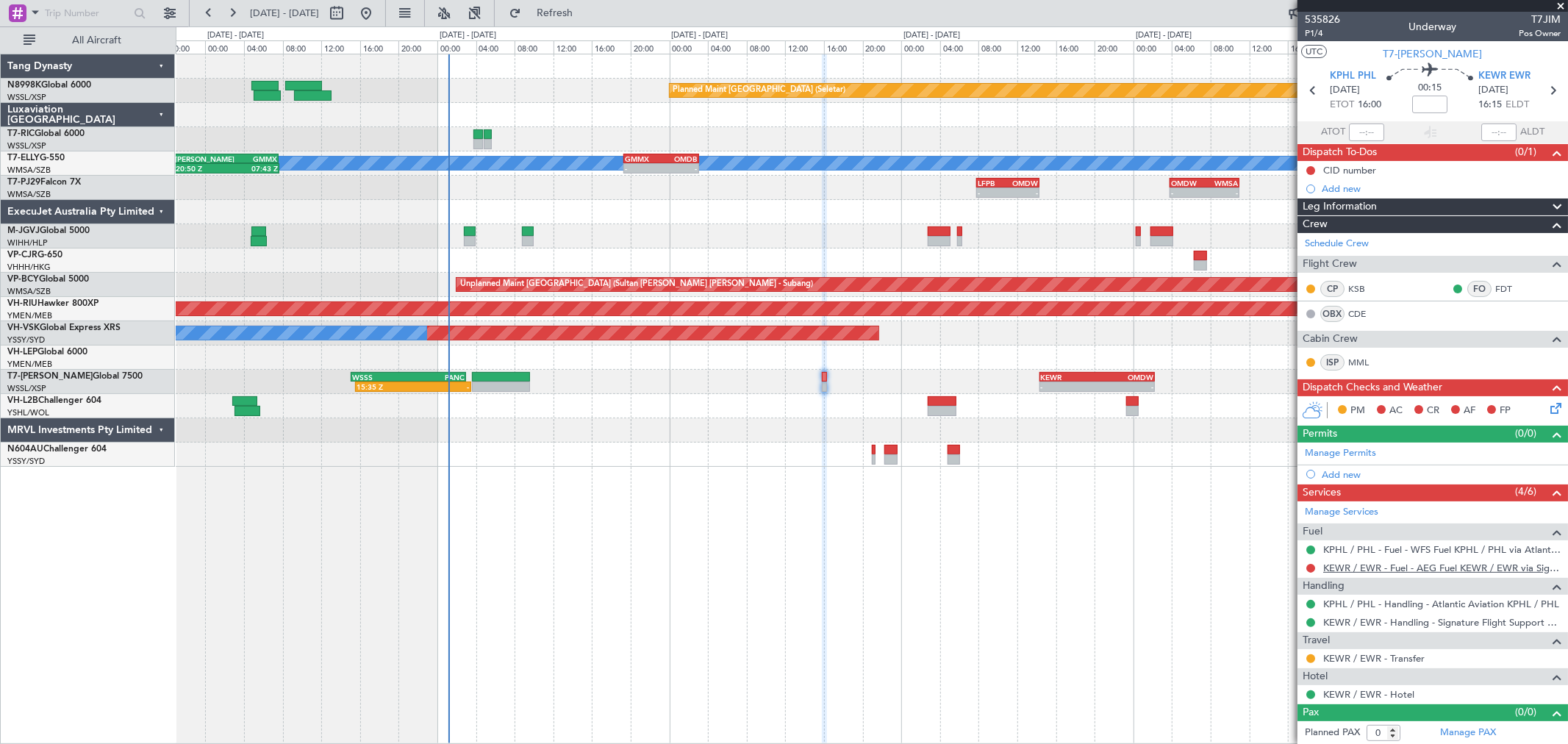
click at [1427, 562] on link "KEWR / EWR - Fuel - AEG Fuel KEWR / EWR via Signature (EJ Asia Only)" at bounding box center [1442, 568] width 237 height 13
click at [1392, 570] on link "KEWR / EWR - Fuel - AEG Fuel KEWR / EWR via Signature (EJ Asia Only)" at bounding box center [1442, 568] width 237 height 13
click at [1496, 285] on link "FDT" at bounding box center [1512, 289] width 33 height 14
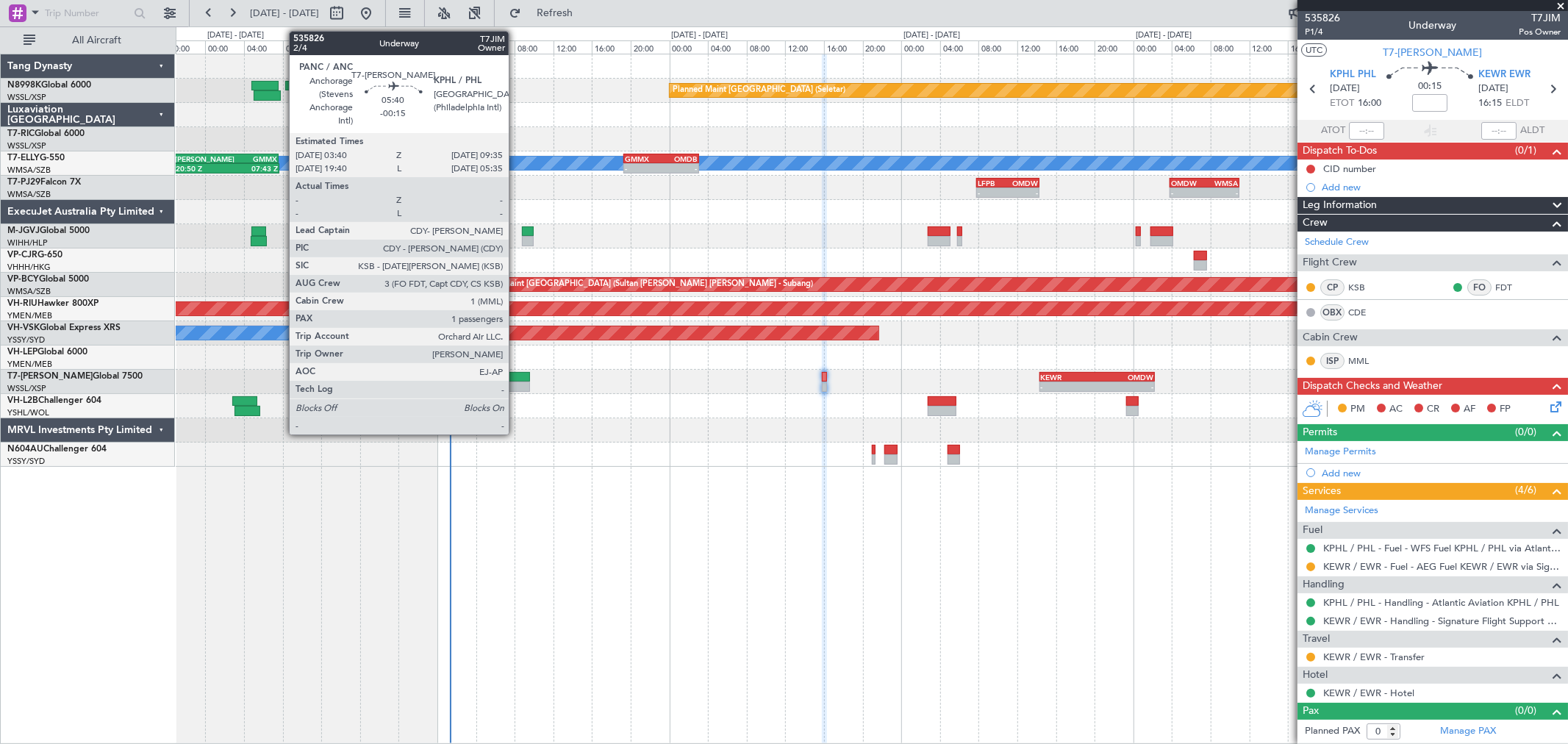
click at [516, 381] on div at bounding box center [501, 377] width 58 height 10
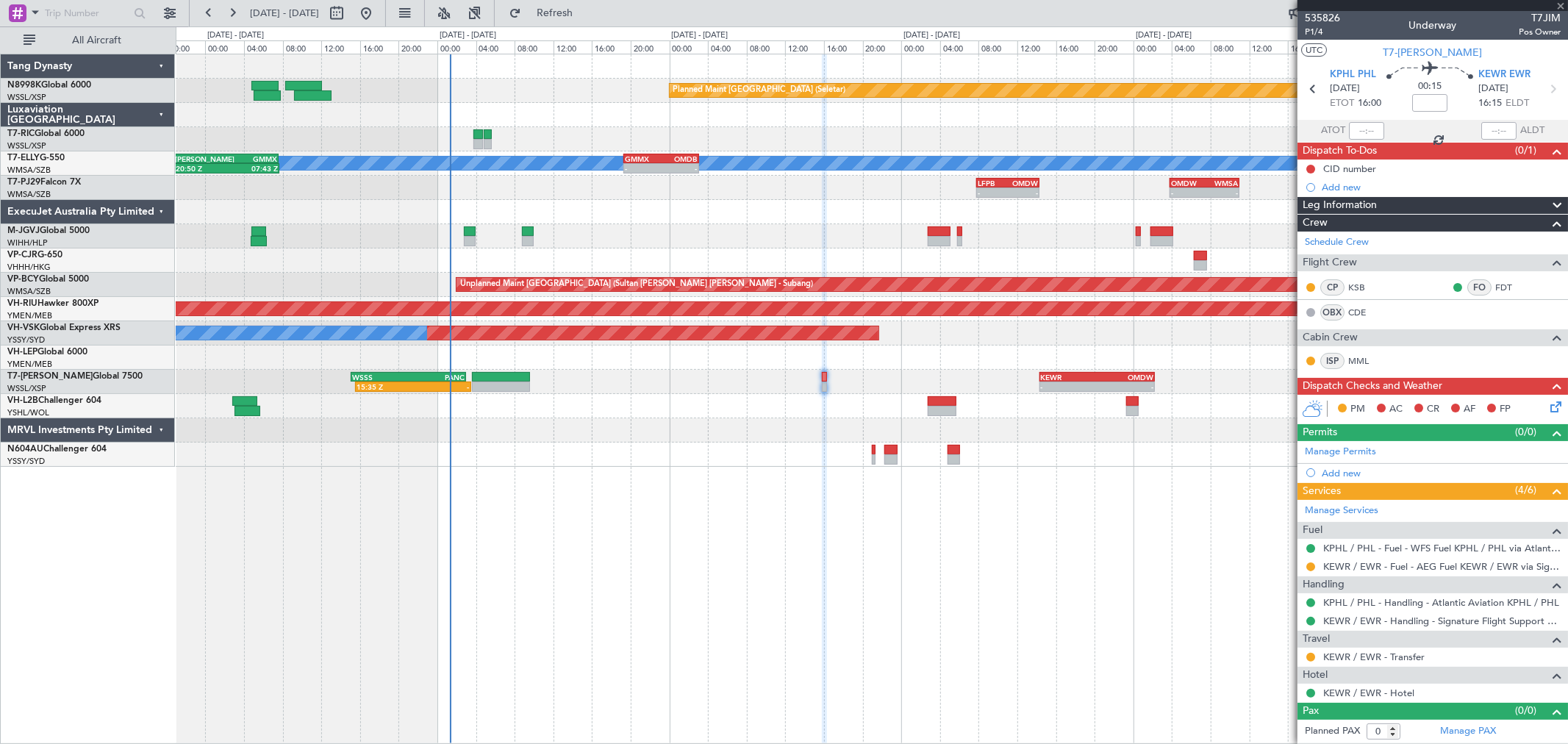
type input "-00:15"
type input "1"
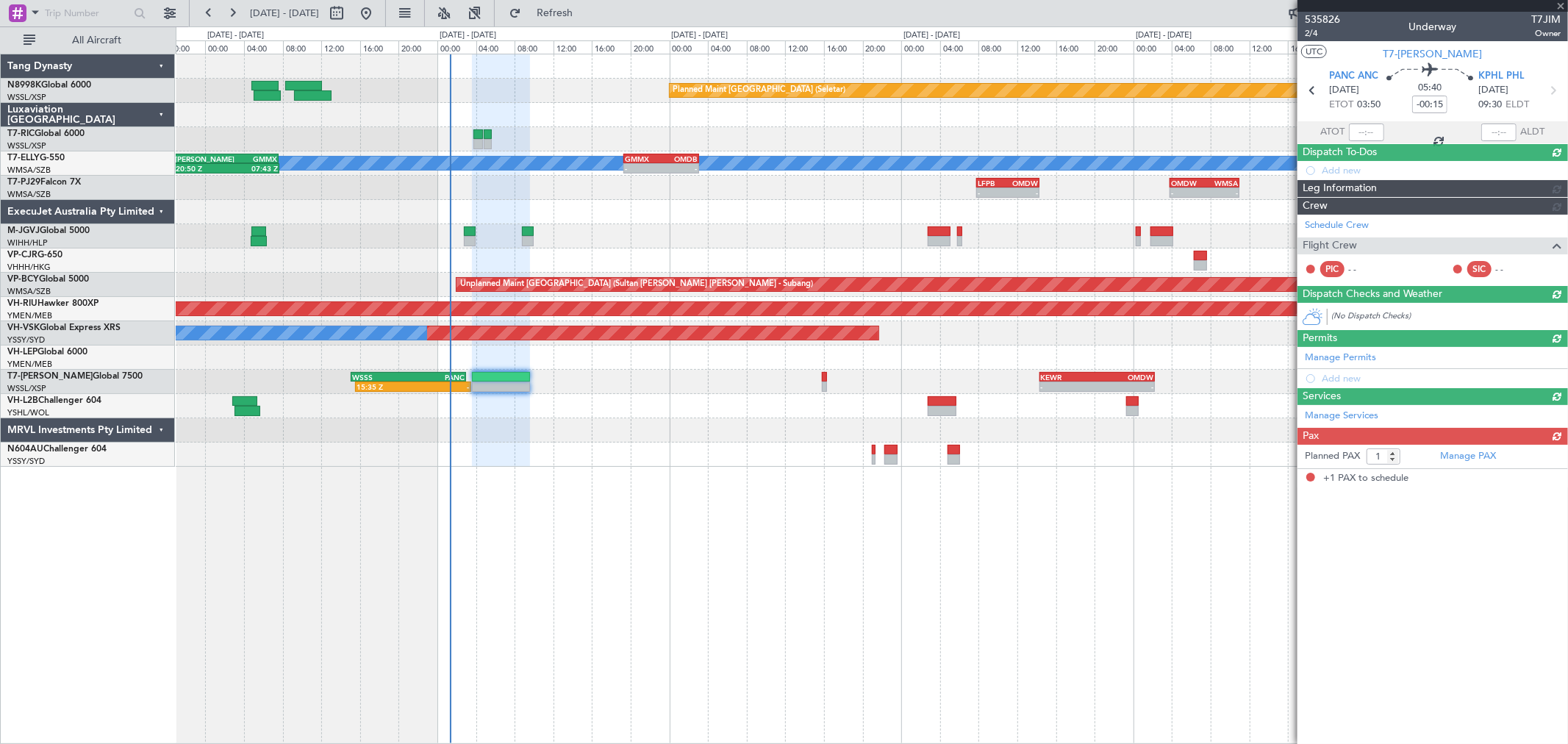
scroll to position [0, 0]
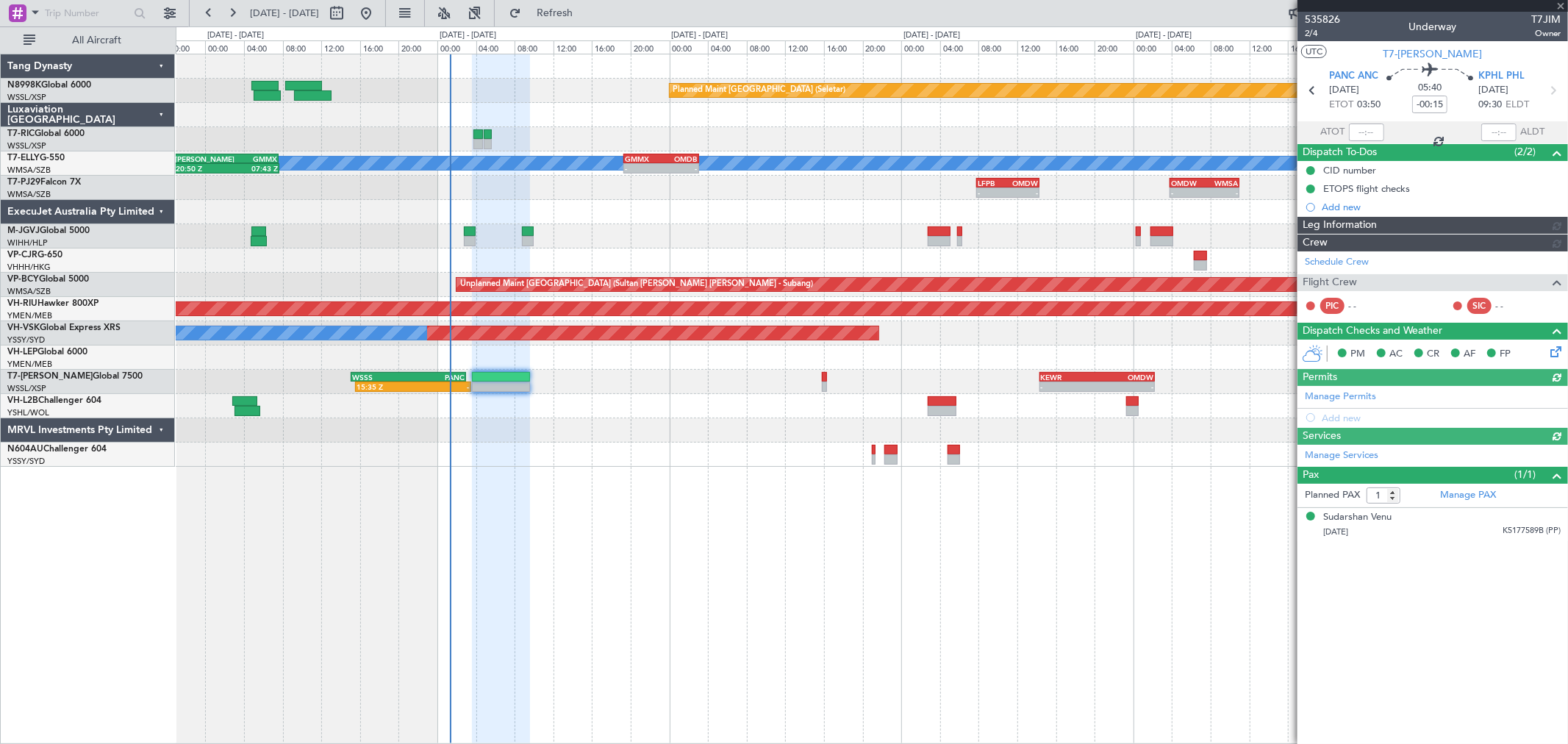
type input "[PERSON_NAME] (LEU)"
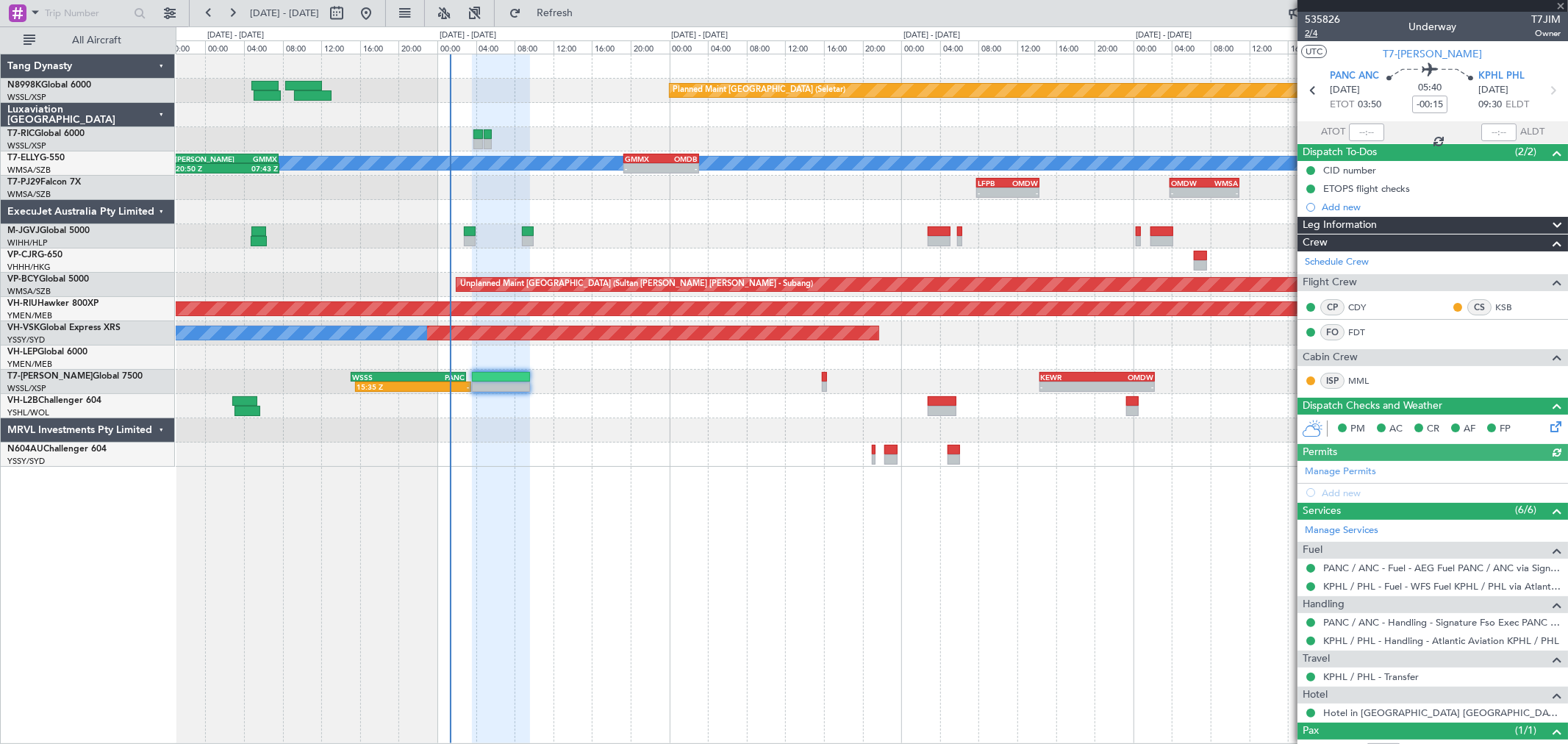
click at [1316, 33] on span "2/4" at bounding box center [1323, 33] width 35 height 13
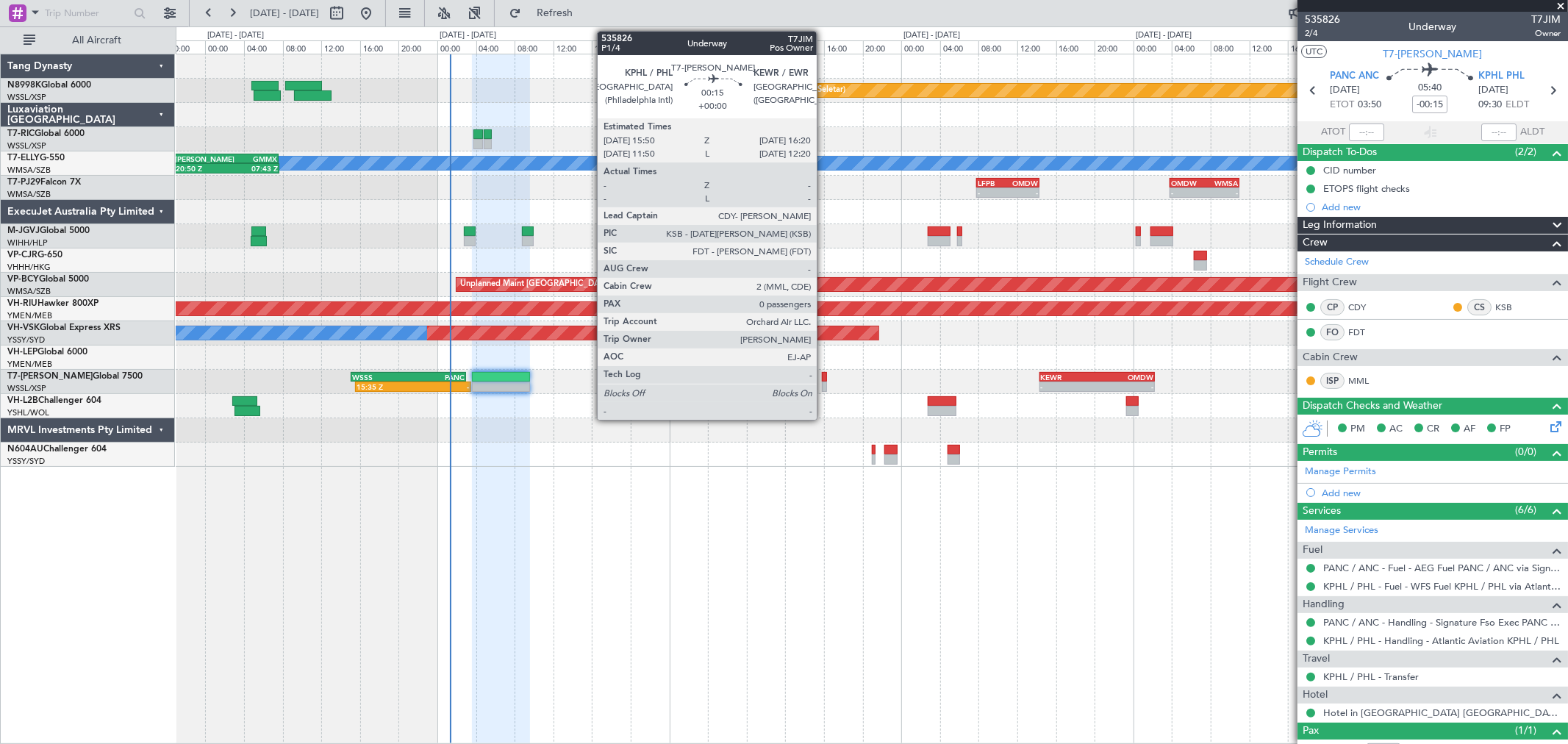
click at [824, 383] on div at bounding box center [825, 386] width 5 height 10
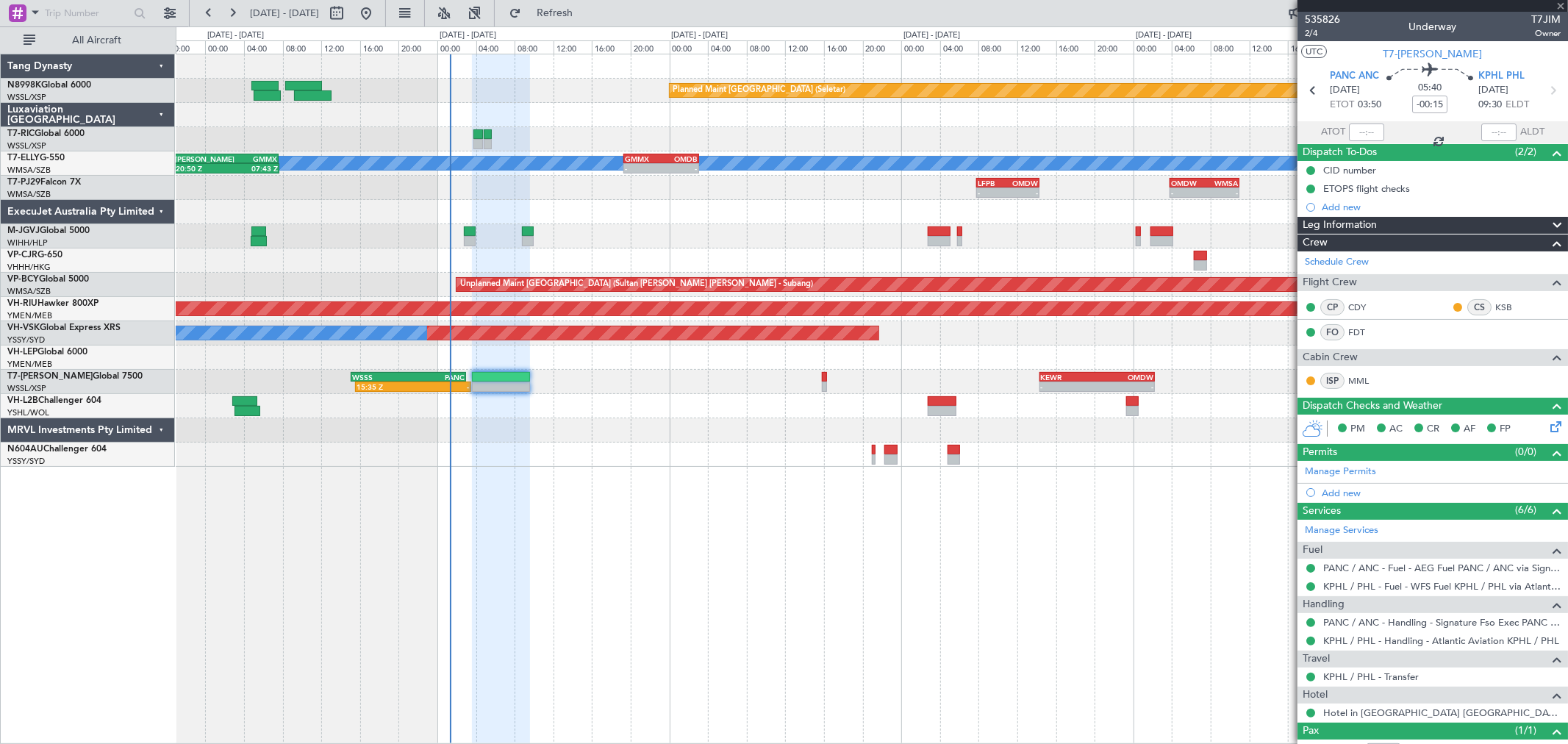
type input "0"
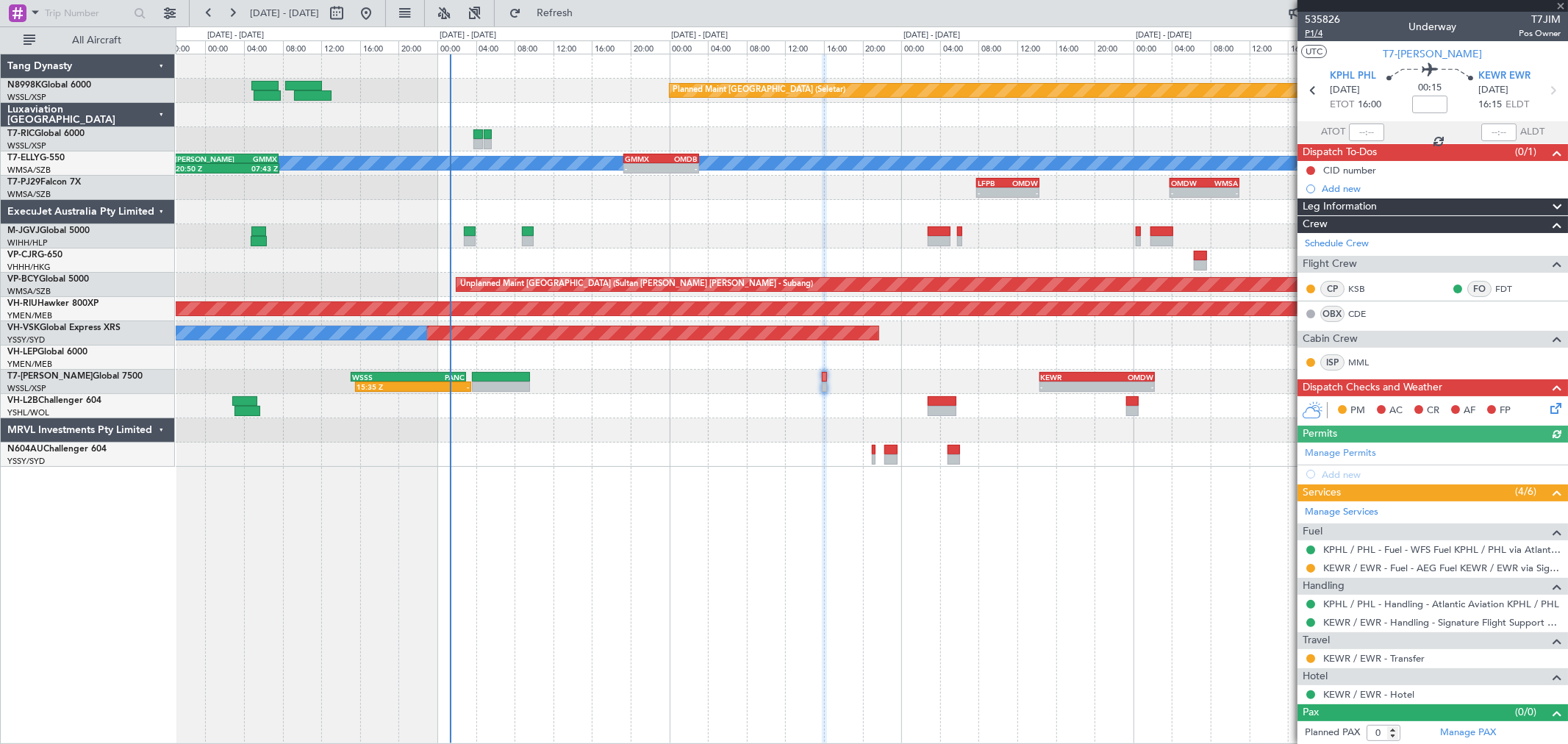
click at [1325, 34] on span "P1/4" at bounding box center [1323, 33] width 35 height 13
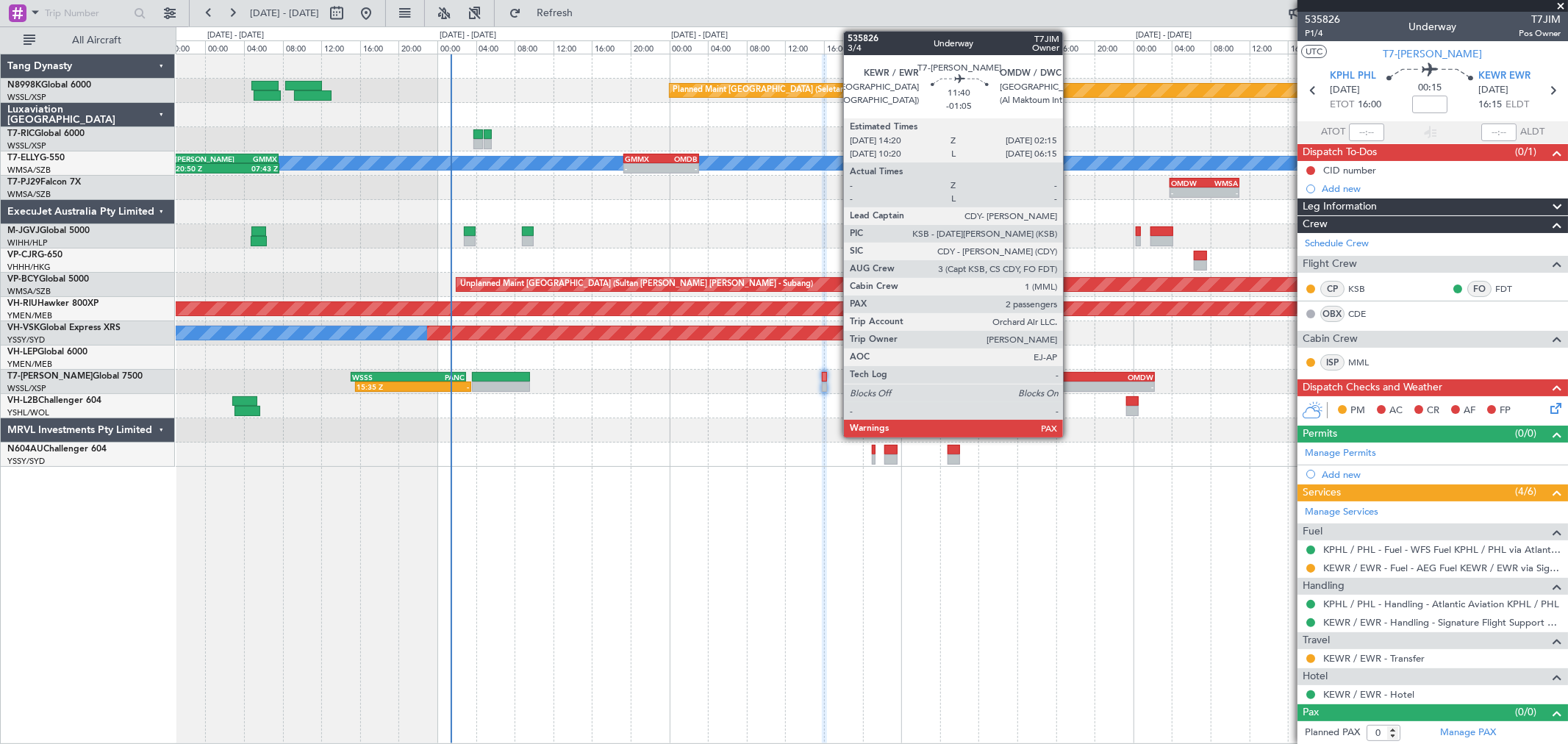
click at [1070, 375] on div "KEWR" at bounding box center [1069, 377] width 57 height 9
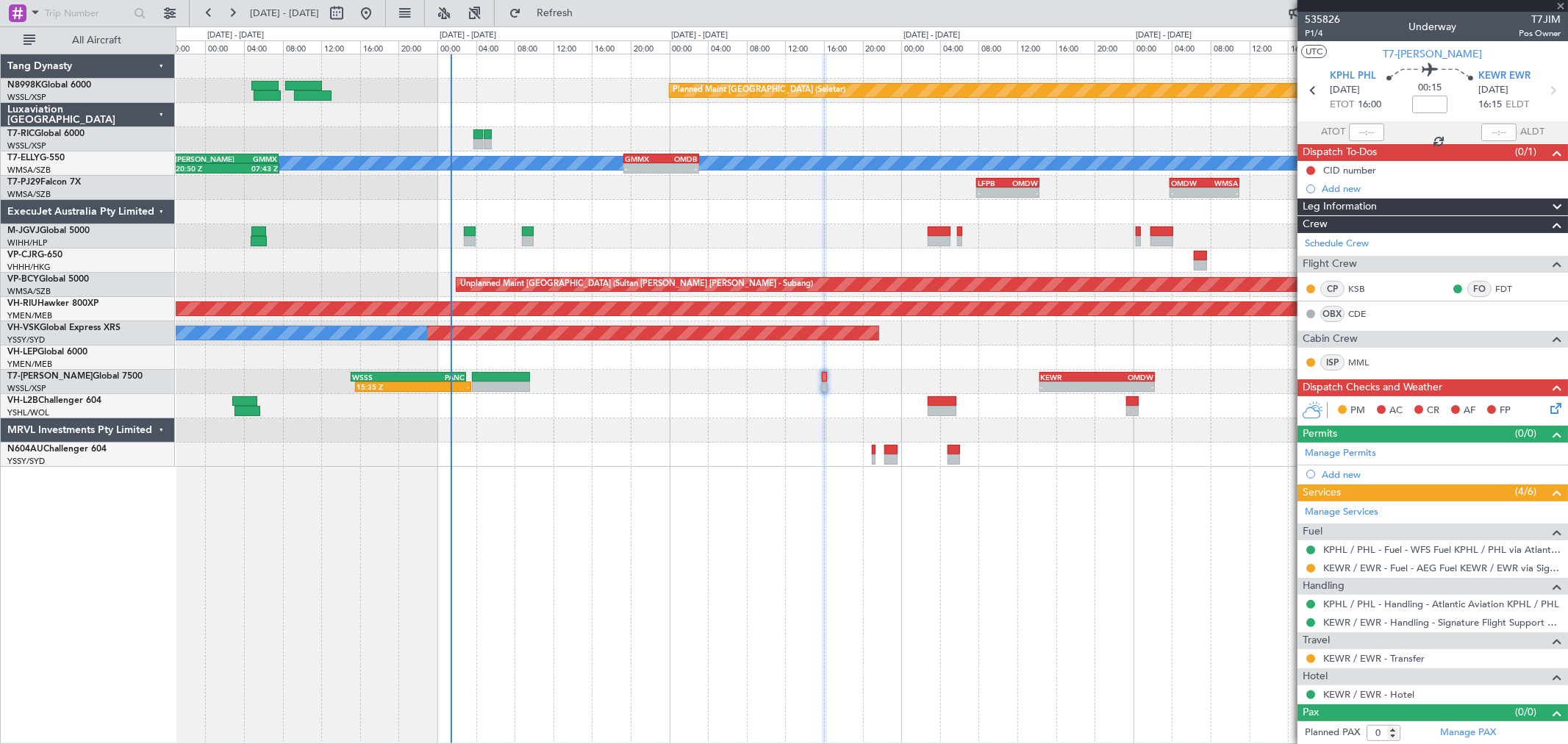
type input "-01:05"
type input "2"
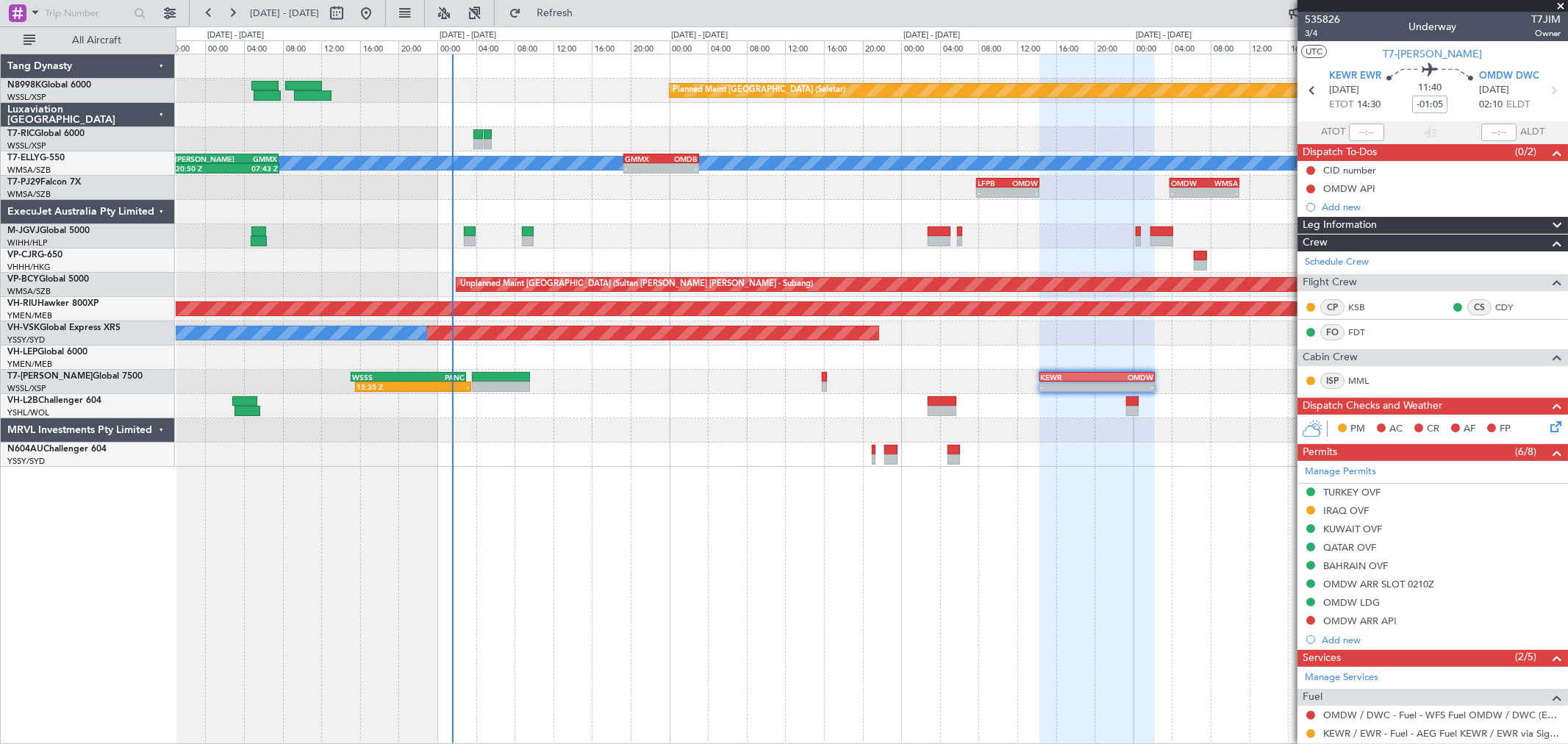
click at [821, 382] on div "15:35 Z - WSSS 15:05 Z PANC 03:00 Z - - KEWR 14:20 Z OMDW 02:15 Z" at bounding box center [872, 381] width 1392 height 24
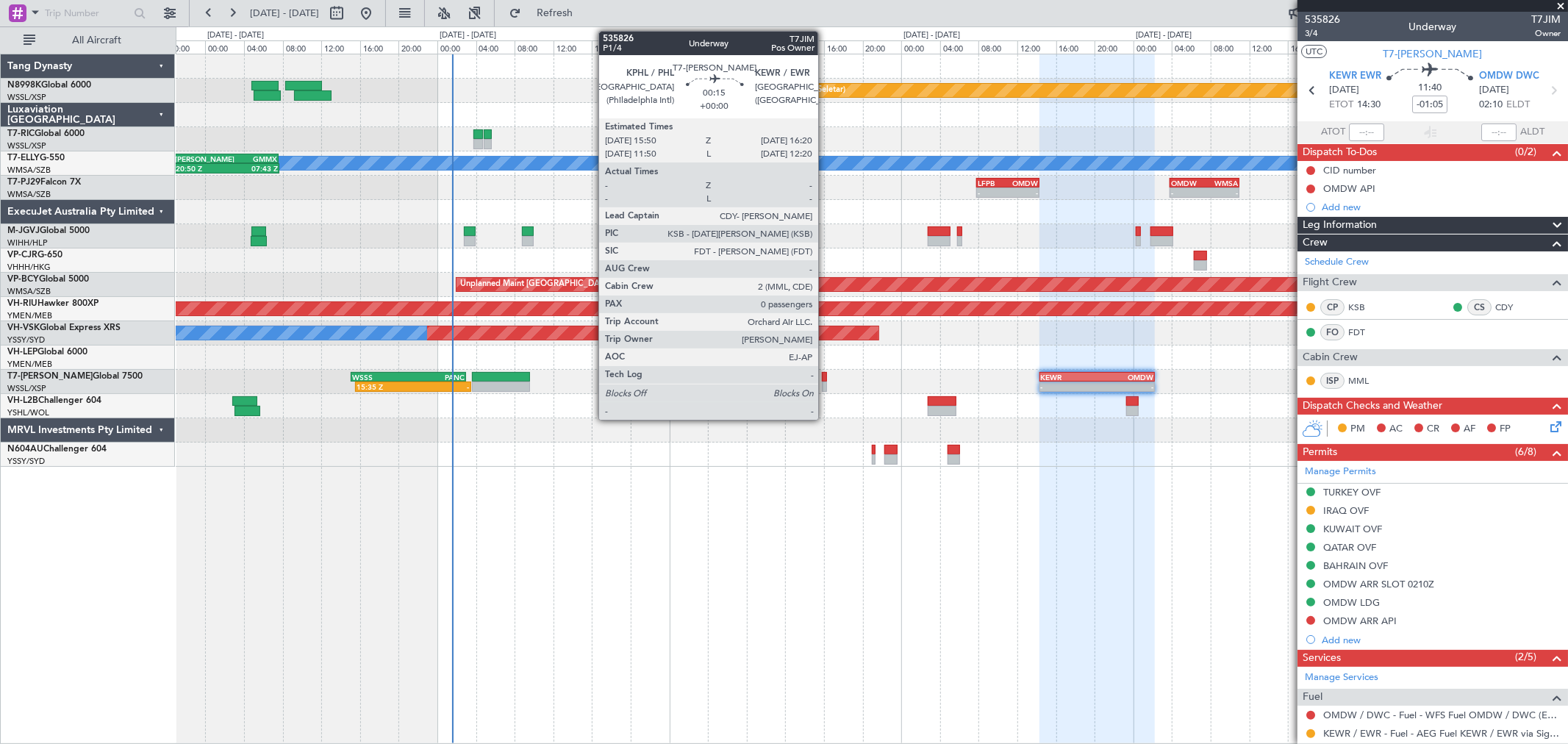
click at [826, 379] on div at bounding box center [825, 377] width 5 height 10
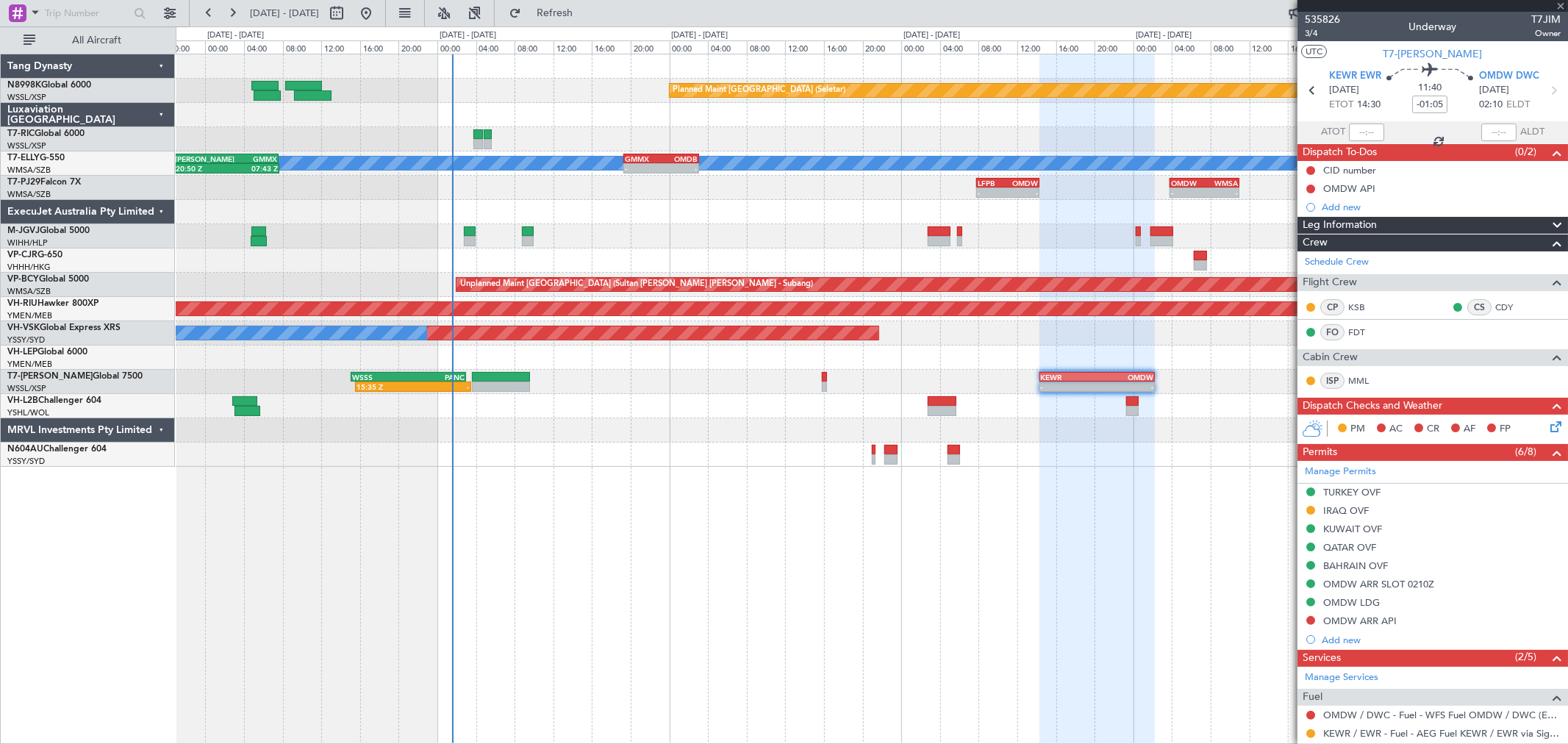
type input "0"
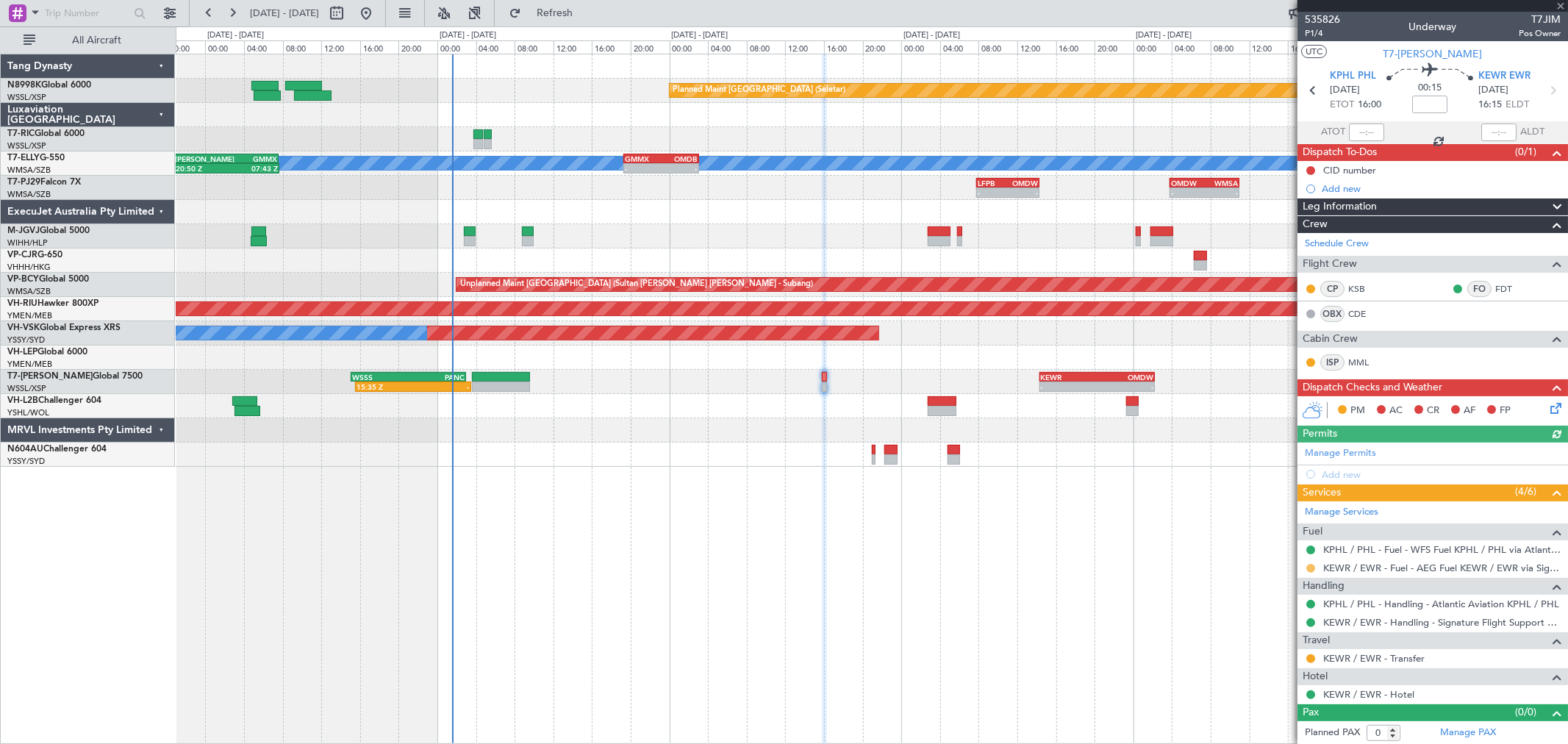
click at [1312, 570] on button at bounding box center [1311, 568] width 9 height 9
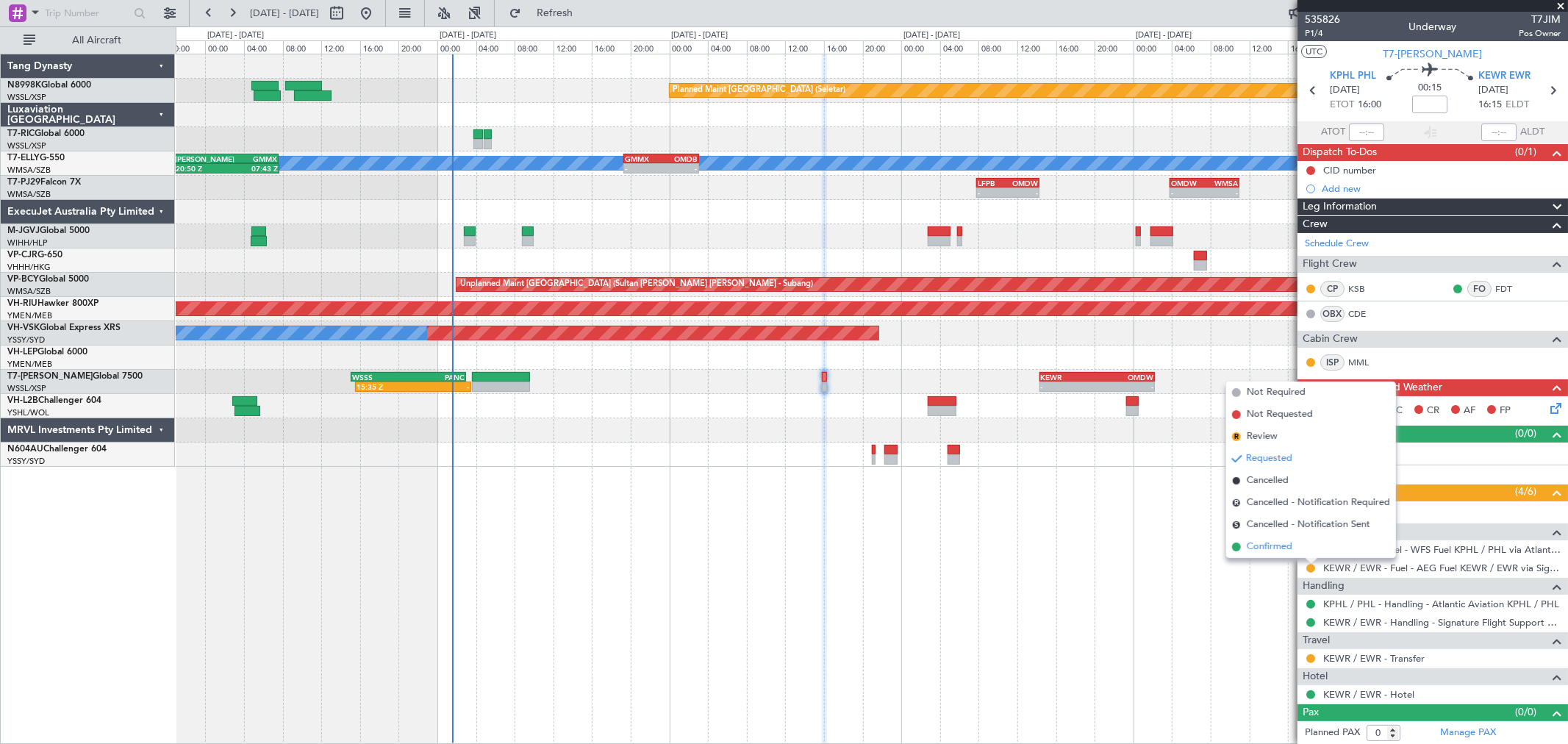
click at [1279, 546] on span "Confirmed" at bounding box center [1270, 547] width 46 height 14
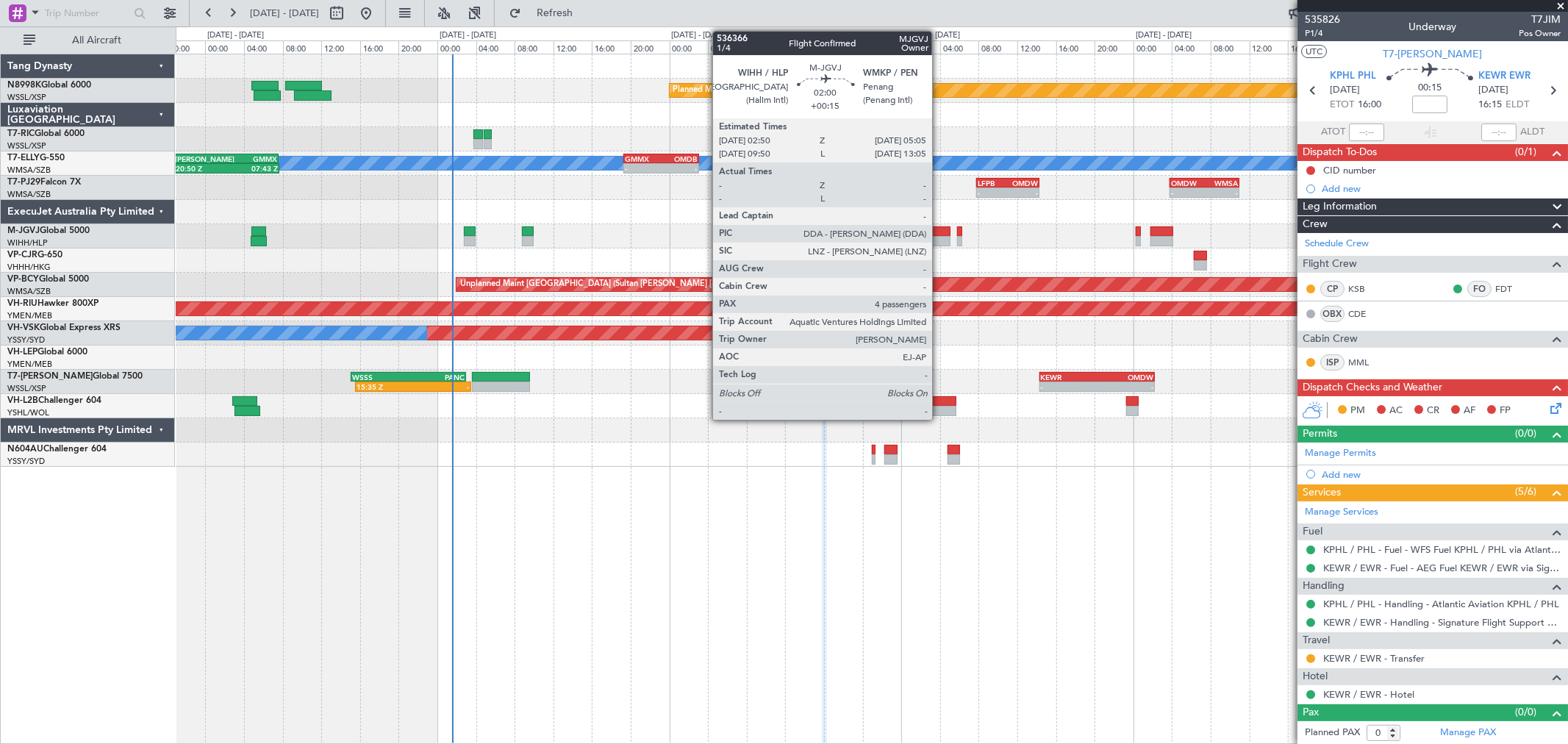
click at [940, 236] on div at bounding box center [939, 241] width 22 height 10
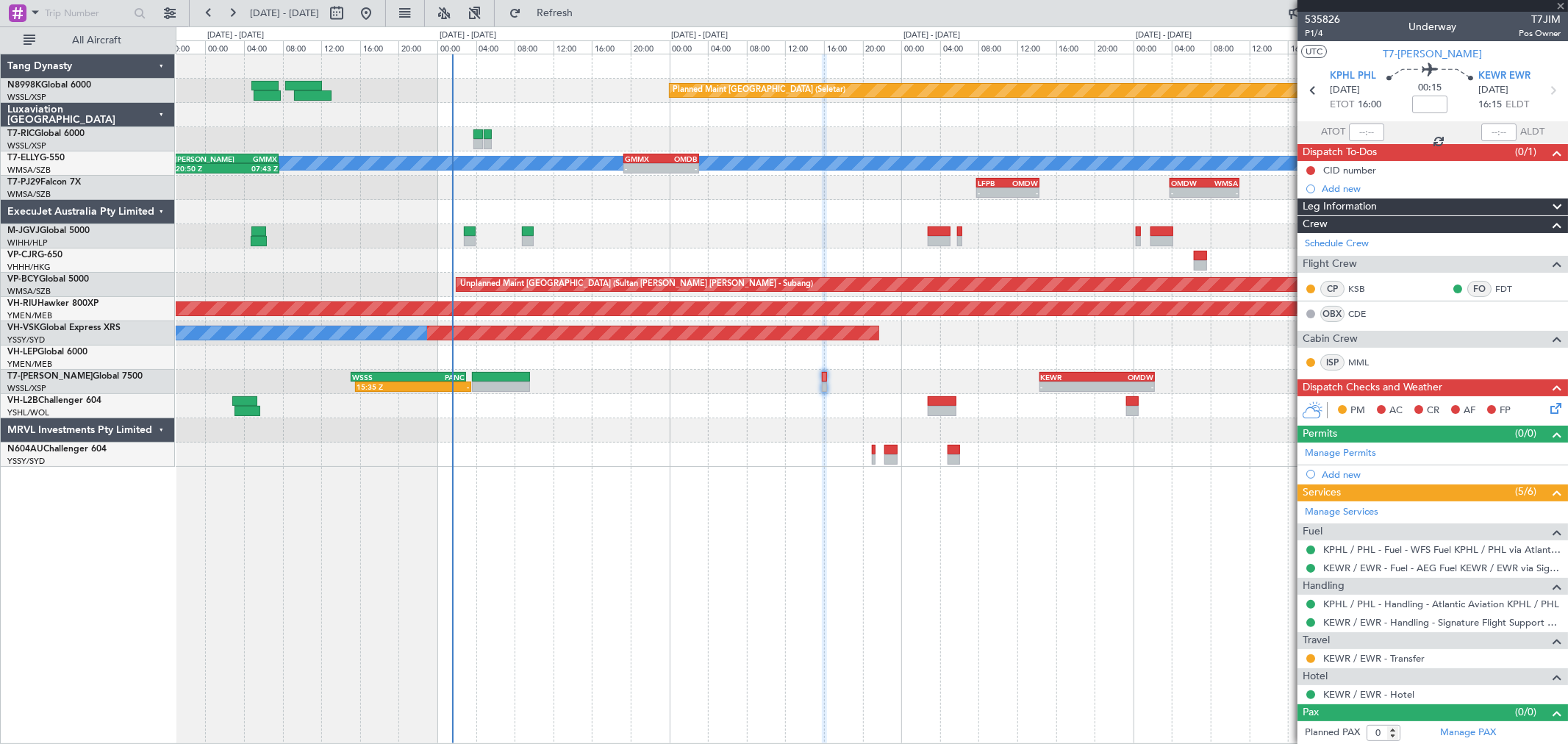
type input "+00:15"
type input "4"
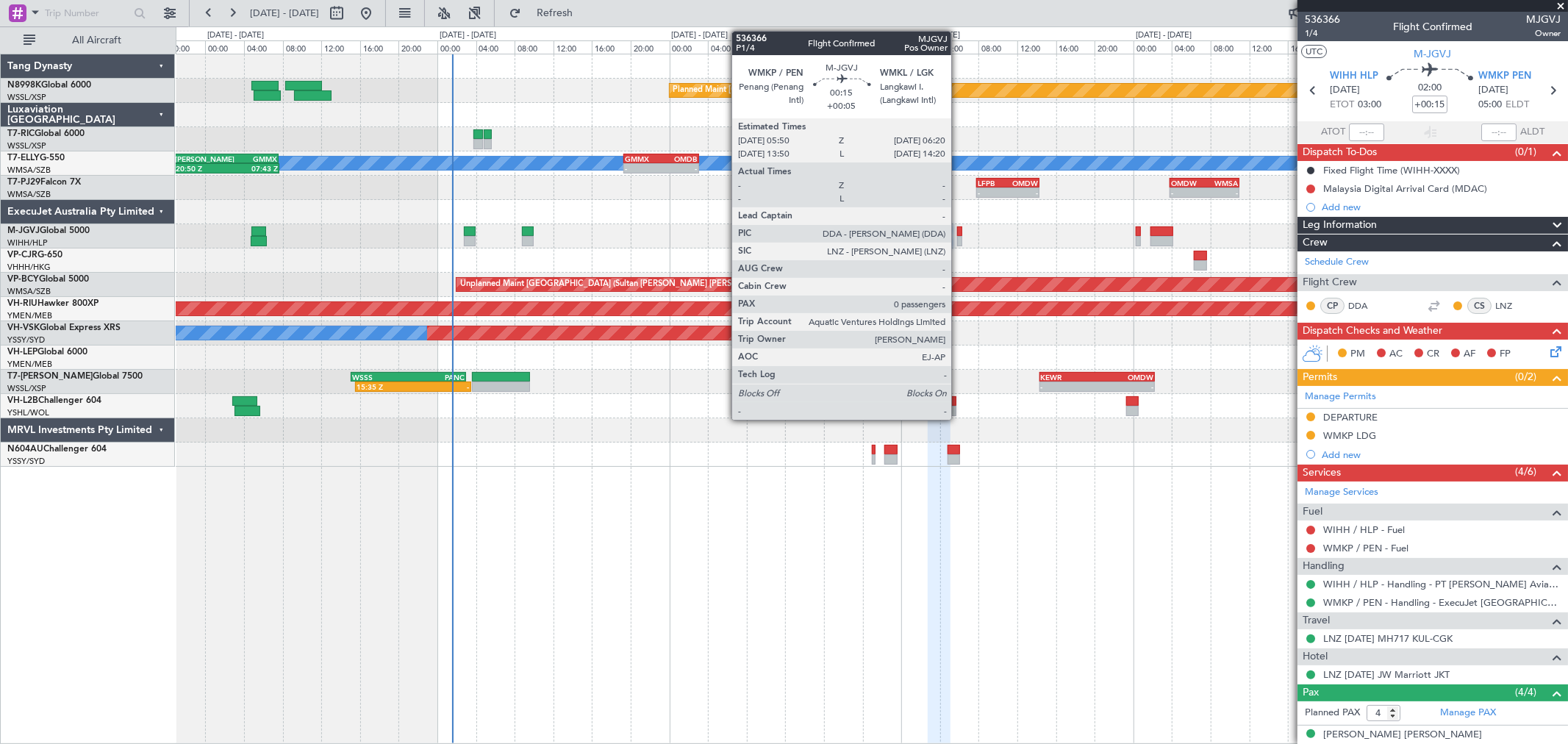
click at [958, 237] on div at bounding box center [960, 241] width 5 height 10
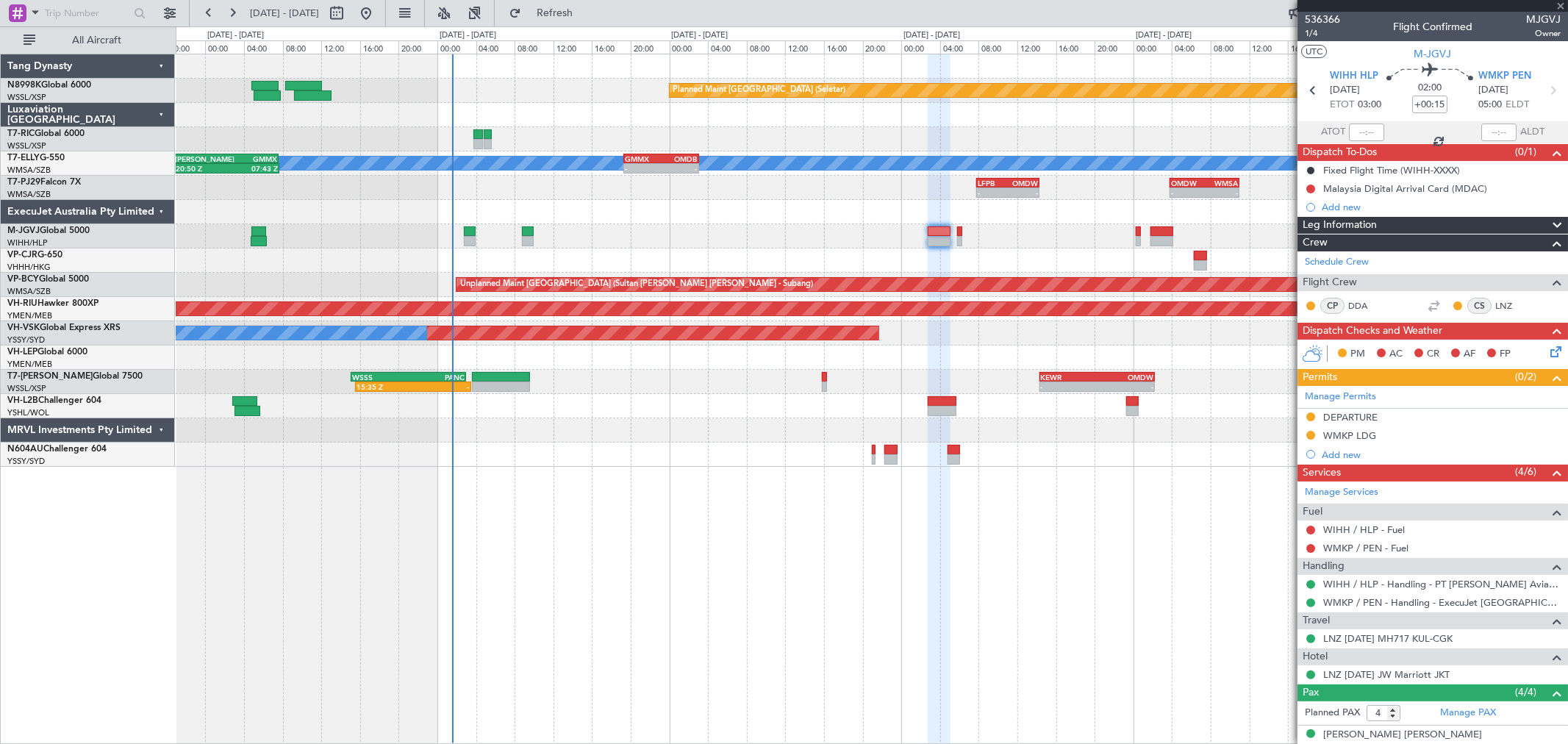
type input "+00:05"
type input "0"
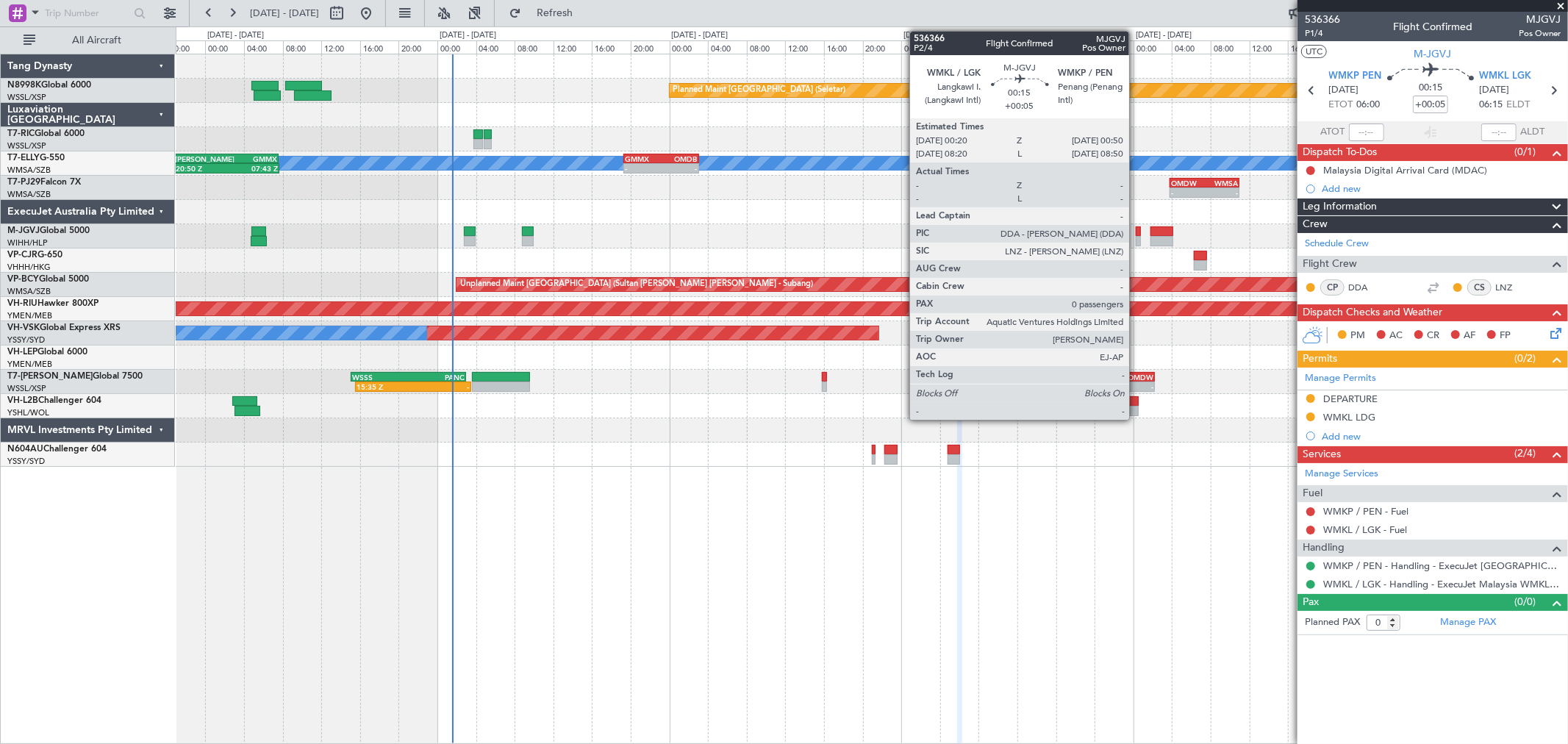
click at [1137, 232] on div at bounding box center [1139, 231] width 5 height 10
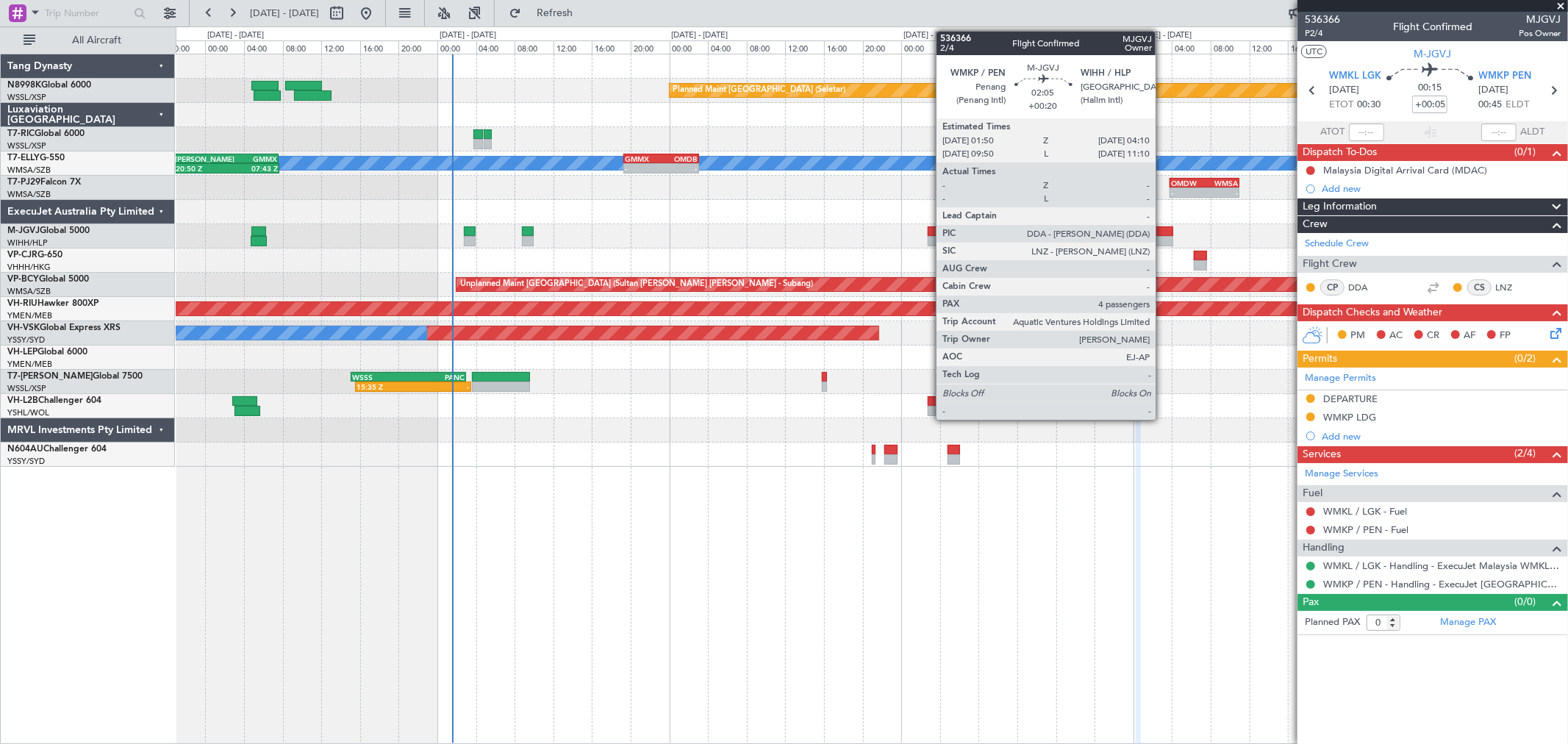
click at [1163, 231] on div at bounding box center [1161, 231] width 23 height 10
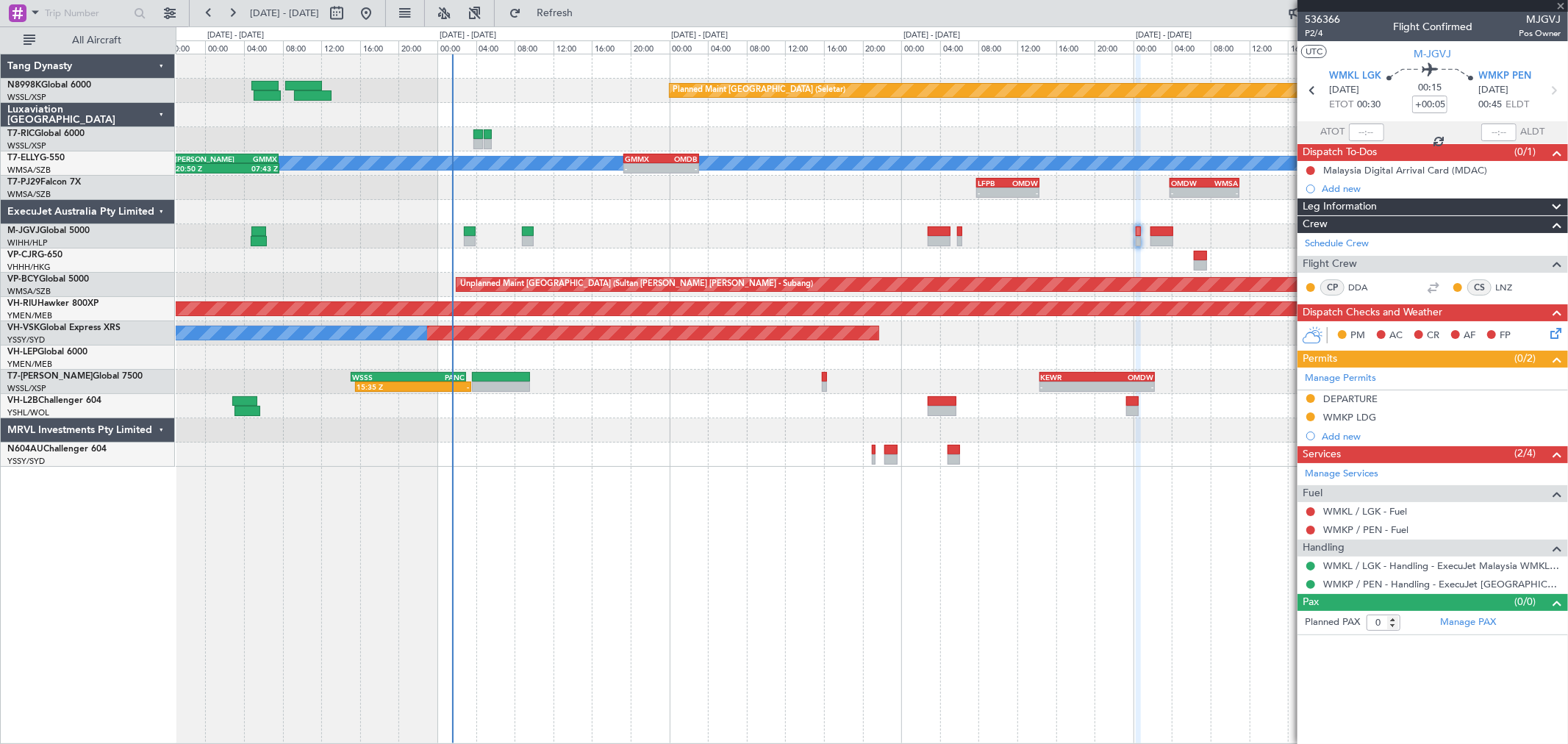
type input "+00:20"
type input "4"
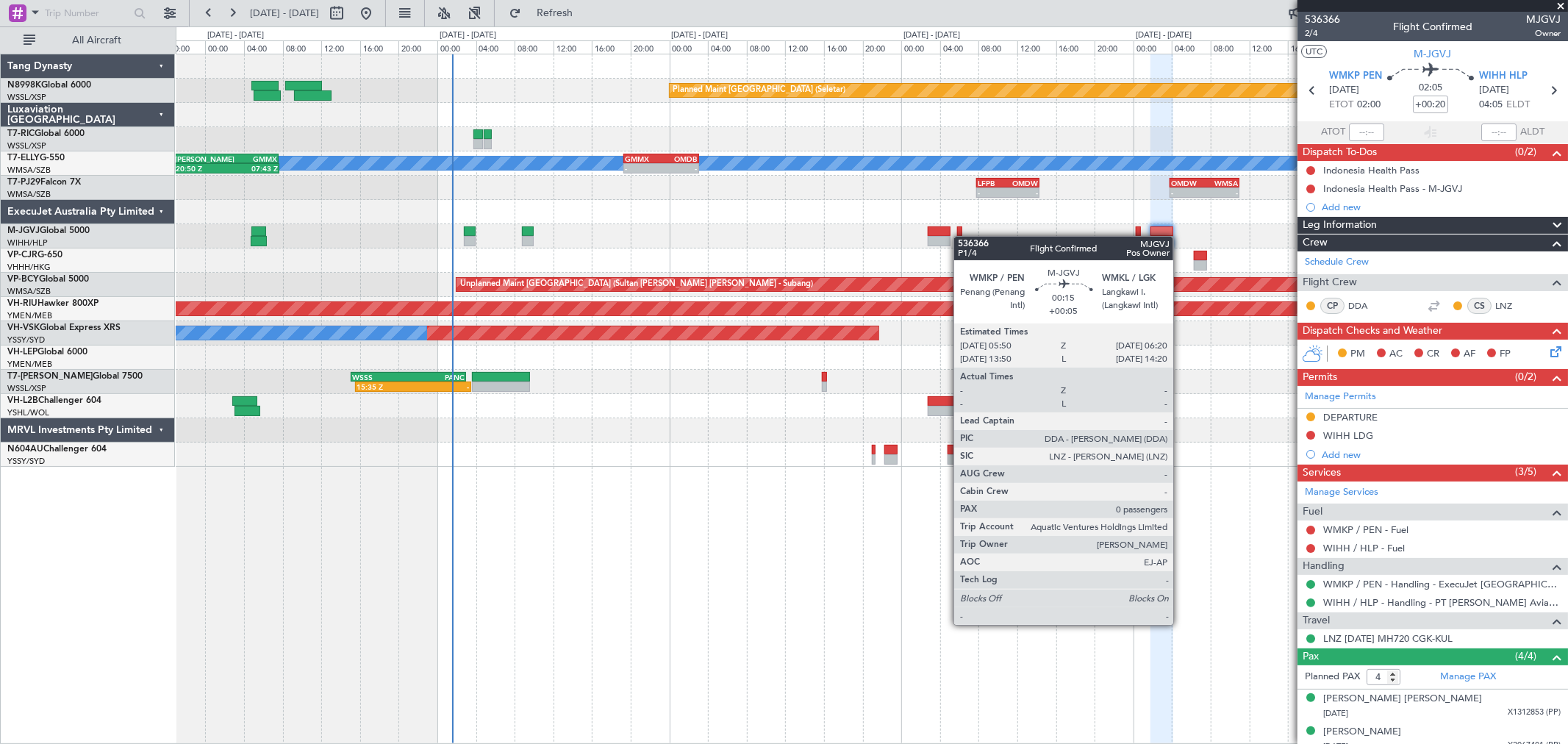
click at [959, 237] on div at bounding box center [872, 236] width 1392 height 24
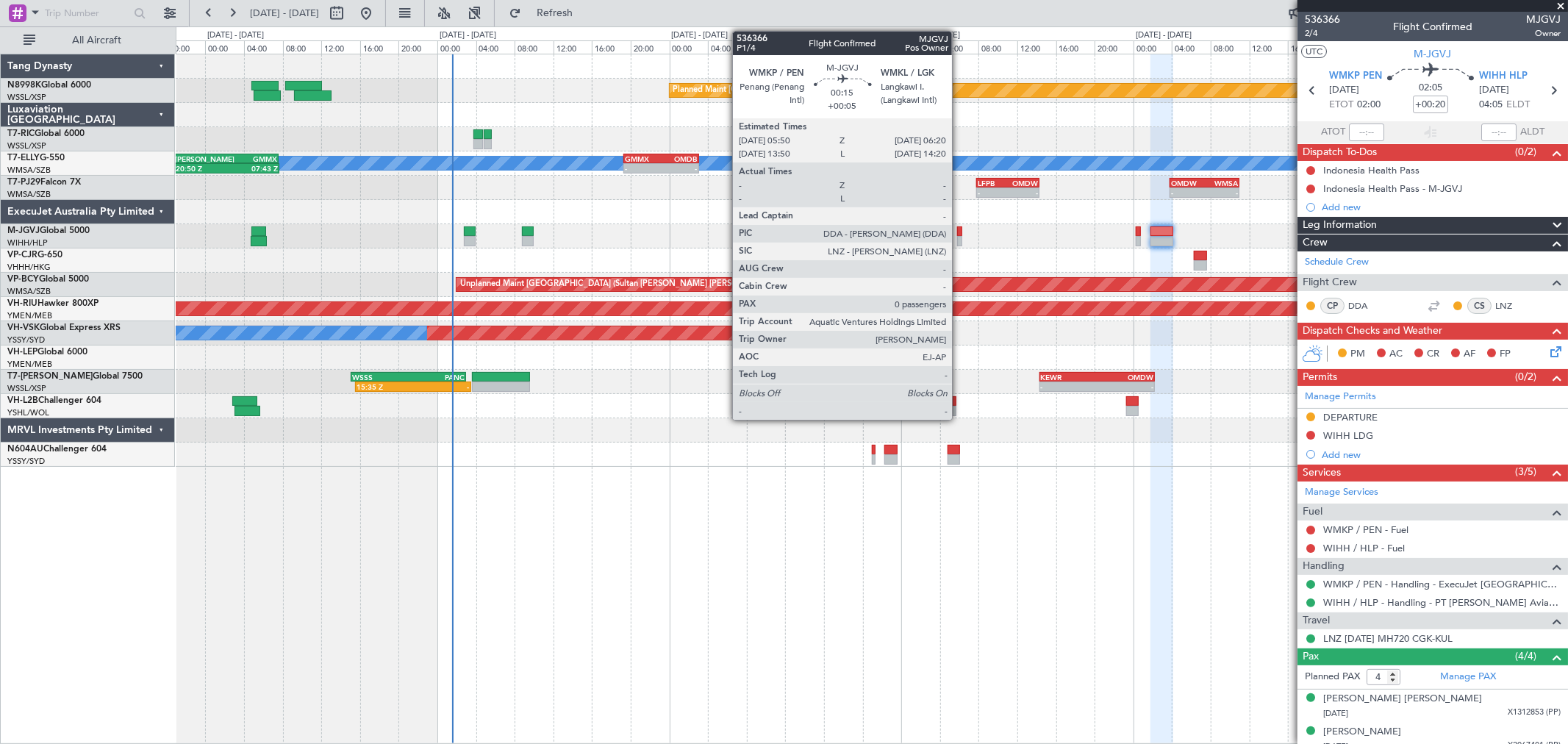
click at [959, 237] on div at bounding box center [960, 241] width 5 height 10
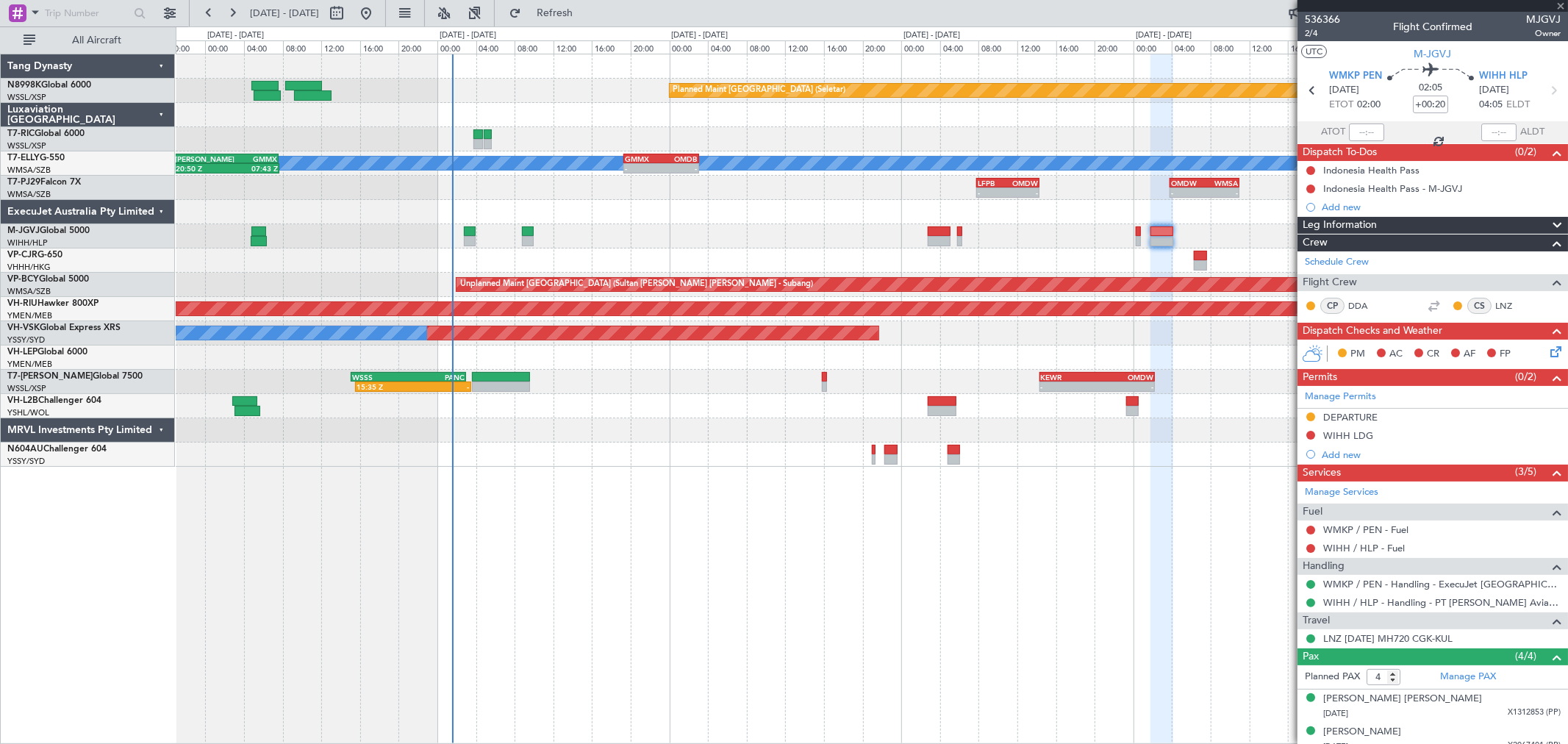
type input "+00:05"
type input "0"
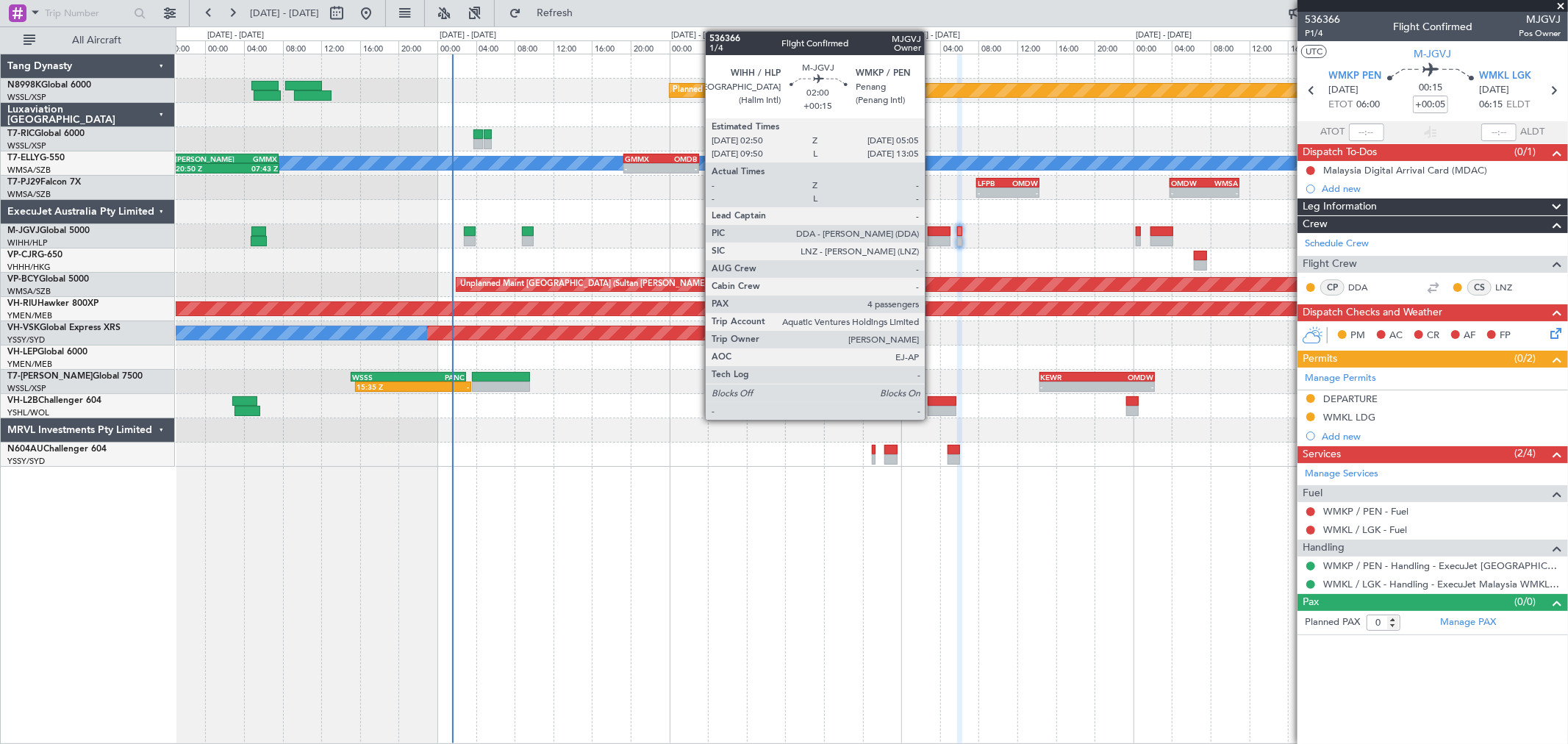
click at [932, 241] on div at bounding box center [939, 241] width 22 height 10
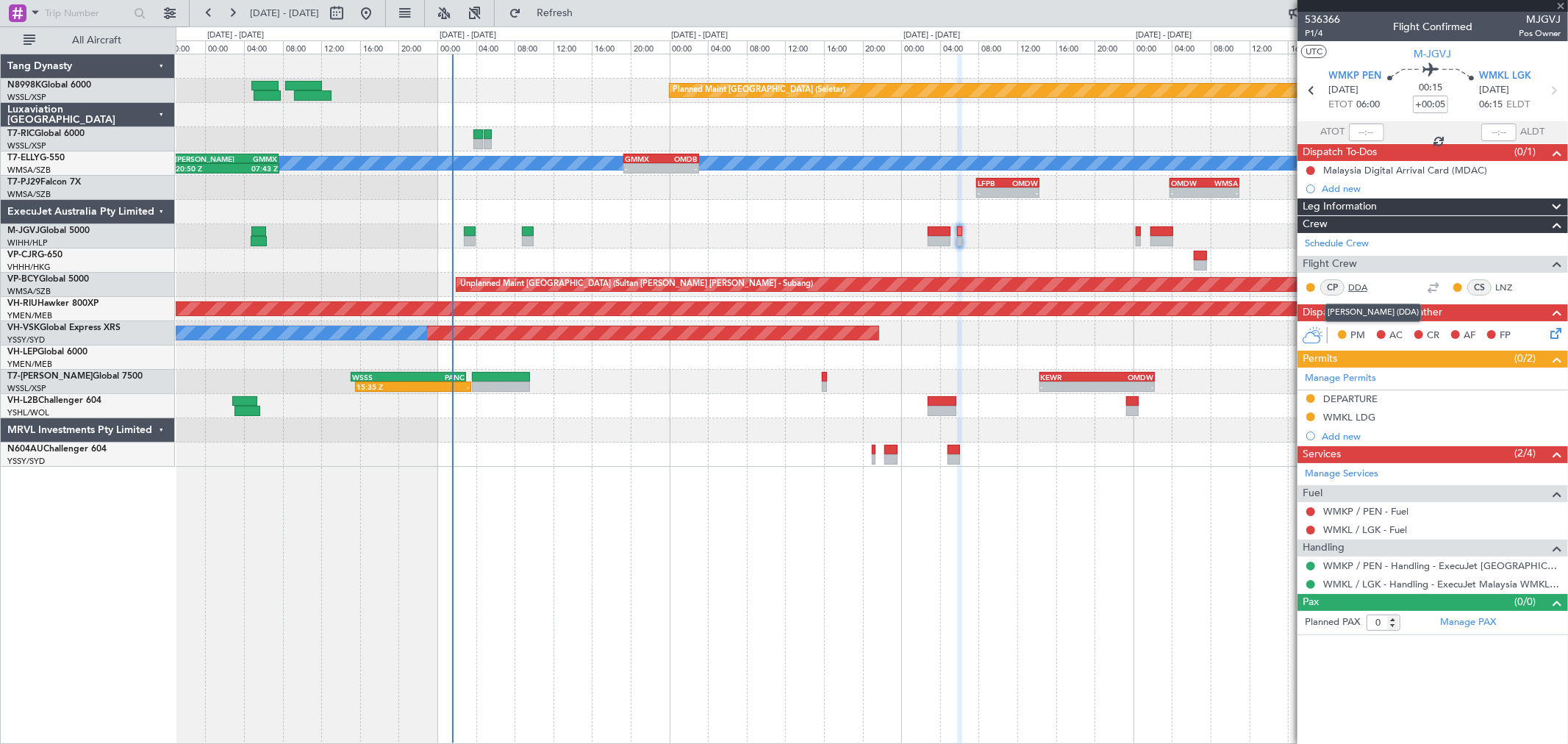
type input "+00:15"
type input "4"
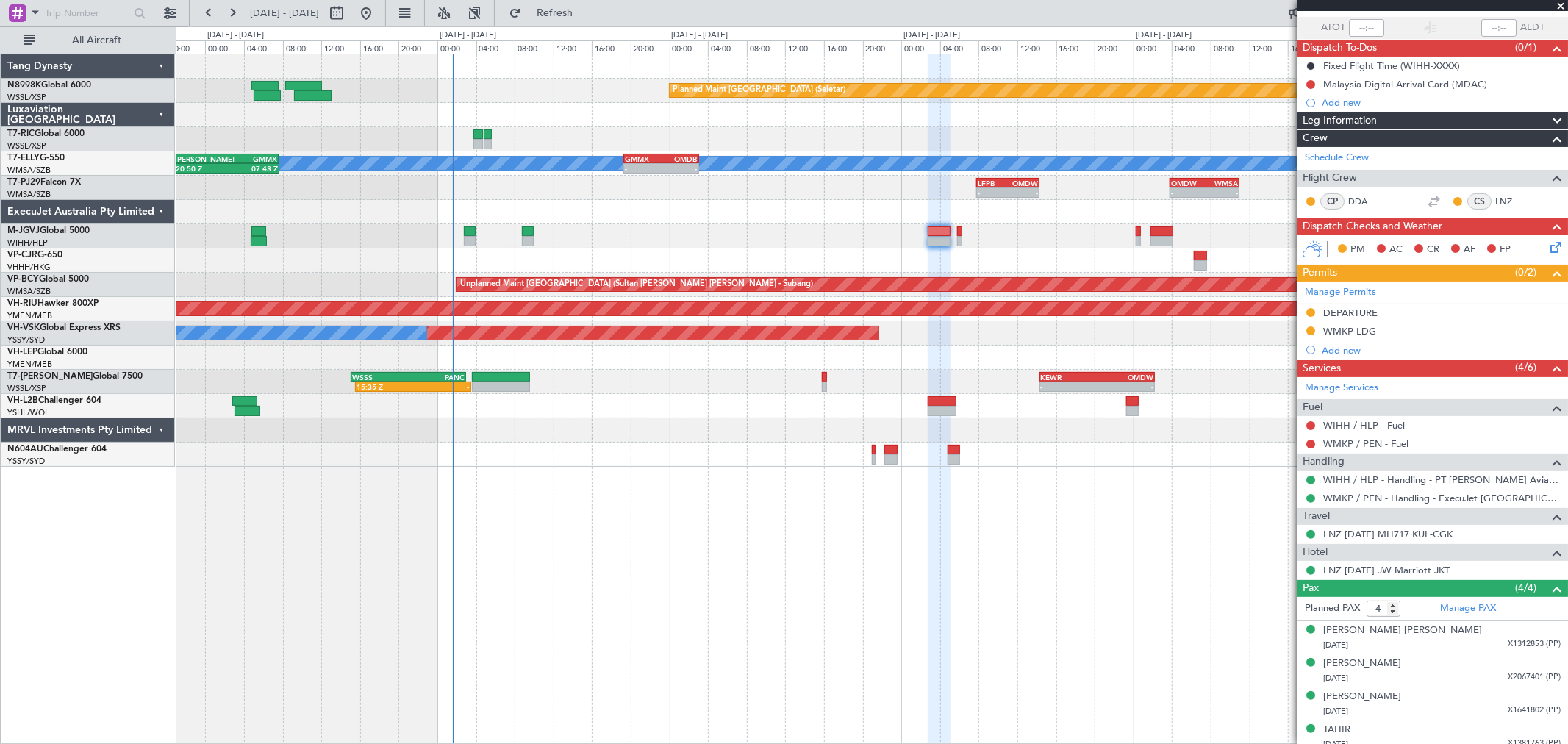
scroll to position [114, 0]
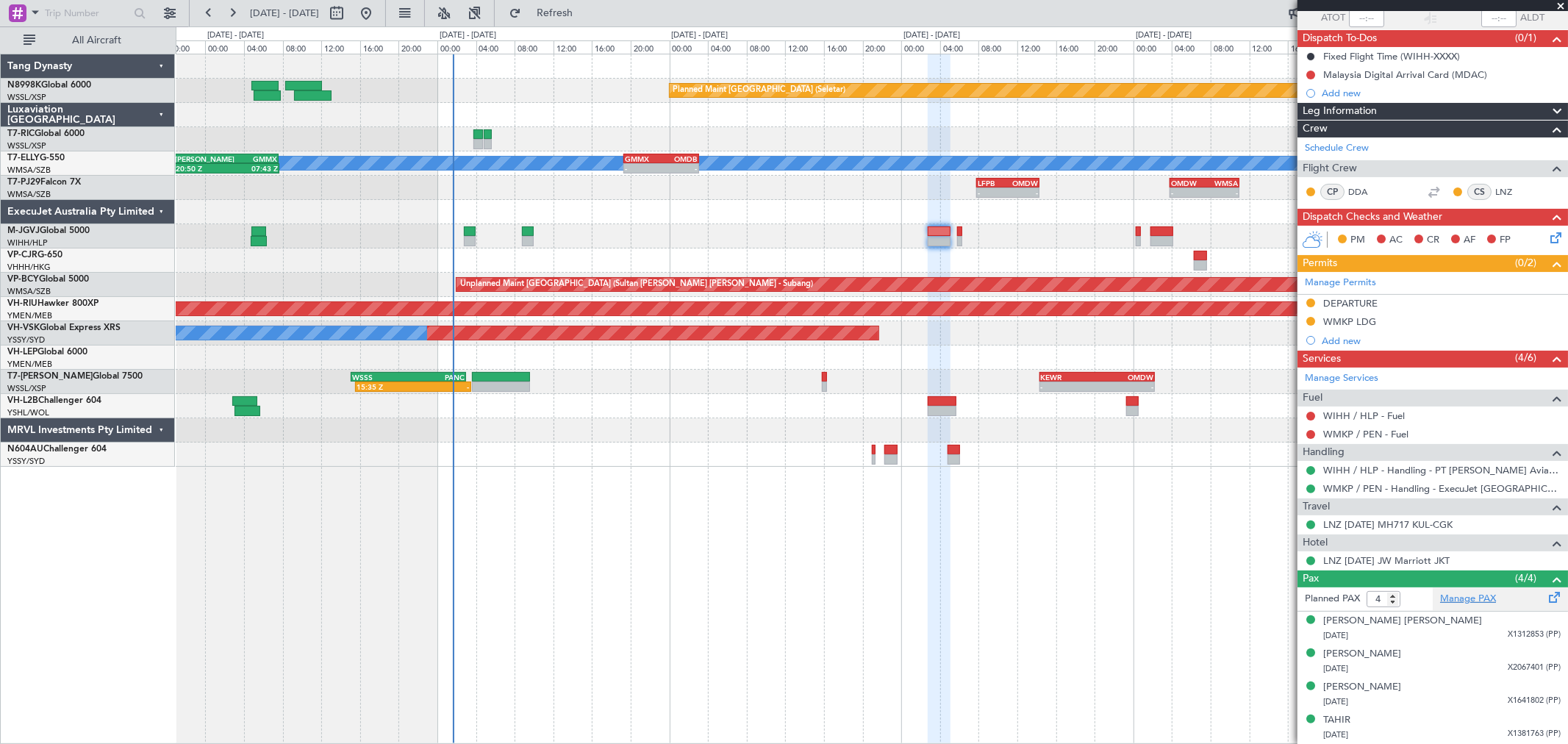
click at [1461, 603] on link "Manage PAX" at bounding box center [1469, 599] width 56 height 14
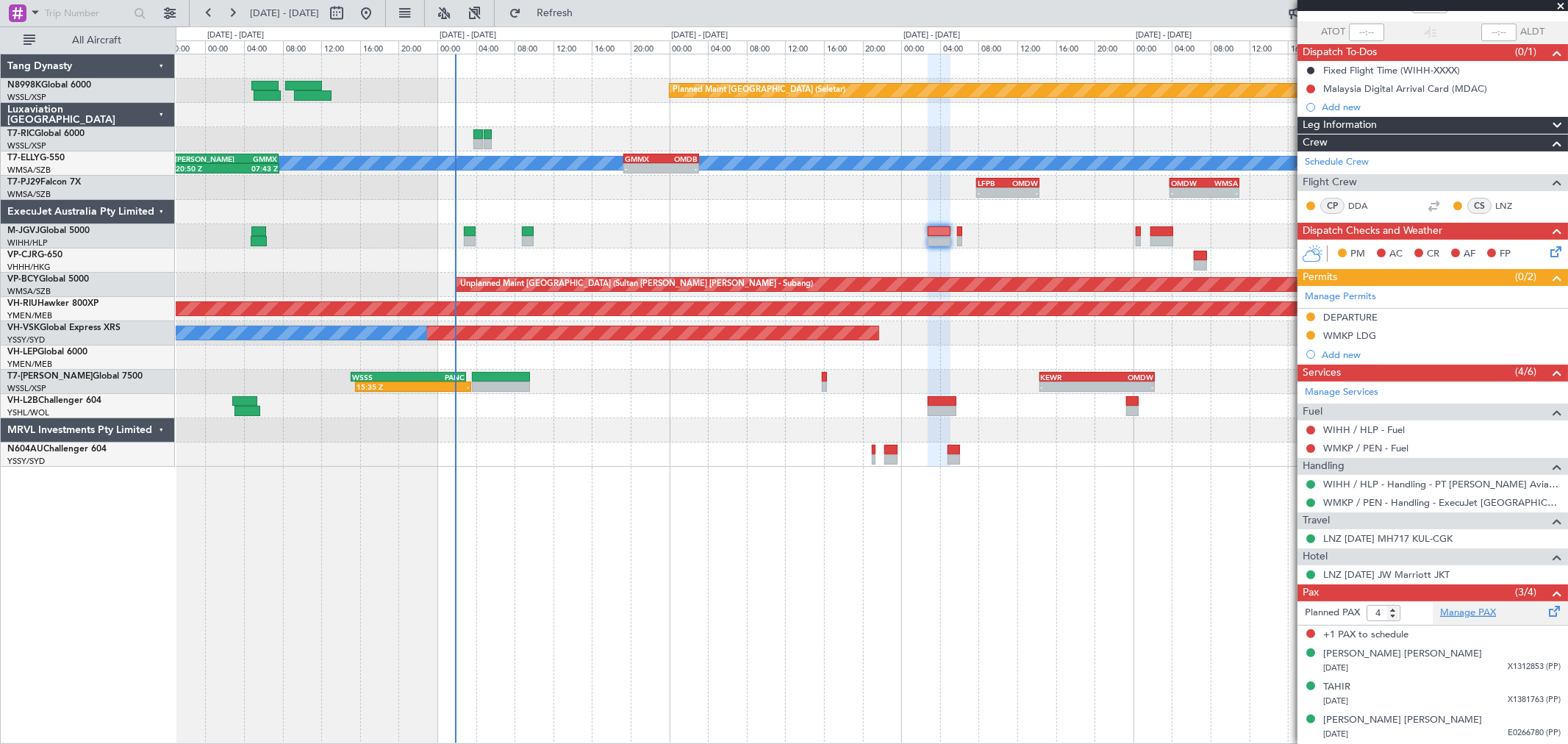
scroll to position [99, 0]
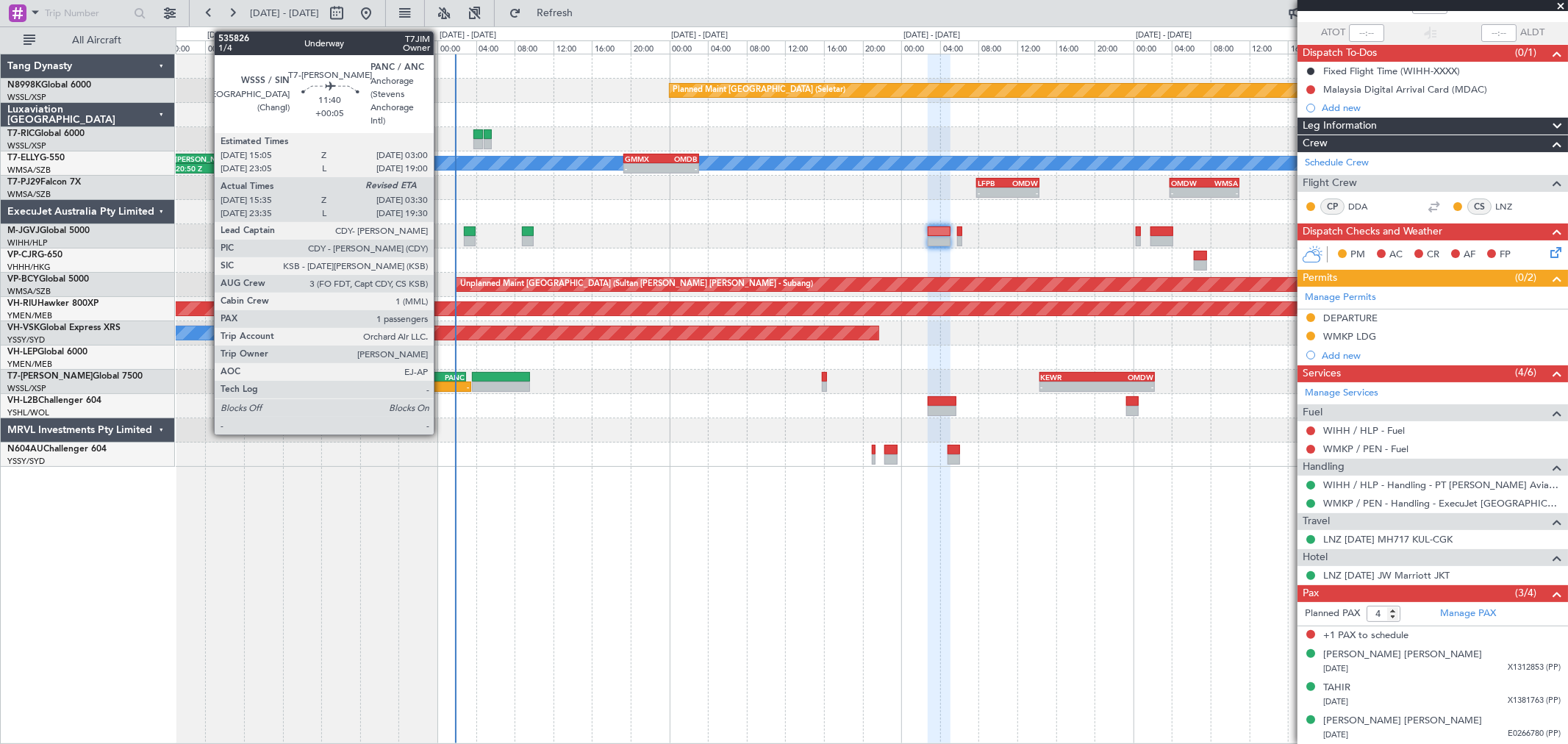
click at [441, 381] on div "03:00 Z" at bounding box center [436, 385] width 57 height 9
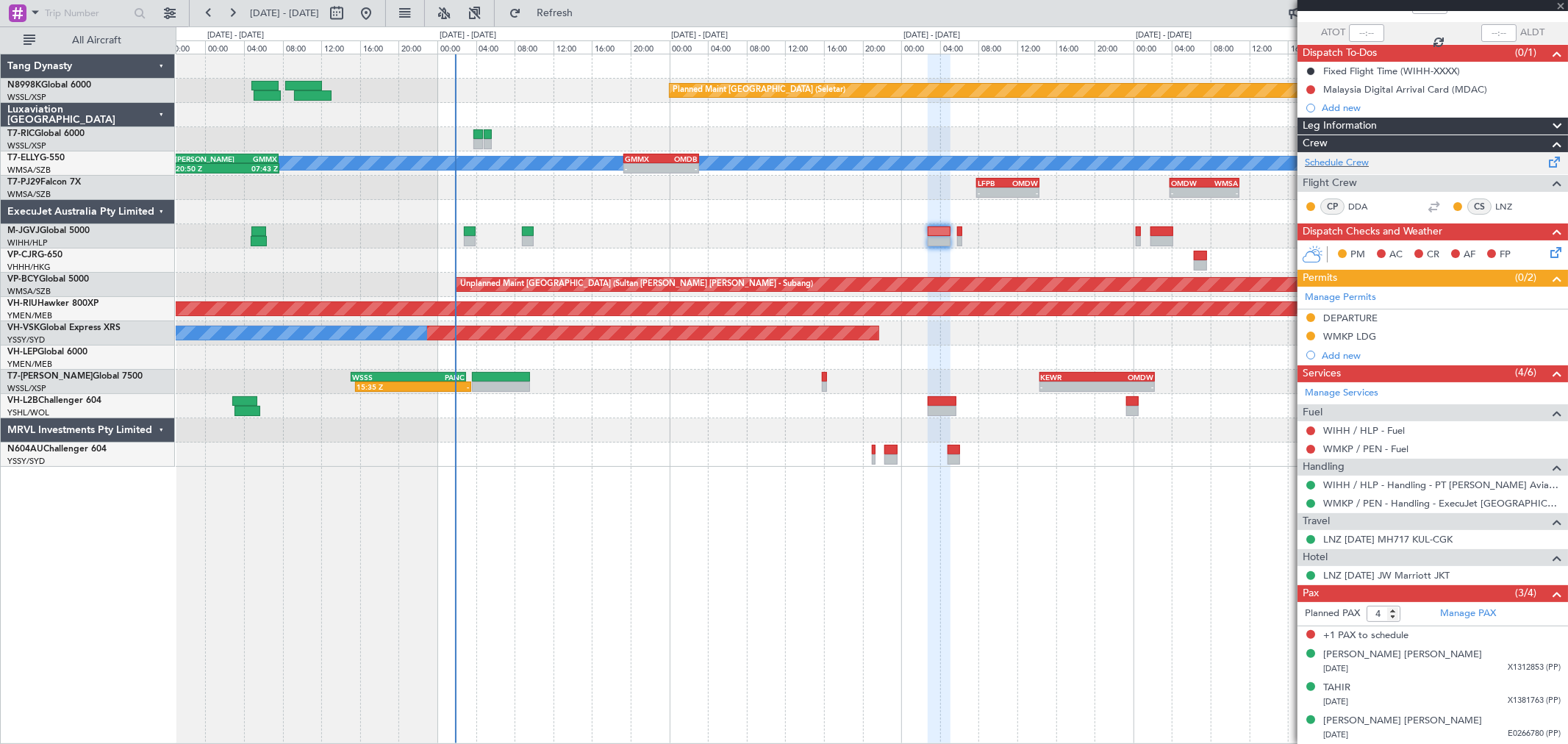
type input "+00:05"
type input "15:45"
type input "1"
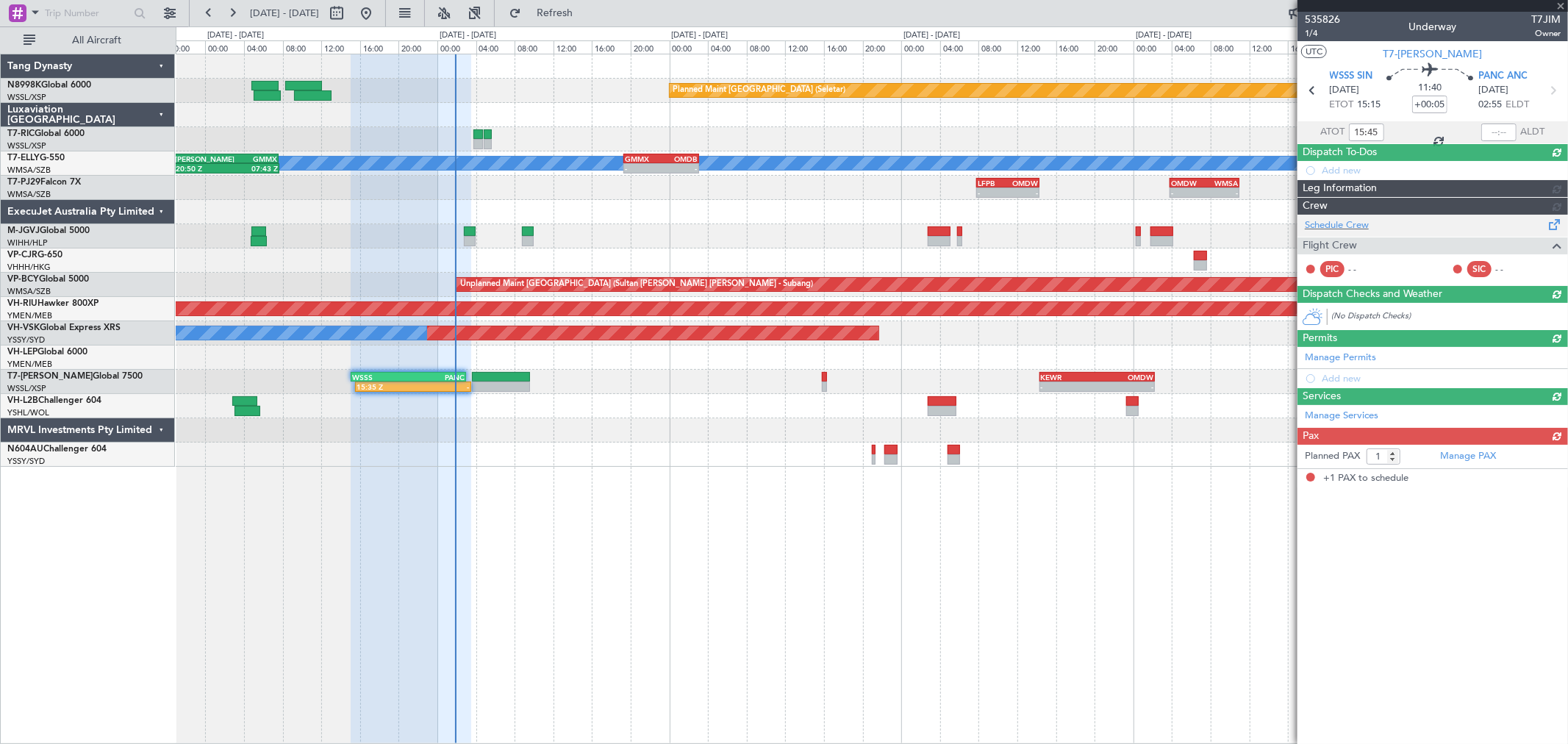
scroll to position [0, 0]
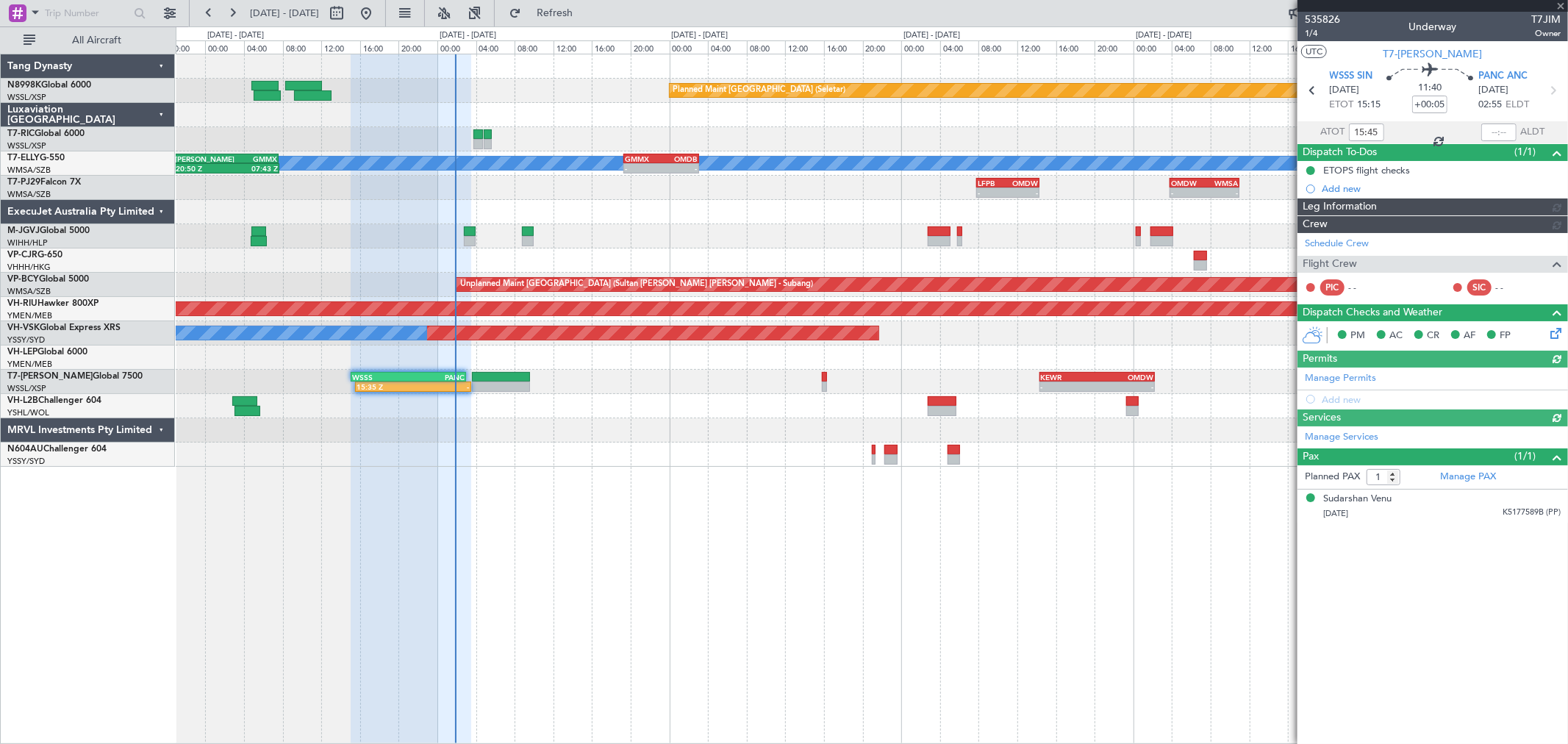
type input "[PERSON_NAME] (LEU)"
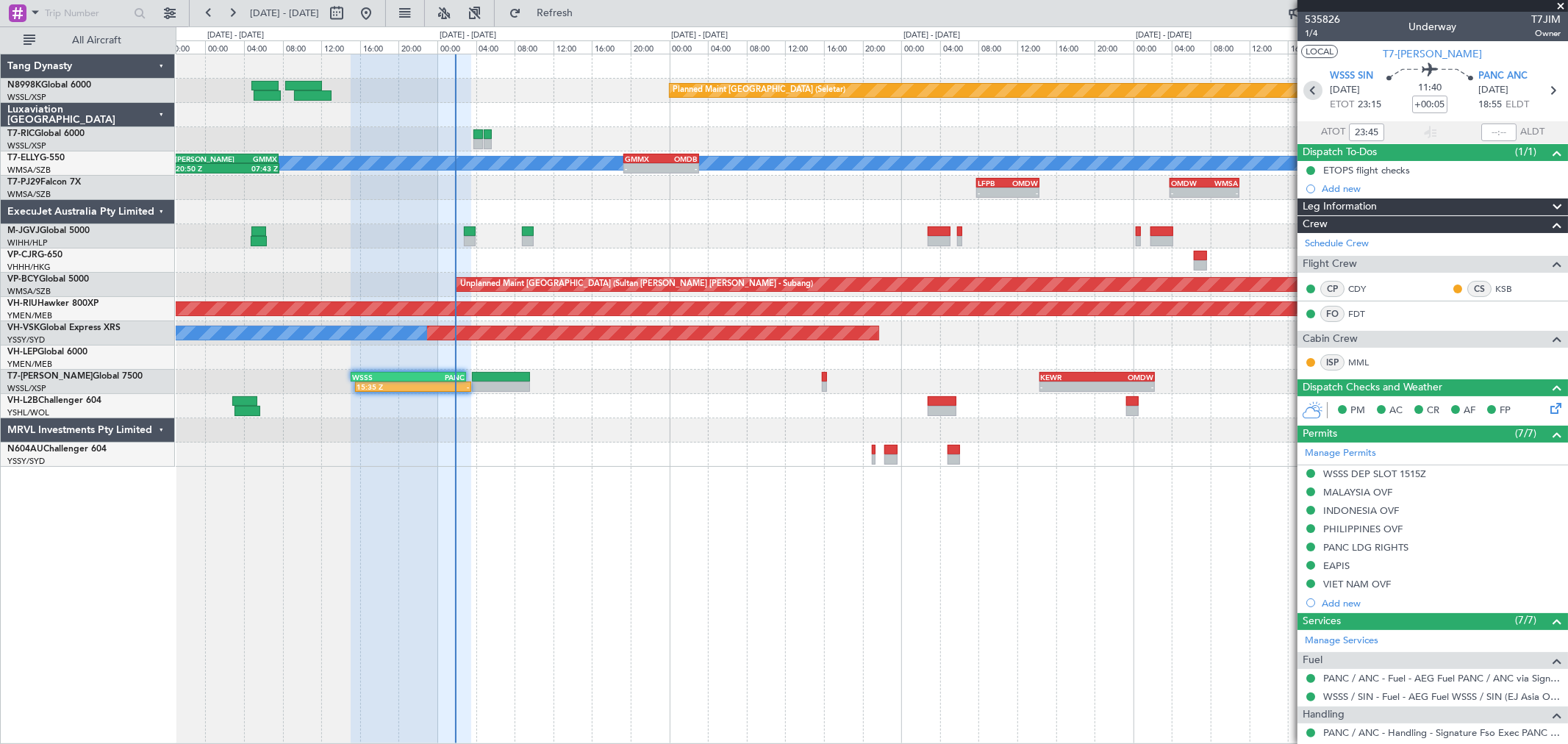
type input "15:45"
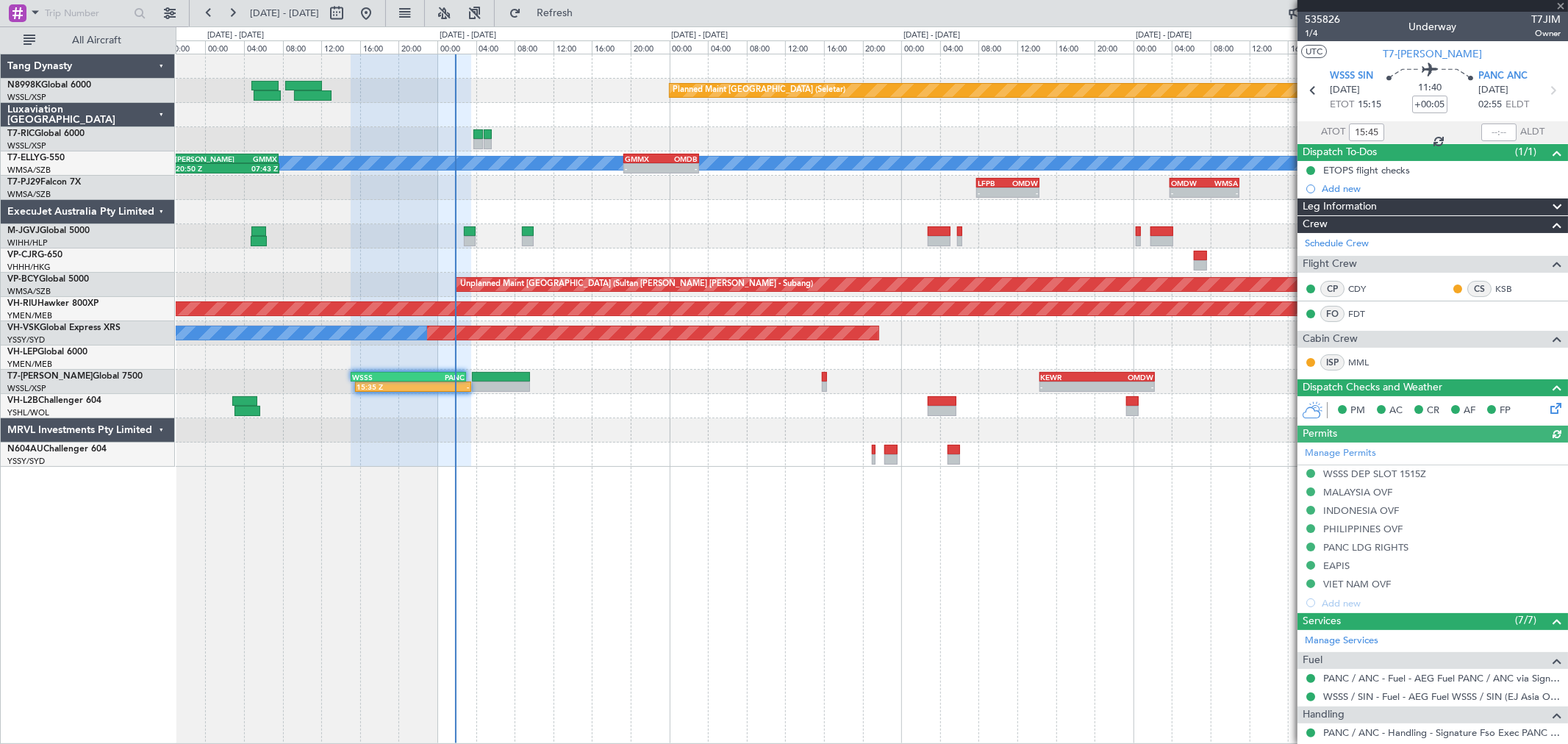
type input "[PERSON_NAME] (LEU)"
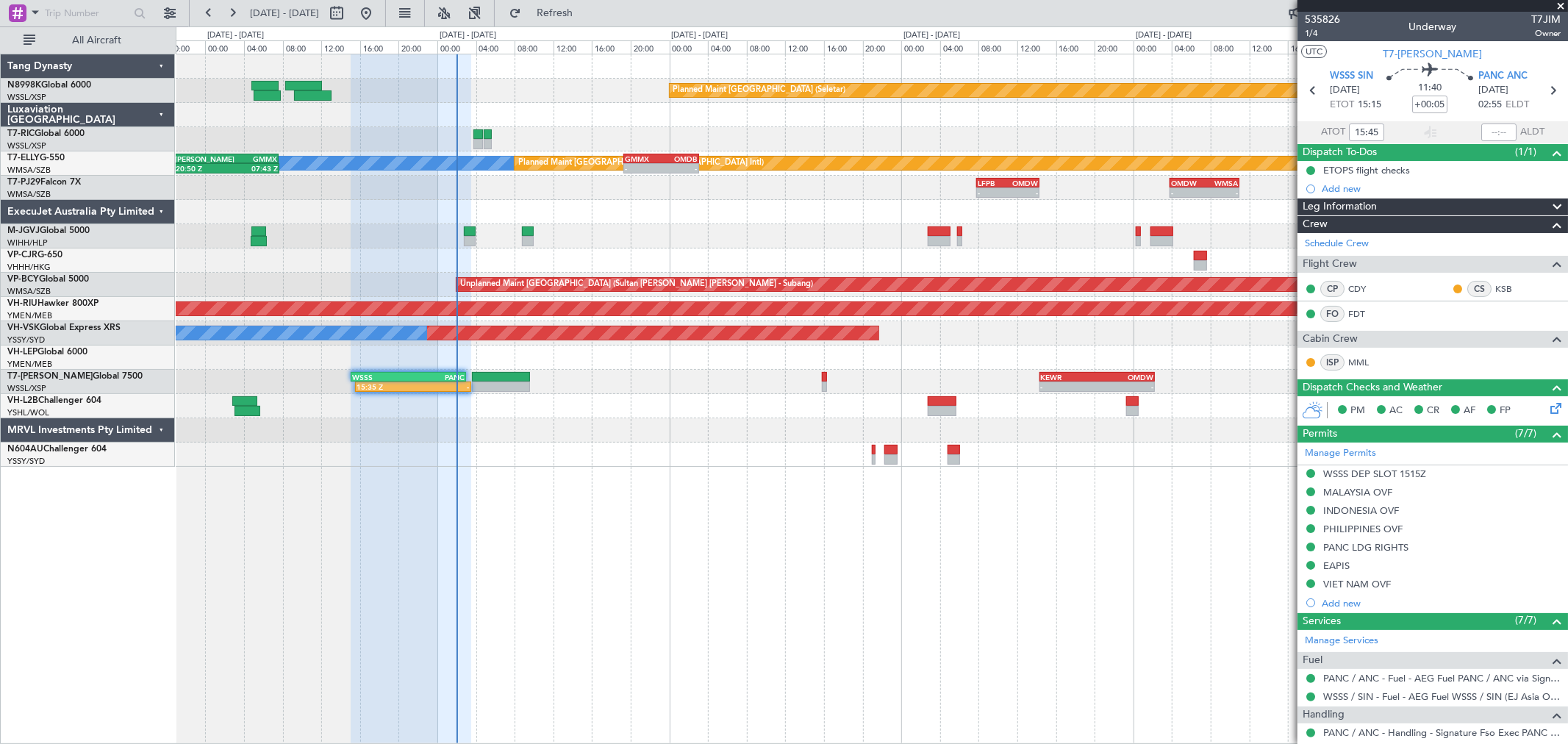
type input "[PERSON_NAME] (LEU)"
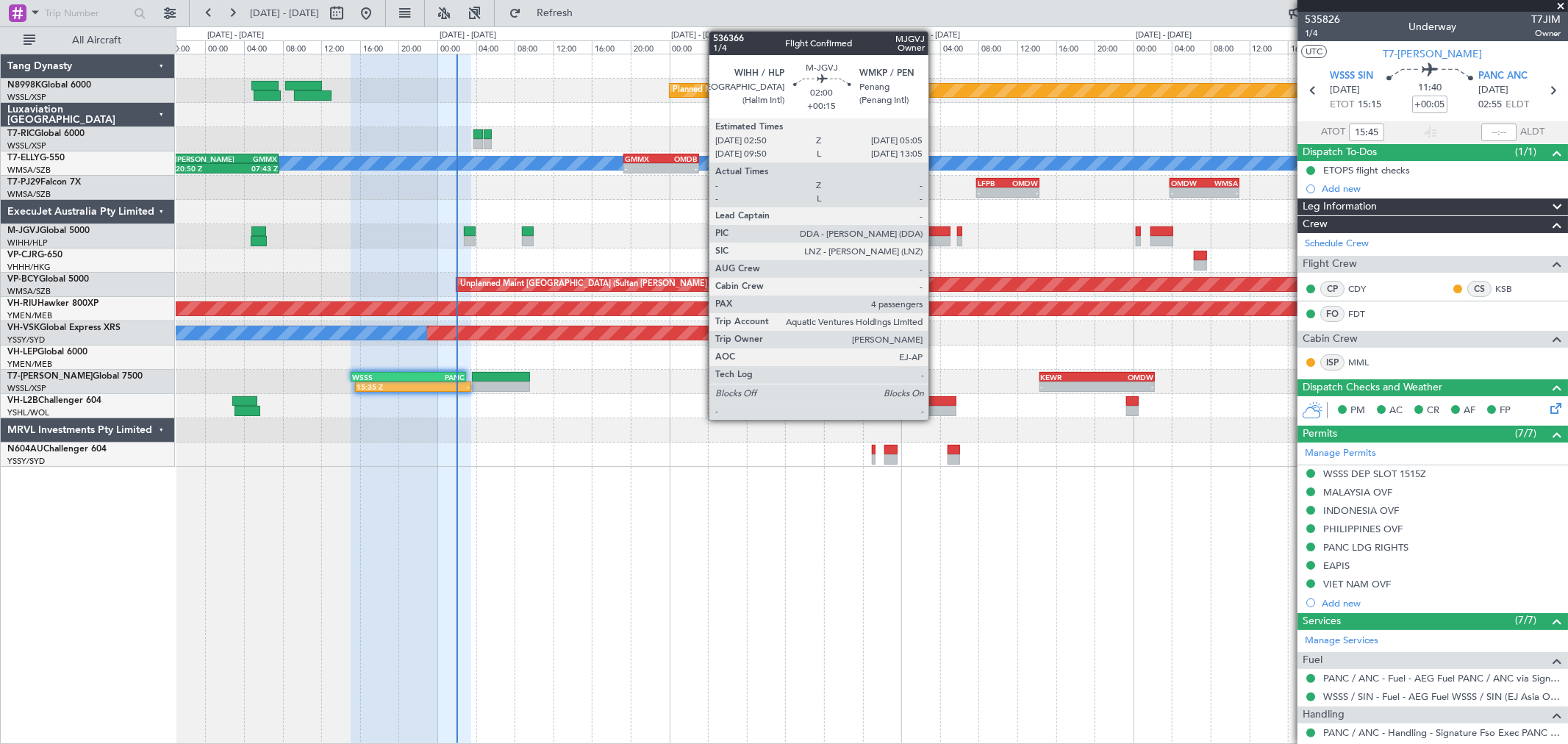
click at [936, 229] on div at bounding box center [939, 231] width 22 height 10
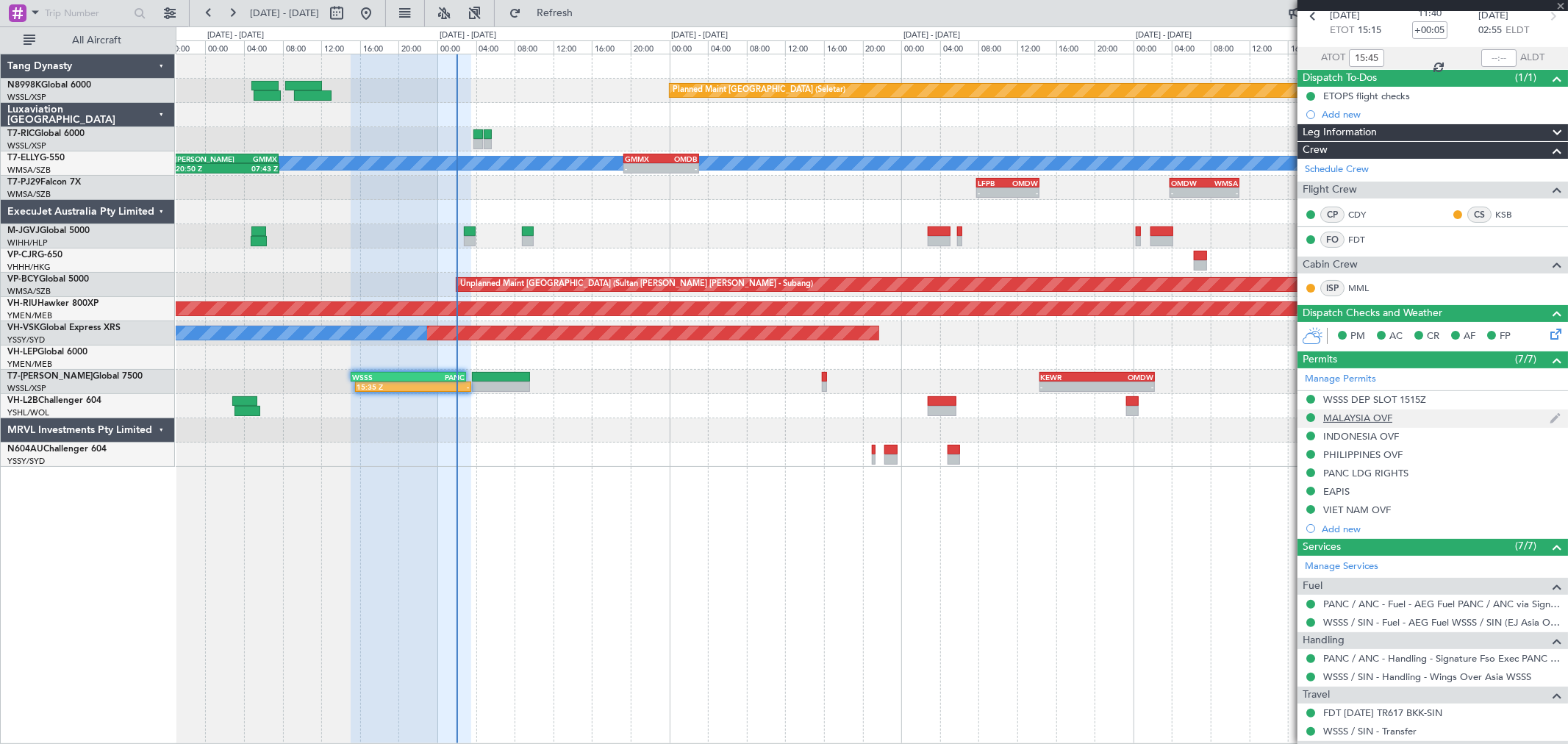
scroll to position [181, 0]
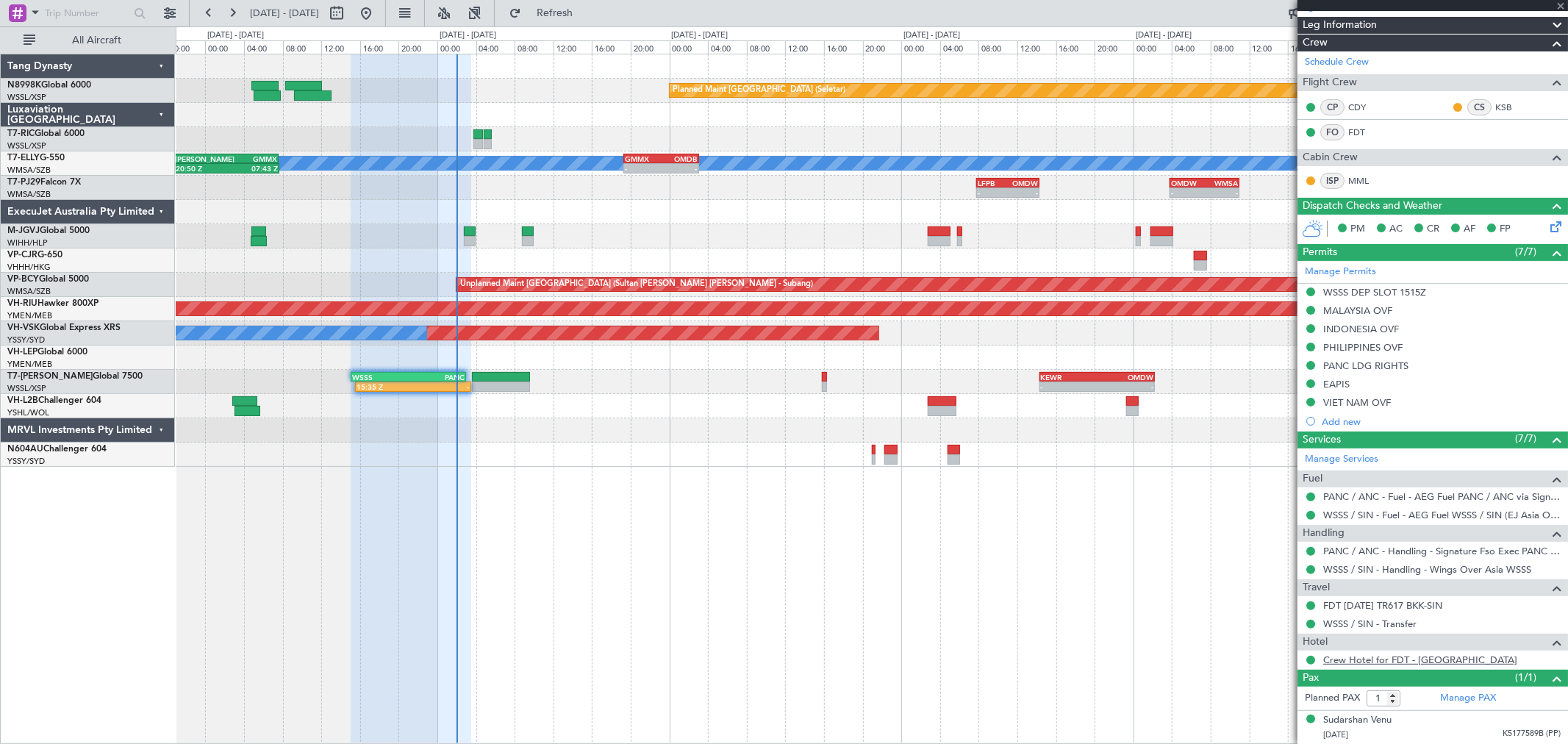
type input "+00:15"
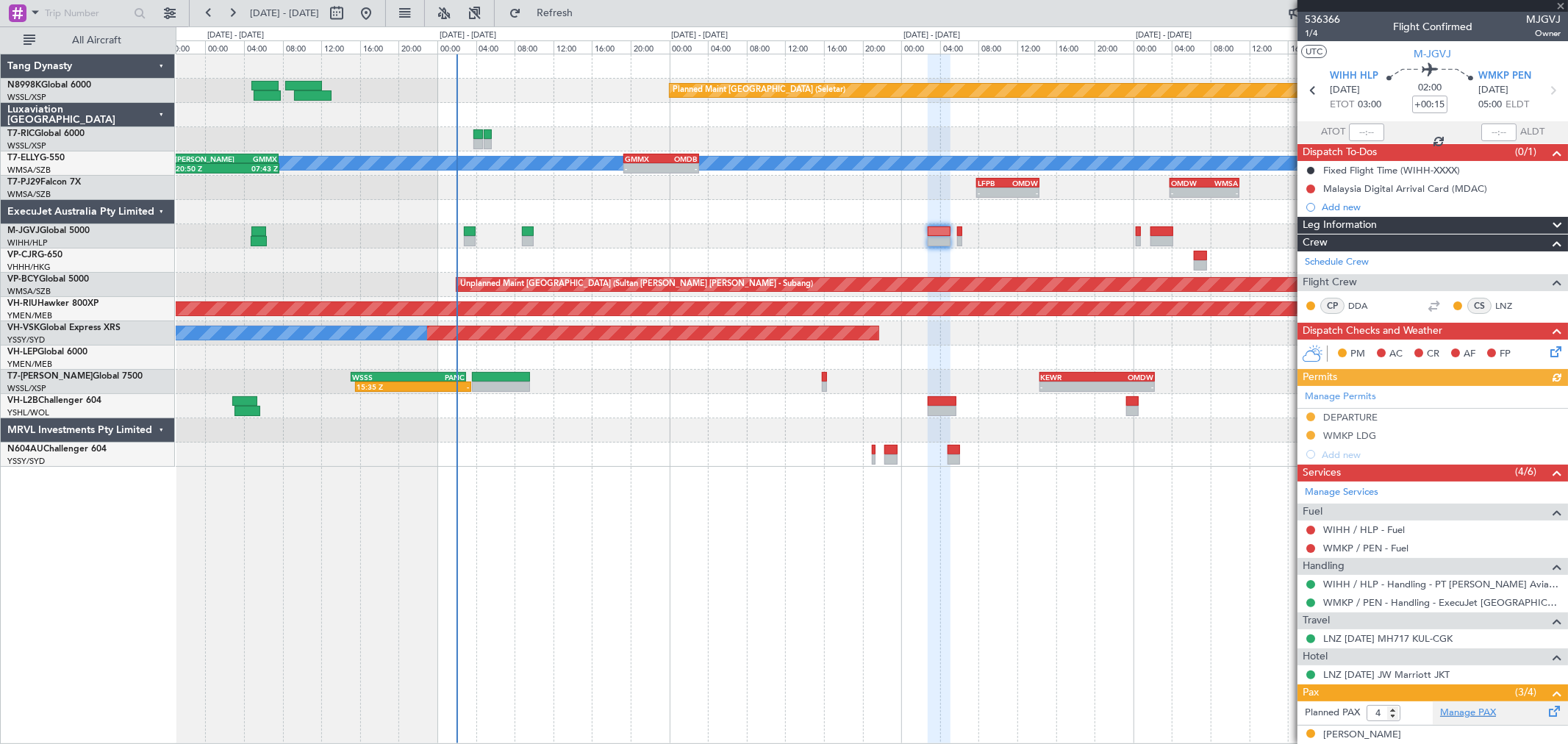
click at [1451, 714] on link "Manage PAX" at bounding box center [1469, 713] width 56 height 14
click at [1465, 711] on link "Manage PAX" at bounding box center [1469, 713] width 56 height 14
click at [1056, 226] on div at bounding box center [872, 236] width 1392 height 24
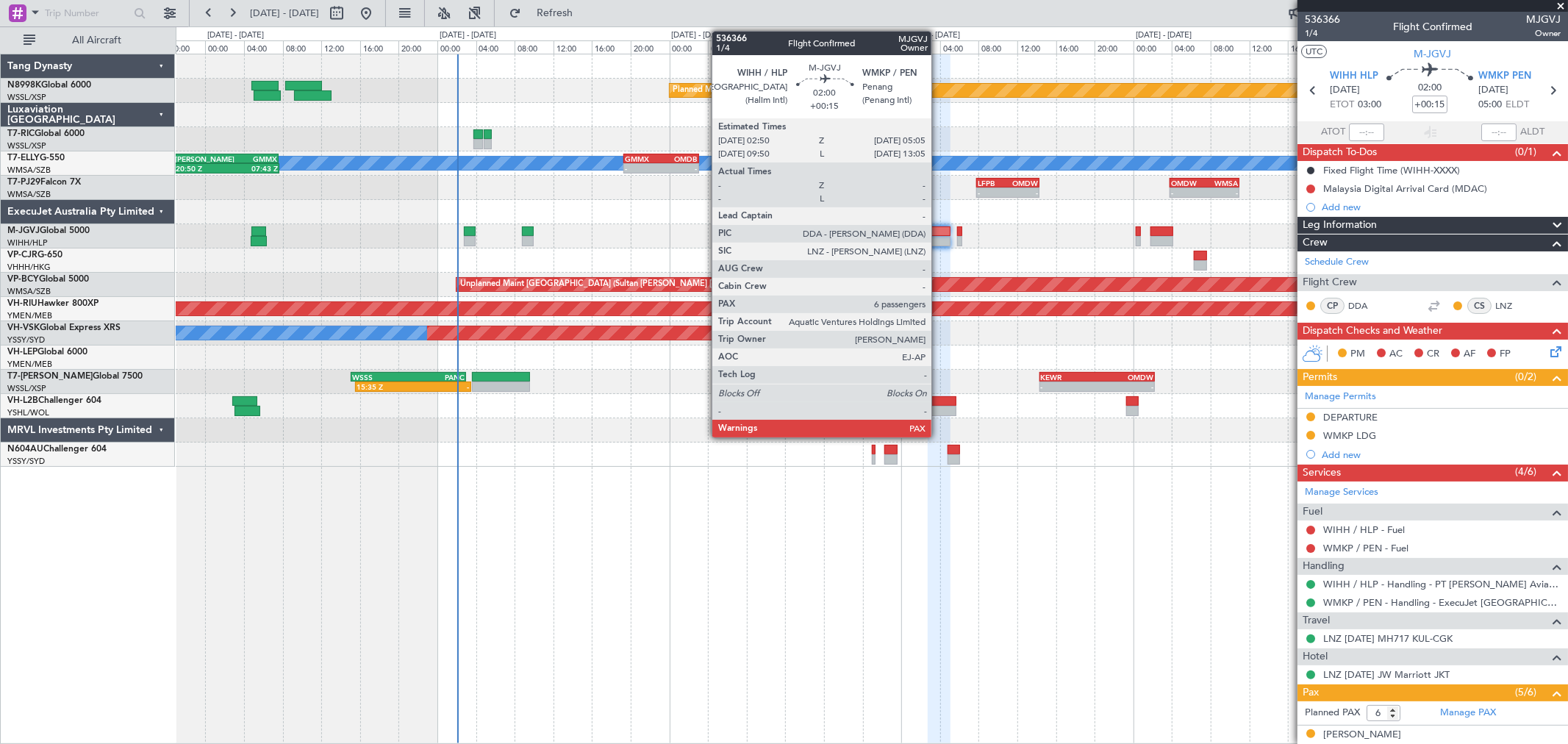
click at [939, 230] on div at bounding box center [939, 231] width 22 height 10
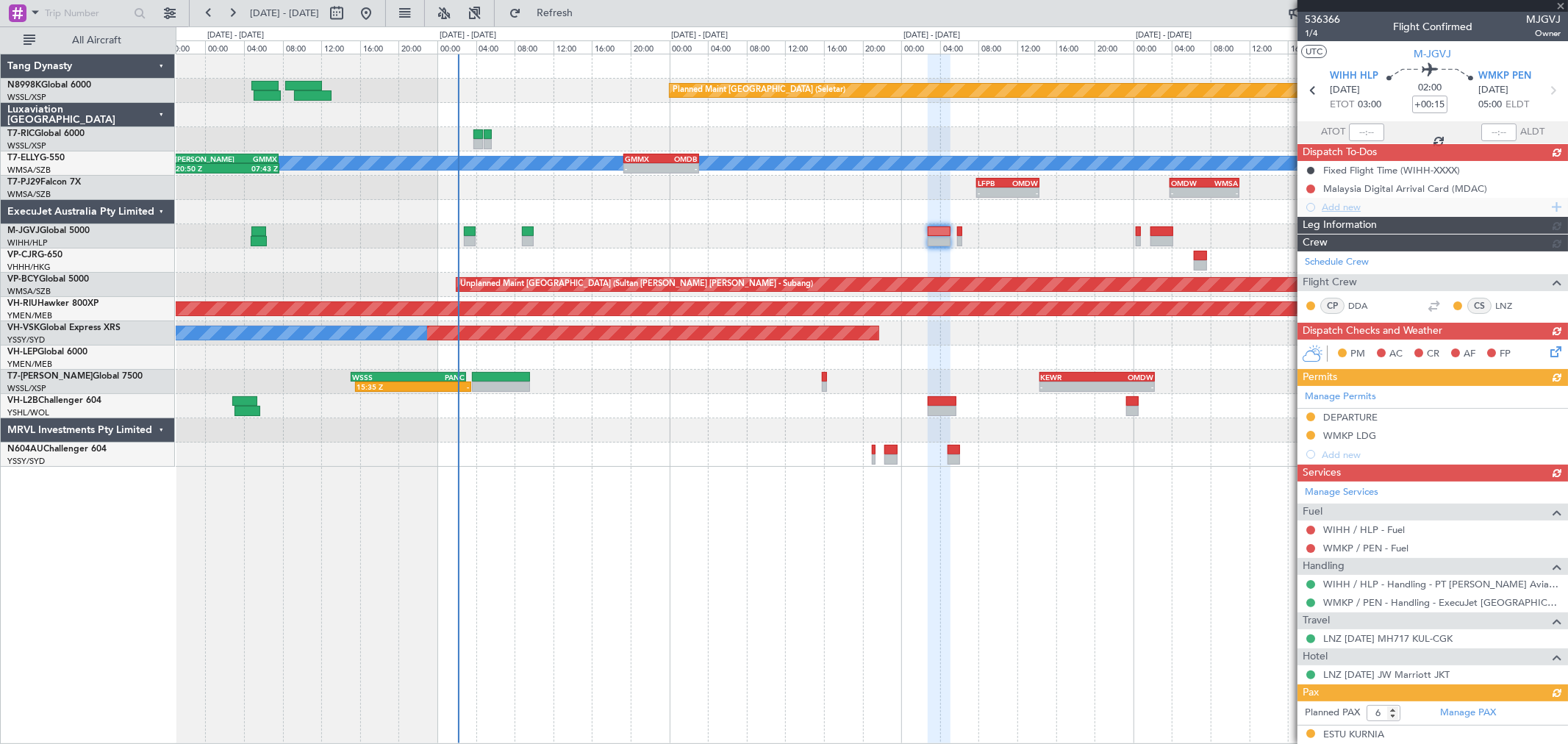
type input "7"
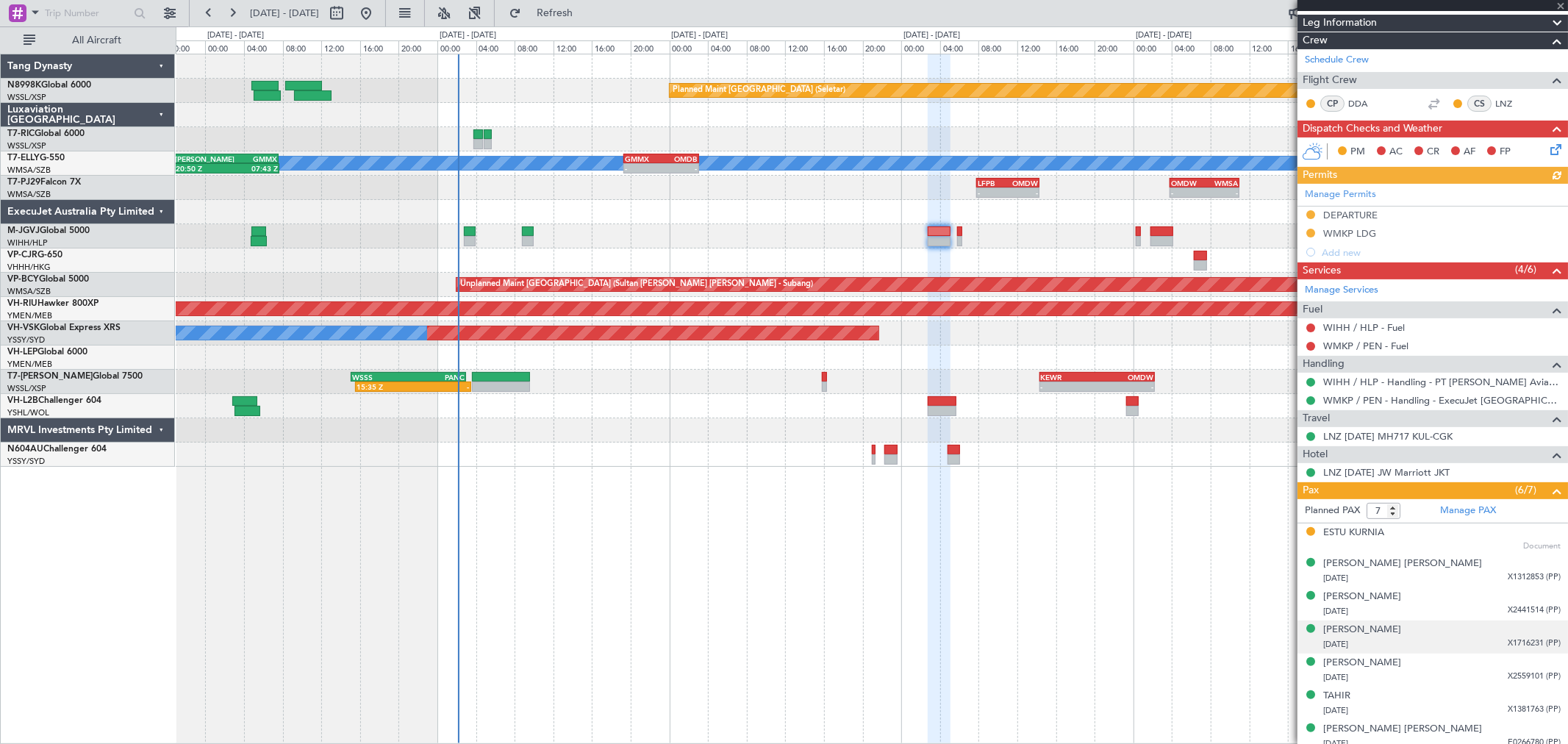
scroll to position [210, 0]
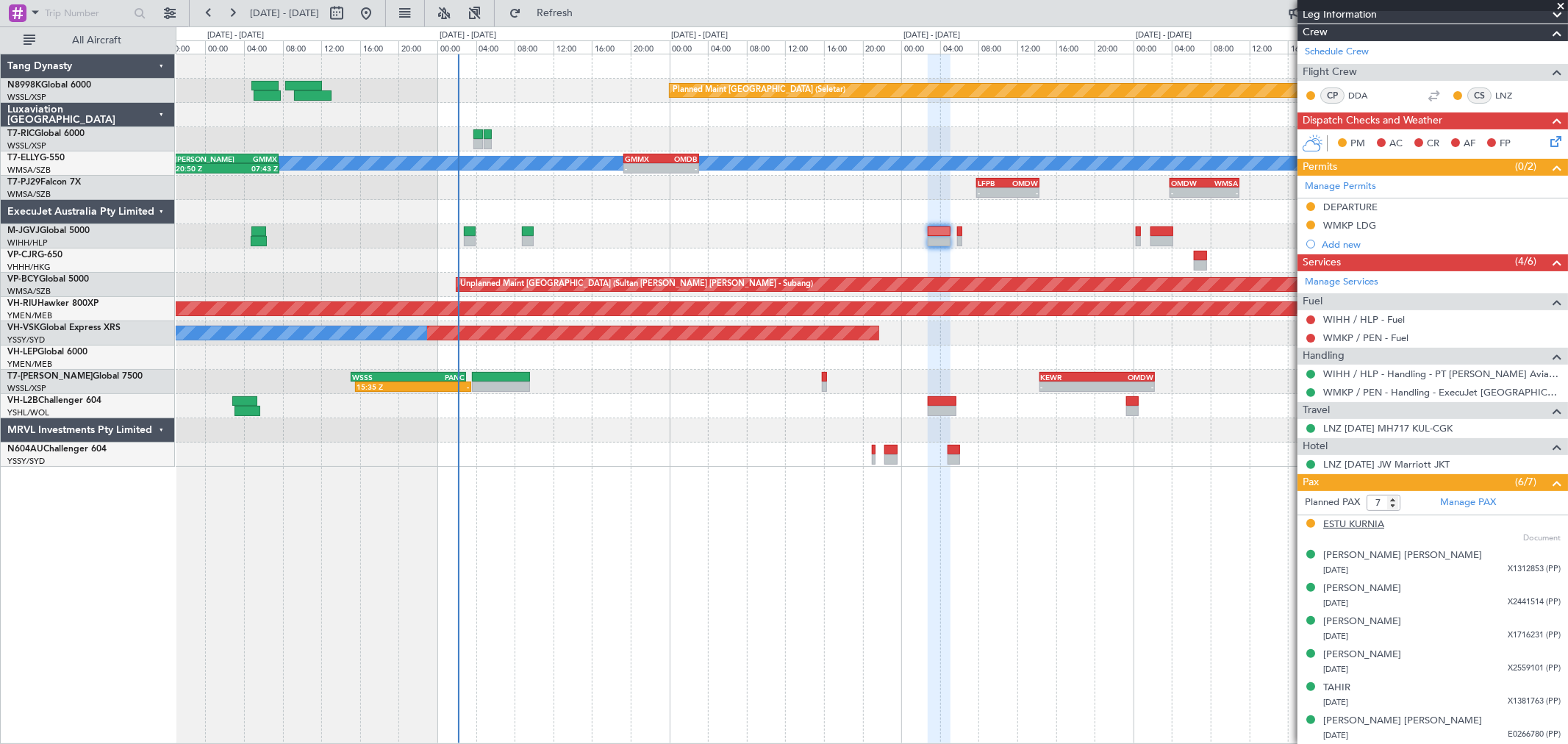
click at [1344, 526] on div "ESTU KURNIA" at bounding box center [1354, 525] width 61 height 14
click at [1464, 509] on link "Manage PAX" at bounding box center [1469, 503] width 56 height 14
click at [1389, 388] on mat-tooltip-component "WIHH / HLP - Handling - PT [PERSON_NAME] Aviasi WIHH / HLP" at bounding box center [1433, 400] width 269 height 39
click at [1361, 384] on div "WMKP / PEN - Handling - ExecuJet [GEOGRAPHIC_DATA] WMKP / PEN" at bounding box center [1433, 392] width 271 height 18
click at [1353, 390] on link "WMKP / PEN - Handling - ExecuJet [GEOGRAPHIC_DATA] WMKP / PEN" at bounding box center [1442, 392] width 237 height 13
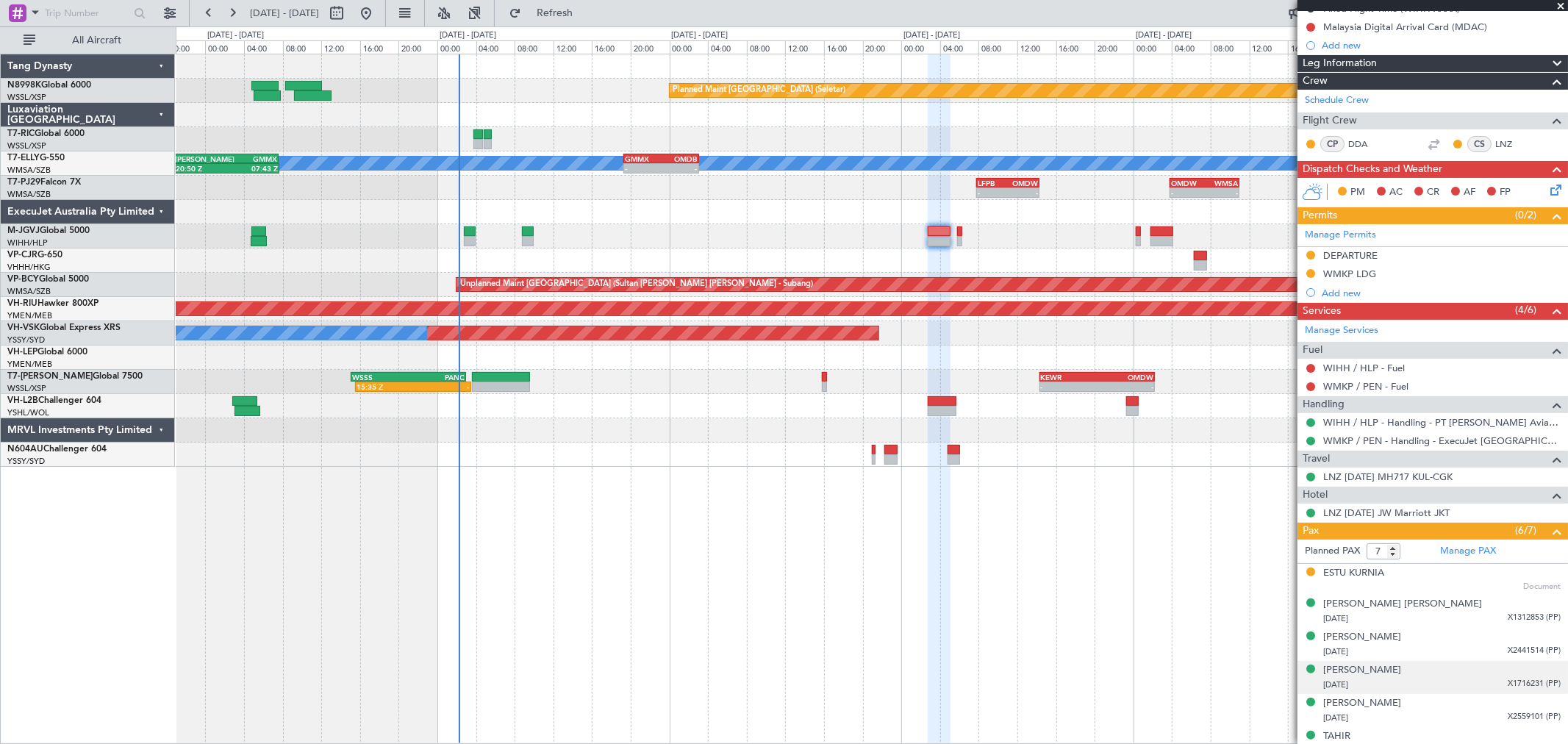
scroll to position [163, 0]
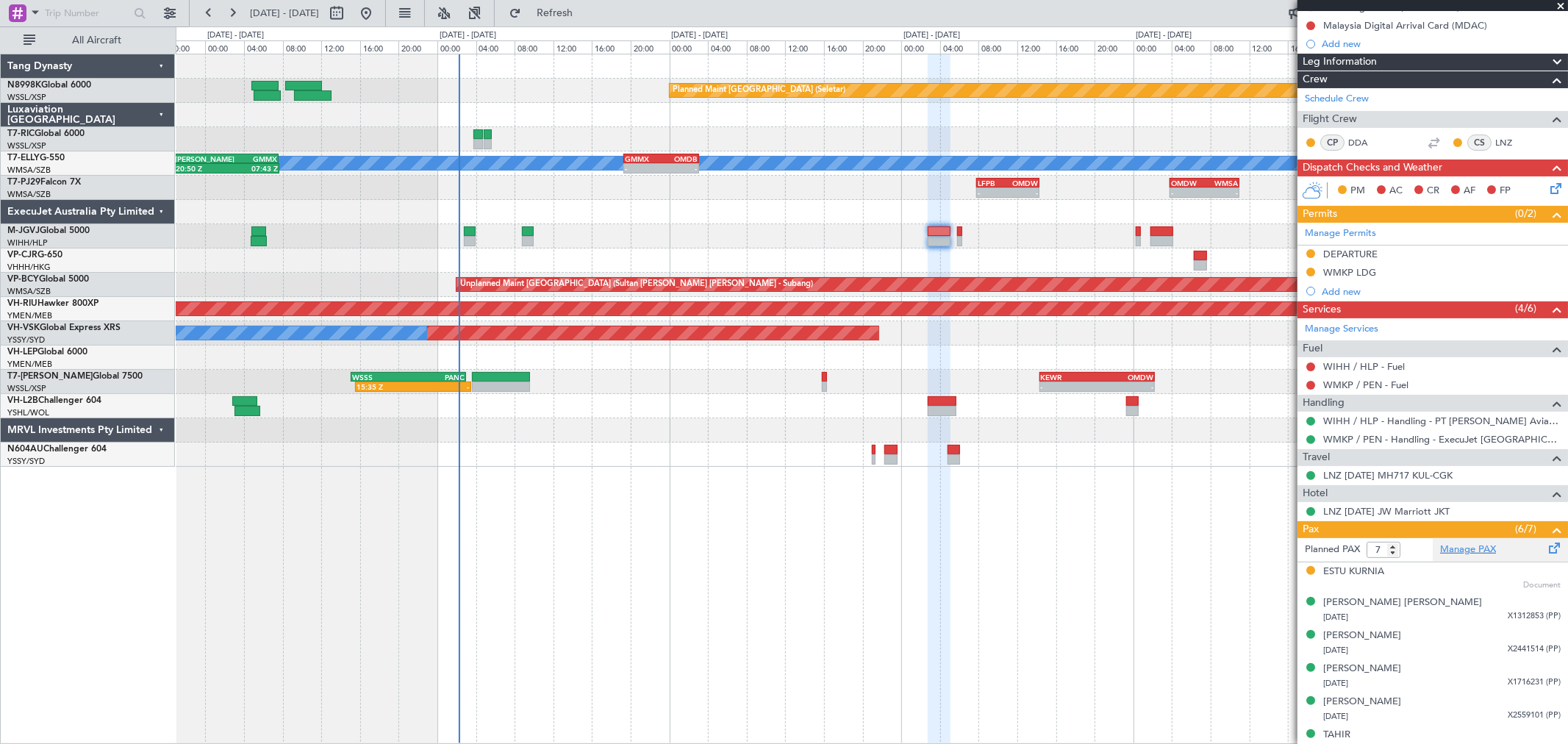
click at [1465, 543] on link "Manage PAX" at bounding box center [1469, 550] width 56 height 14
click at [1347, 435] on mat-tooltip-component "WIHH / HLP - Handling - PT [PERSON_NAME] Aviasi WIHH / HLP" at bounding box center [1433, 446] width 269 height 39
click at [1359, 438] on link "WMKP / PEN - Handling - ExecuJet [GEOGRAPHIC_DATA] WMKP / PEN" at bounding box center [1442, 439] width 237 height 13
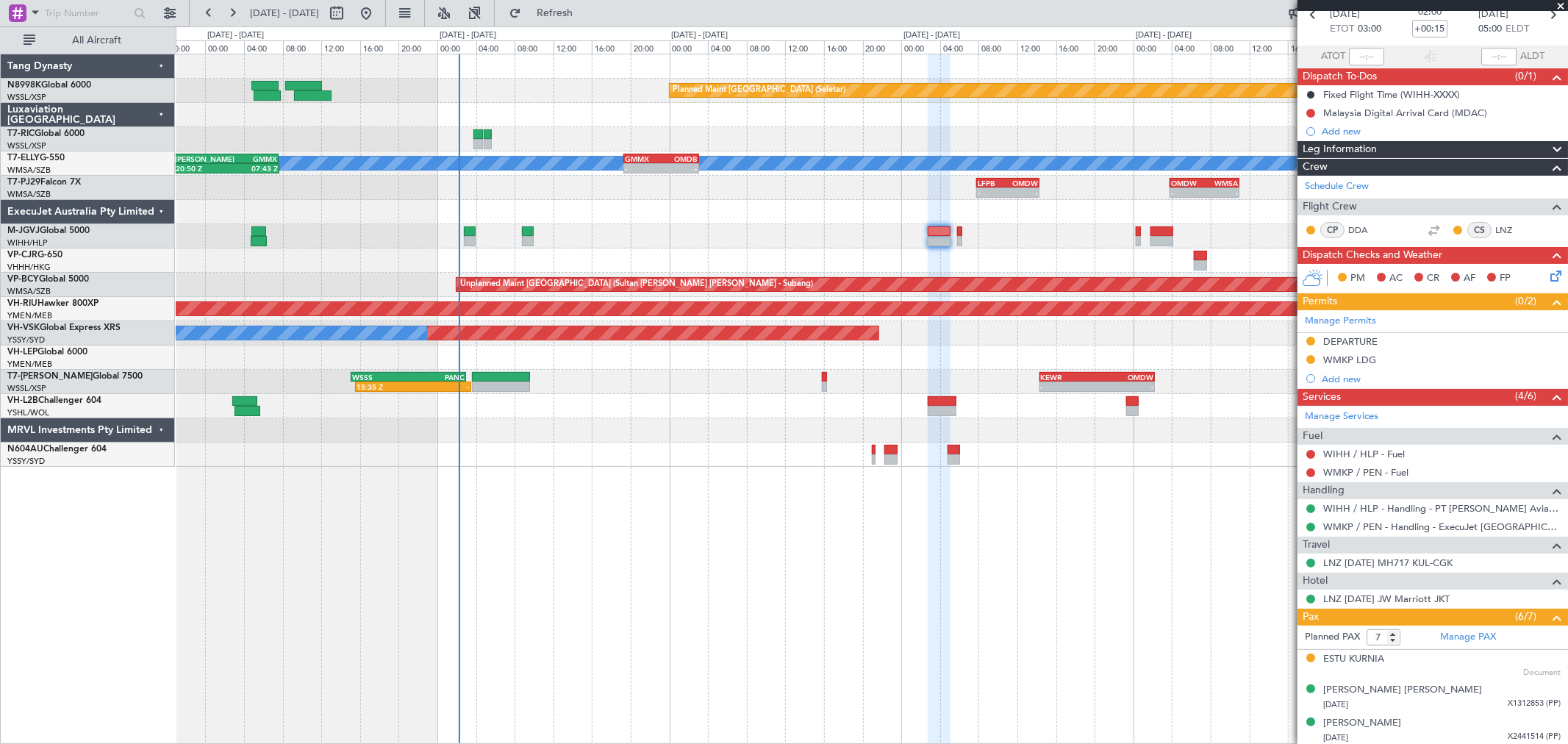
scroll to position [0, 0]
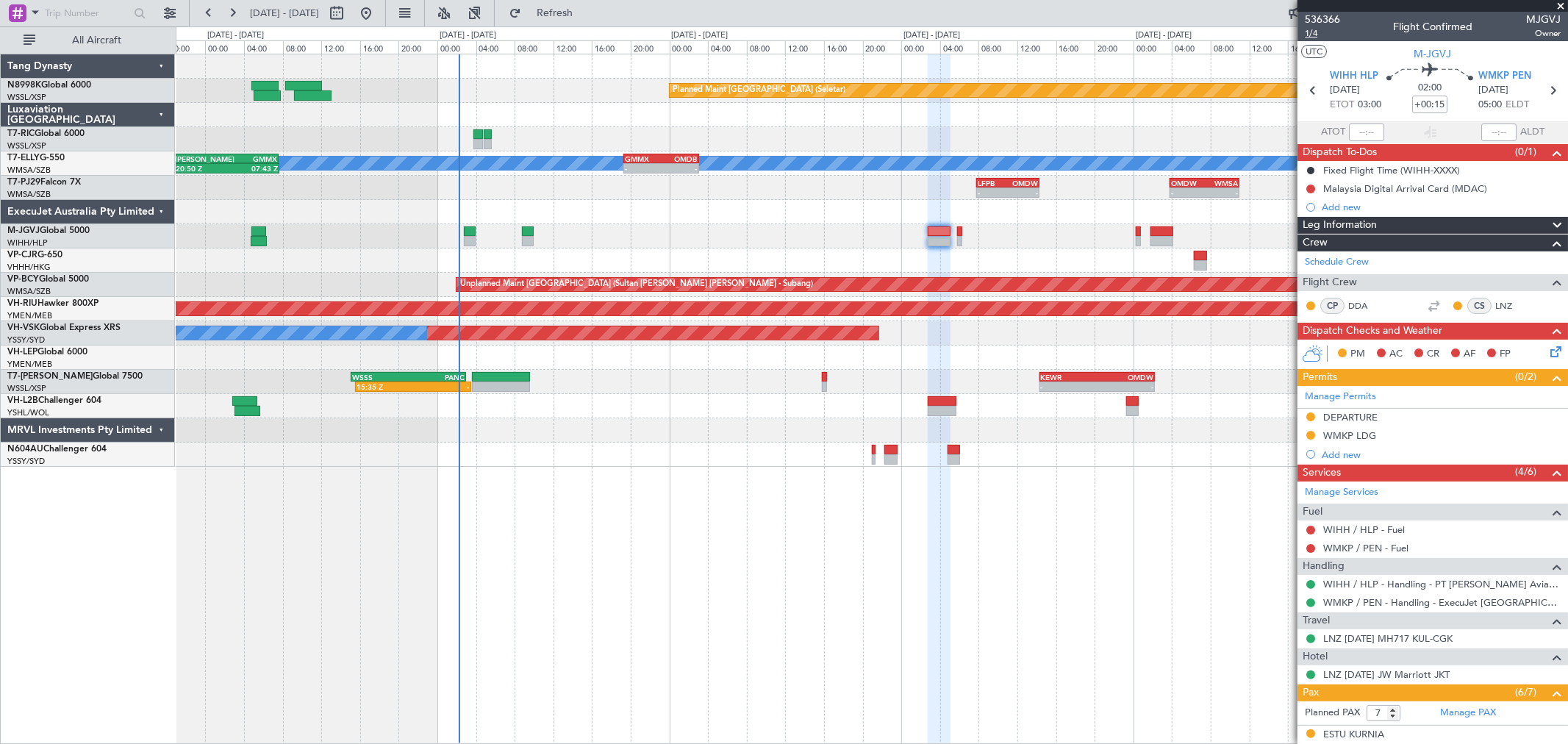
click at [1309, 33] on span "1/4" at bounding box center [1323, 33] width 35 height 13
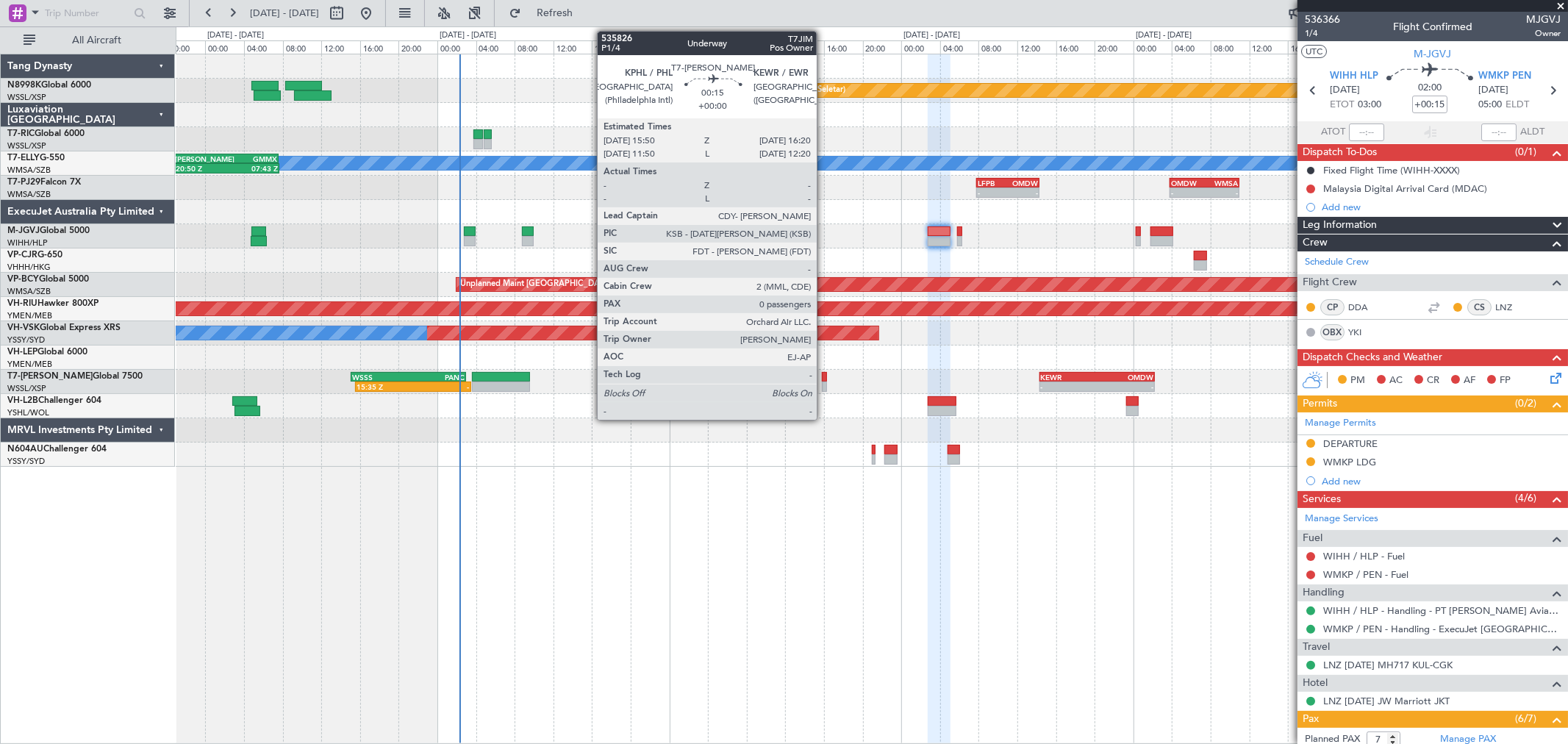
click at [822, 383] on div at bounding box center [825, 386] width 5 height 10
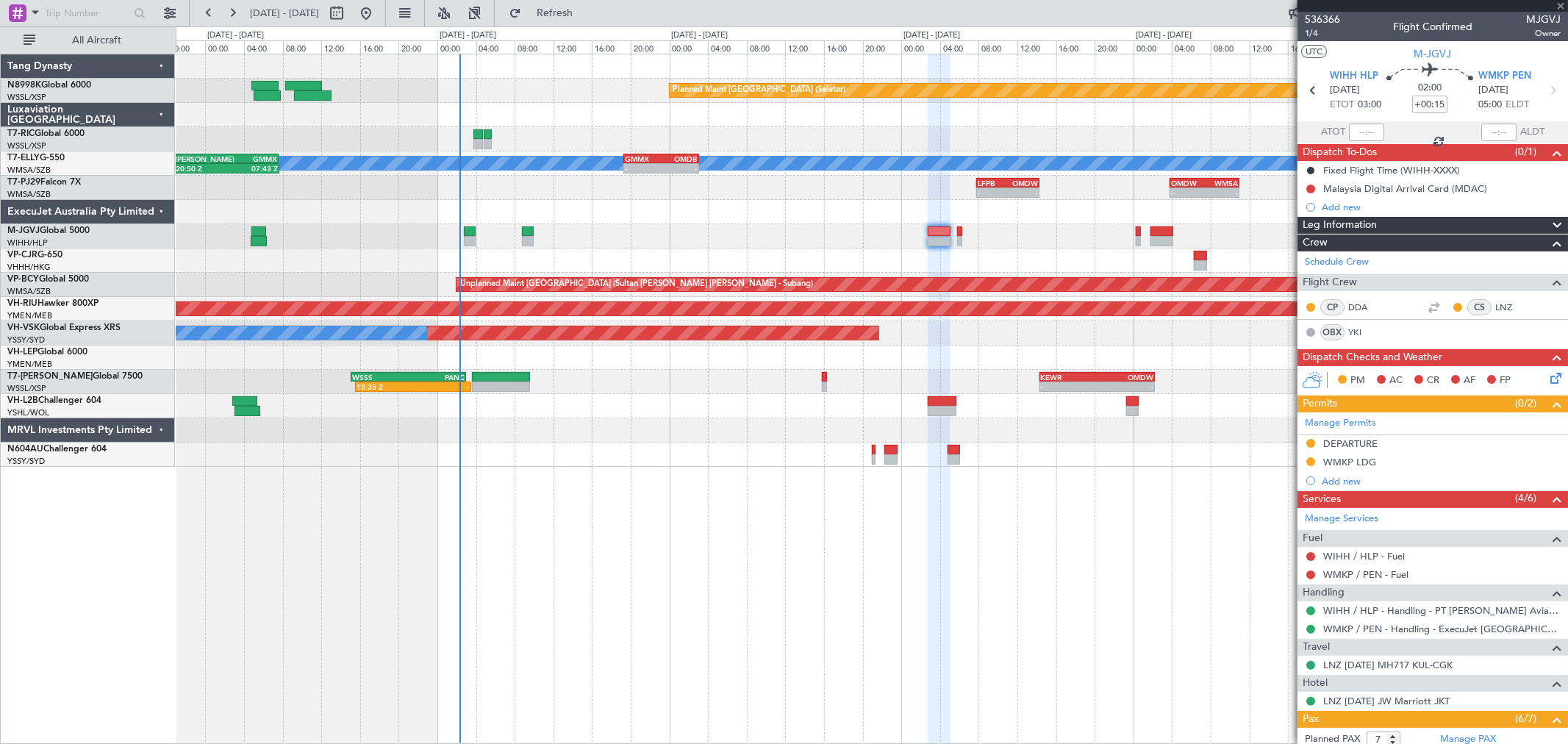
type input "0"
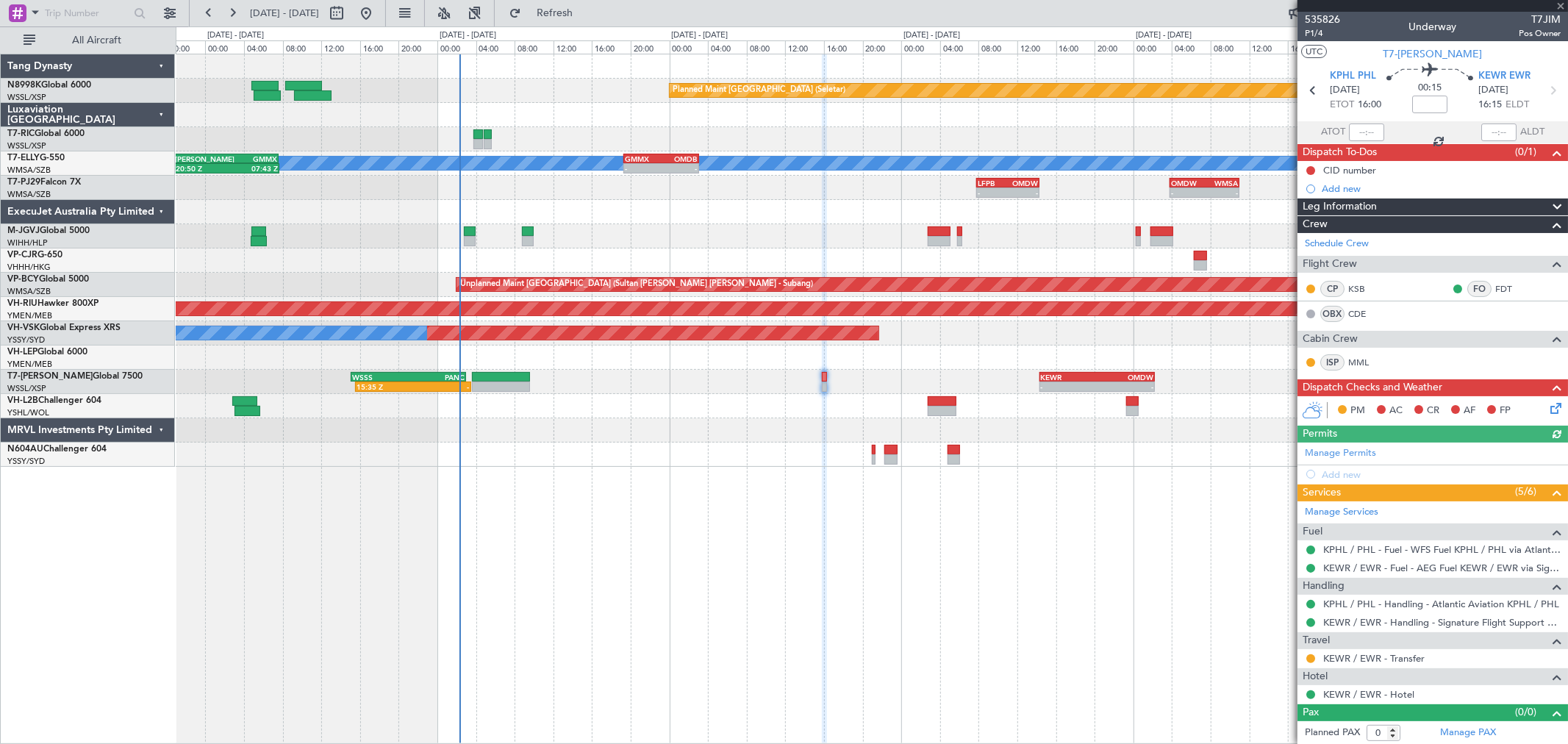
scroll to position [2, 0]
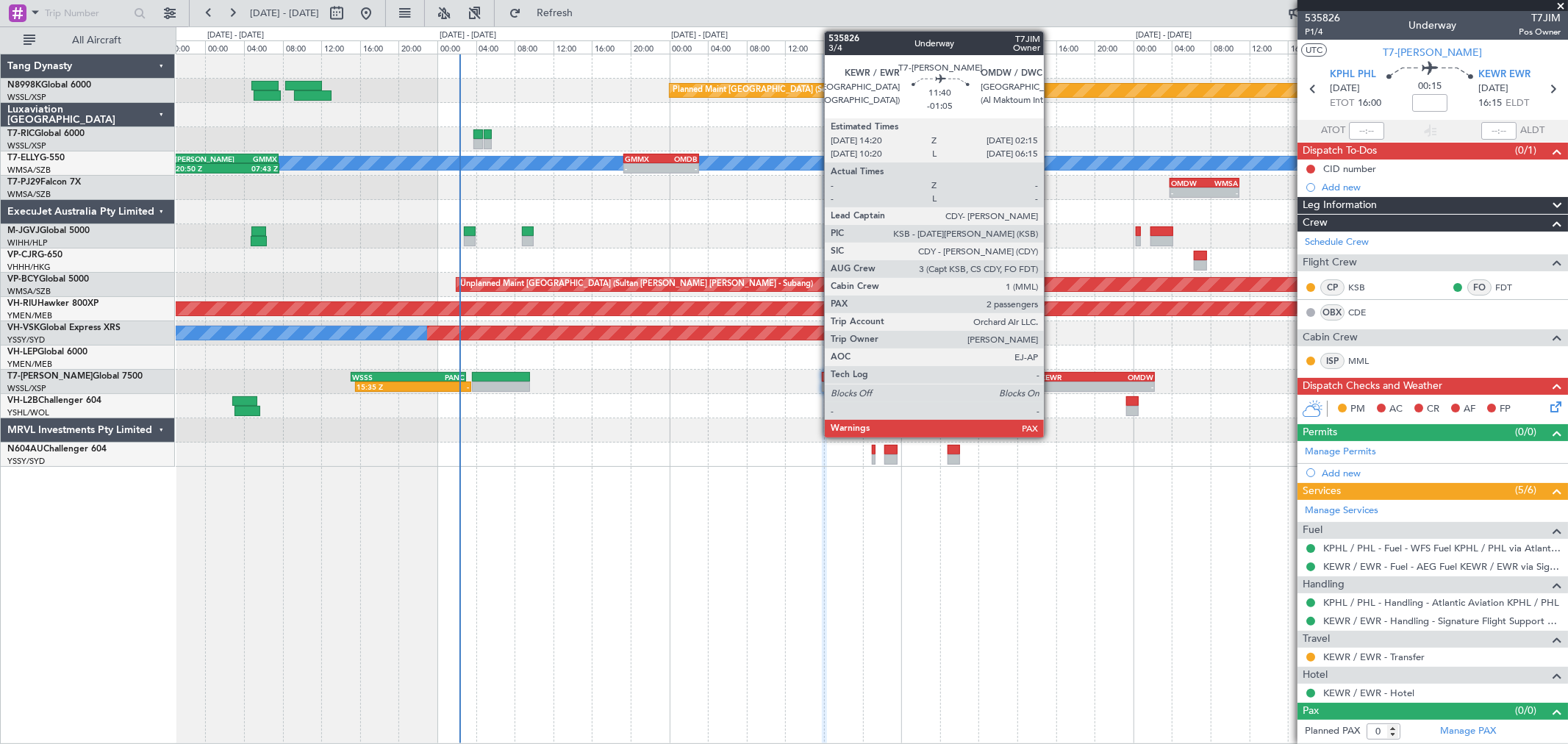
click at [1052, 372] on div "KEWR" at bounding box center [1069, 377] width 57 height 9
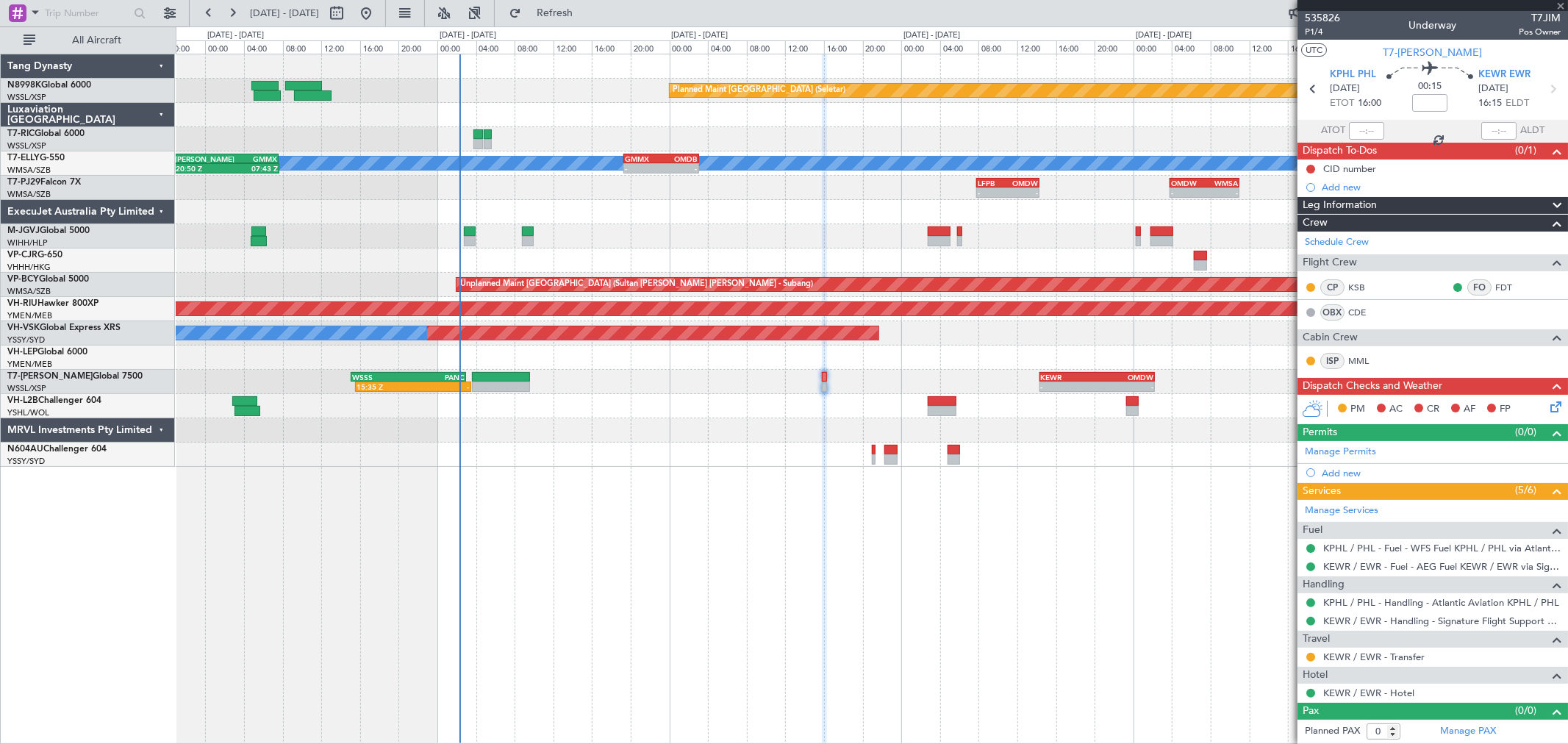
type input "-01:05"
type input "2"
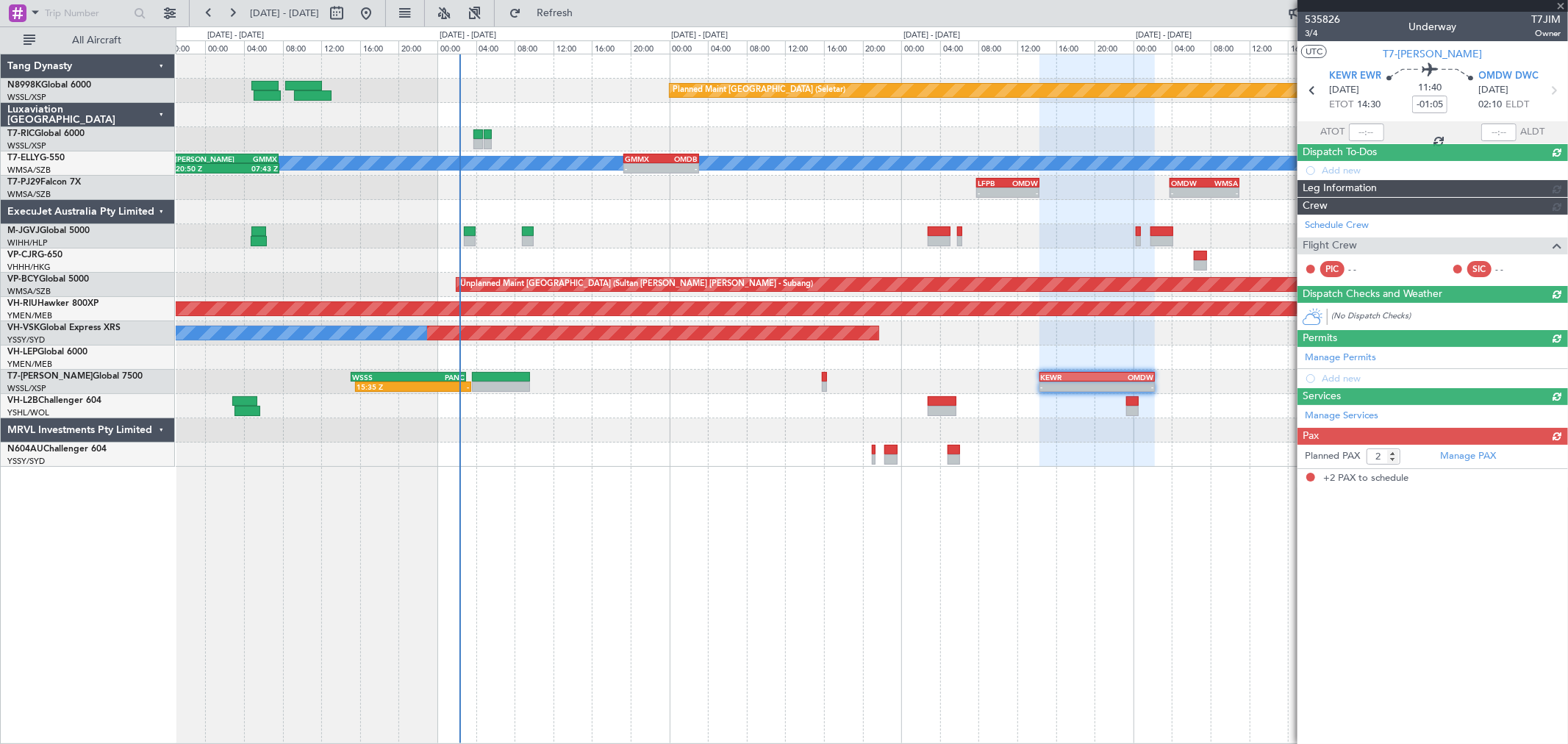
scroll to position [0, 0]
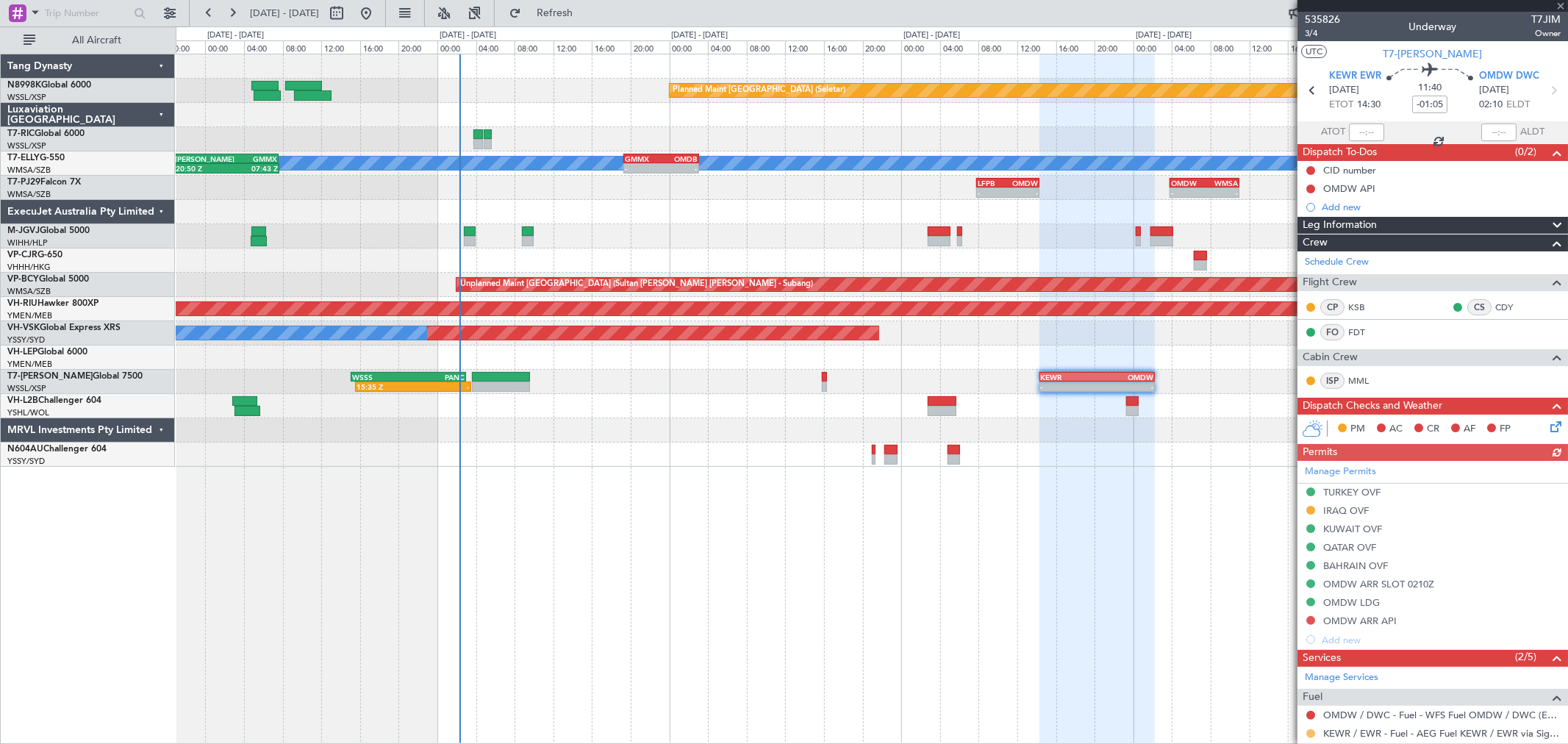
click at [1309, 734] on button at bounding box center [1311, 734] width 9 height 9
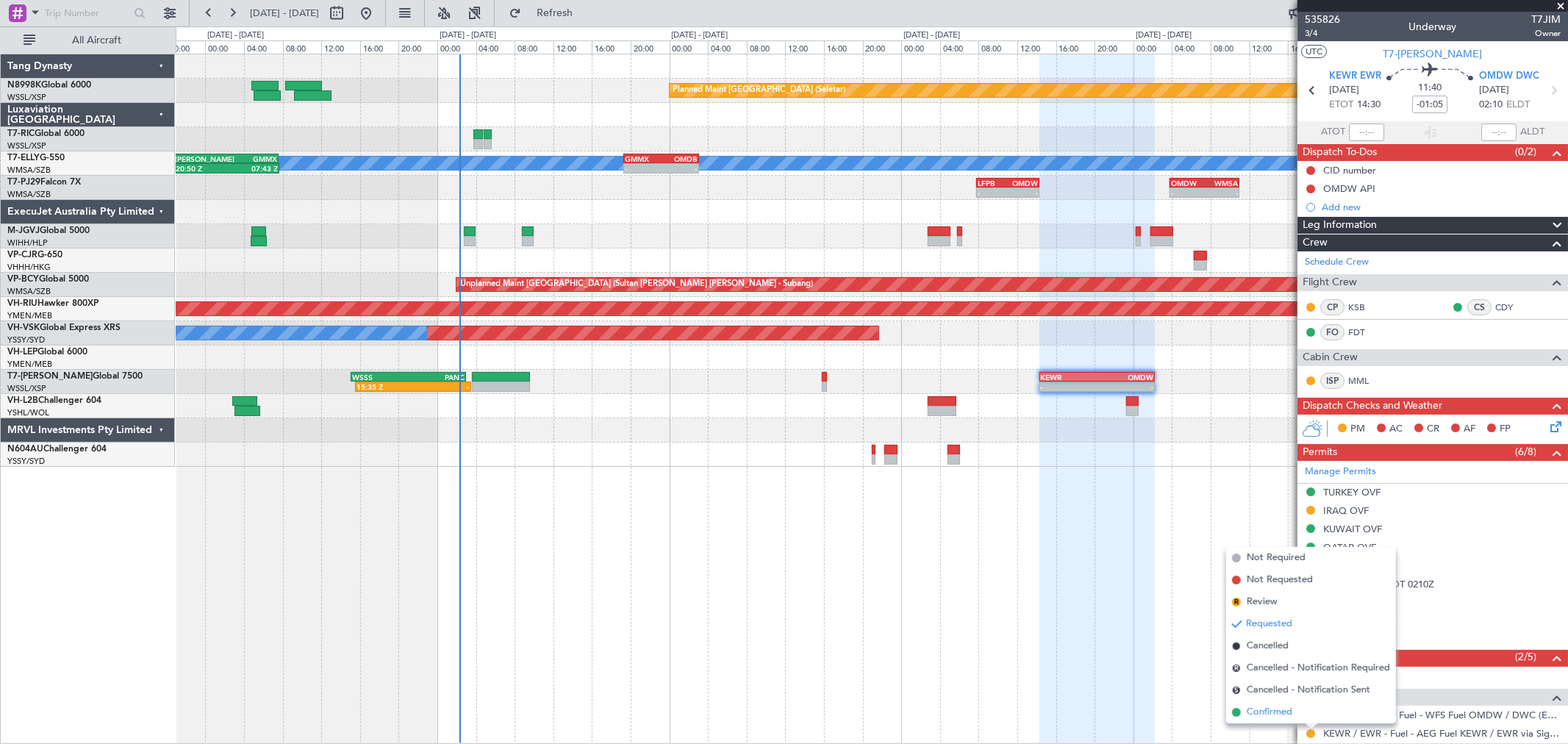
click at [1253, 708] on span "Confirmed" at bounding box center [1270, 712] width 46 height 14
